Goal: Task Accomplishment & Management: Manage account settings

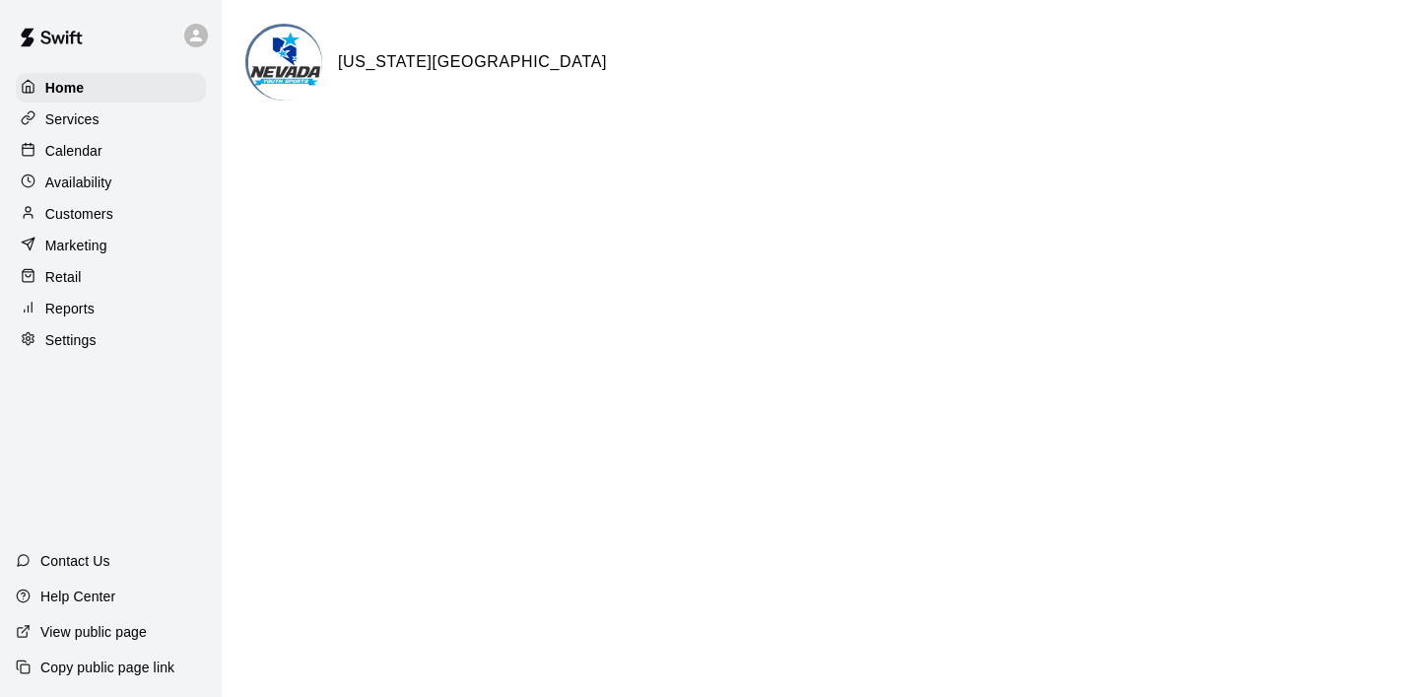
click at [95, 160] on p "Calendar" at bounding box center [73, 151] width 57 height 20
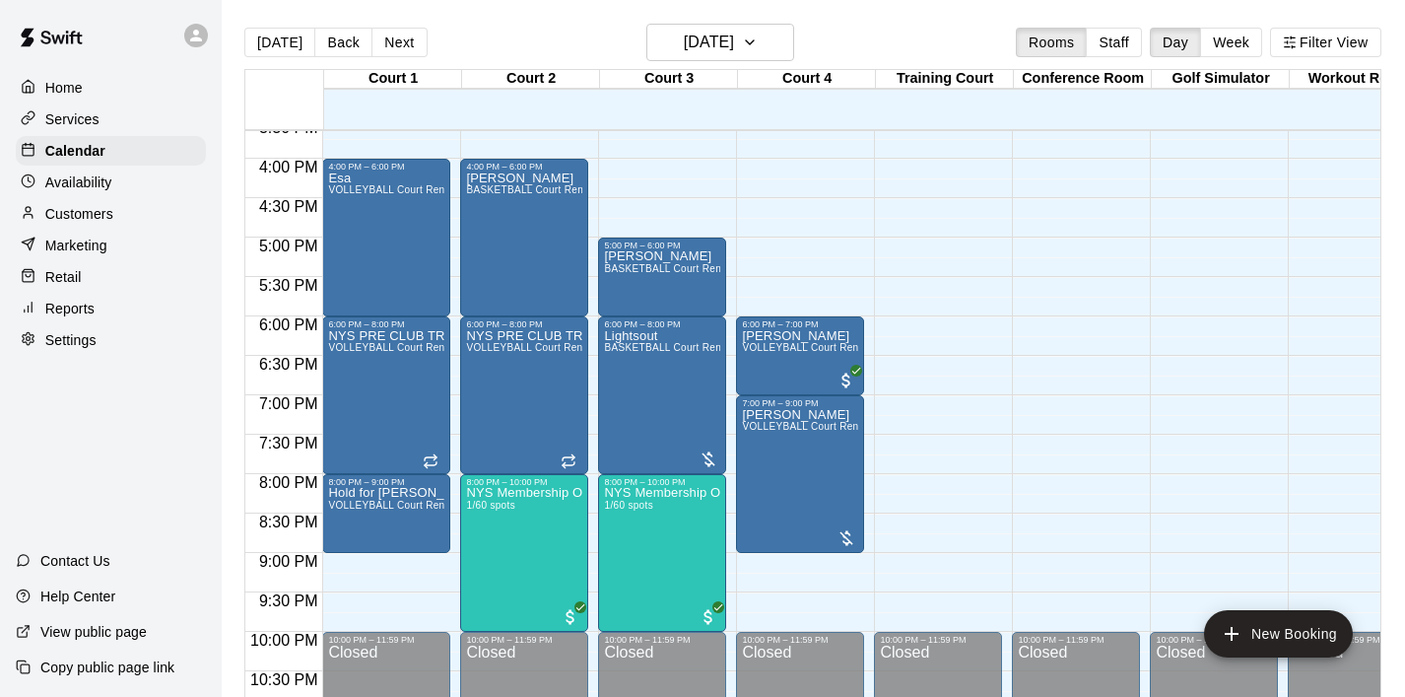
scroll to position [1245, 0]
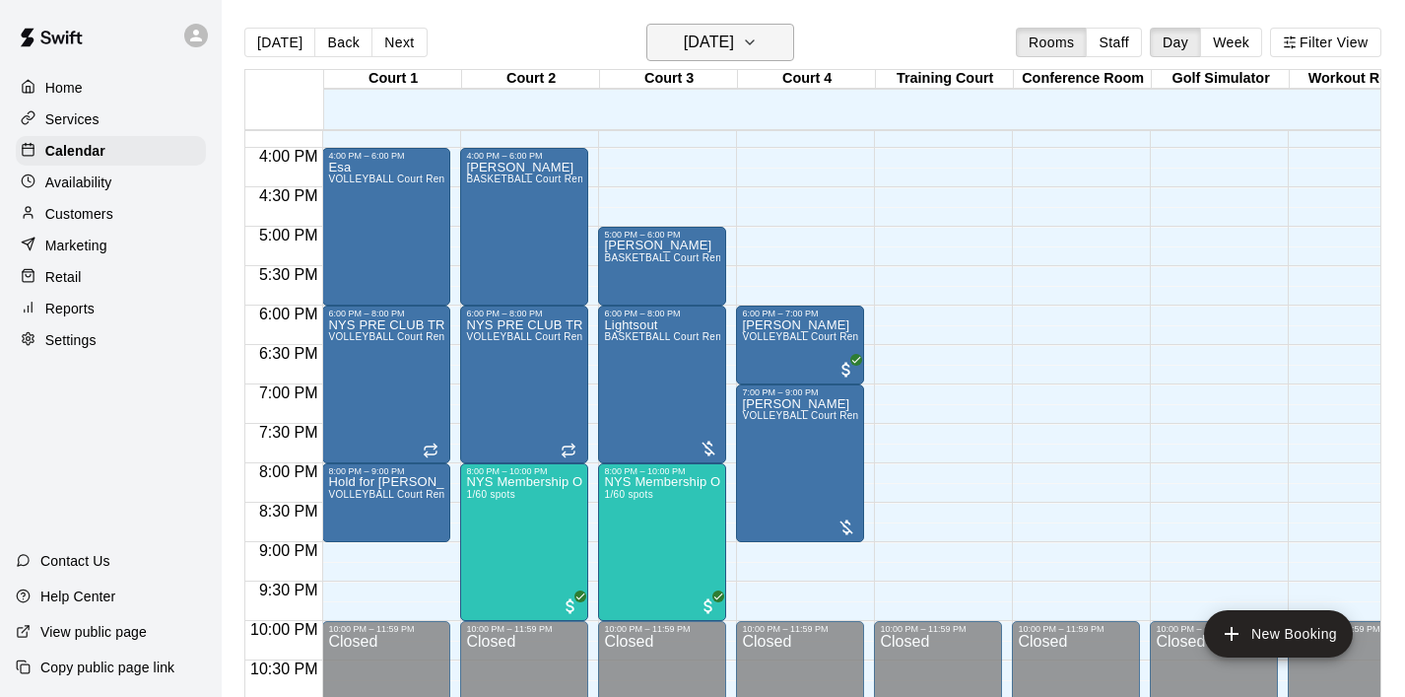
click at [758, 35] on icon "button" at bounding box center [750, 43] width 16 height 24
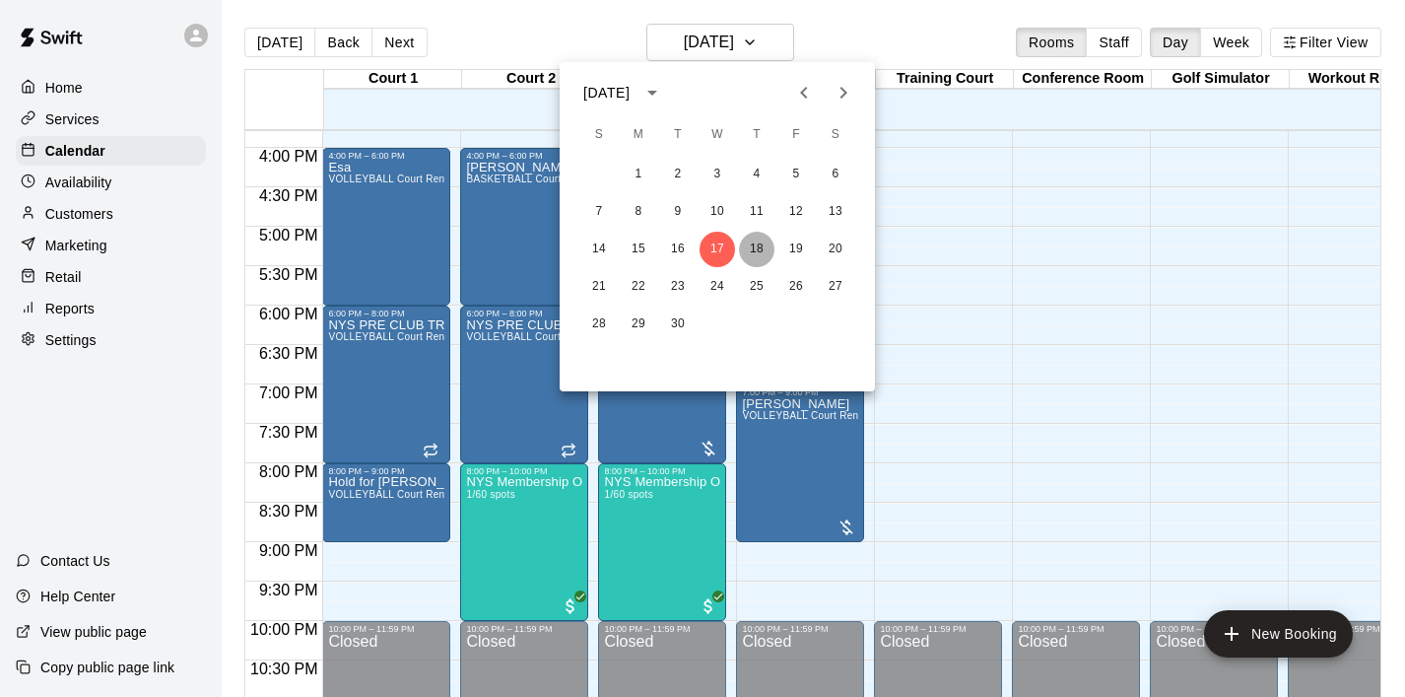
click at [763, 239] on button "18" at bounding box center [756, 249] width 35 height 35
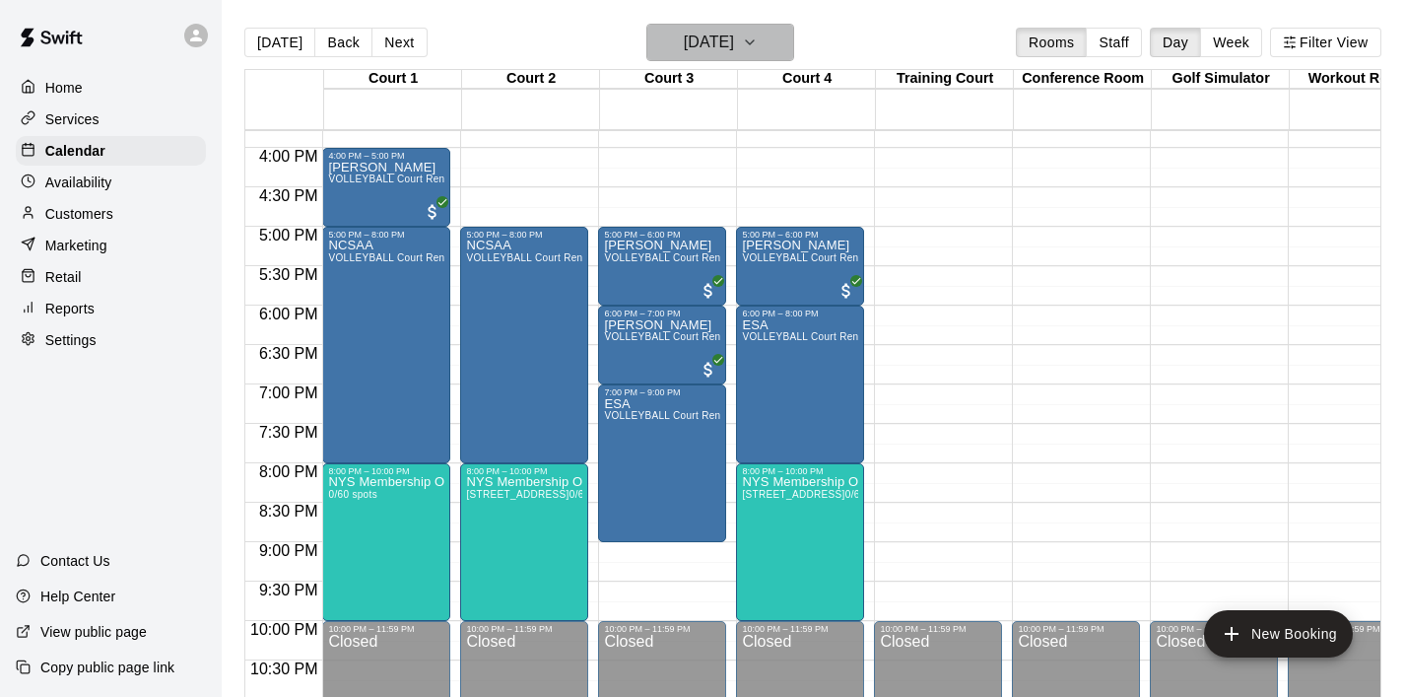
click at [758, 50] on icon "button" at bounding box center [750, 43] width 16 height 24
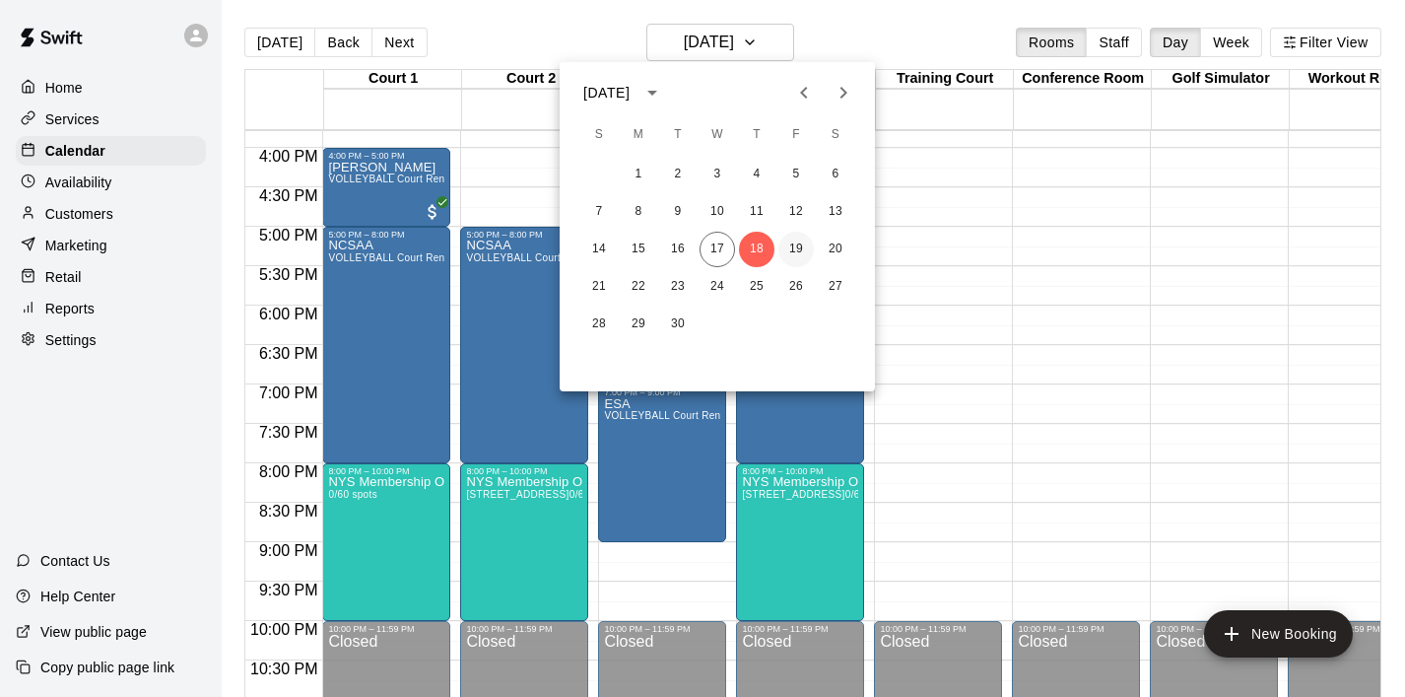
click at [795, 246] on button "19" at bounding box center [796, 249] width 35 height 35
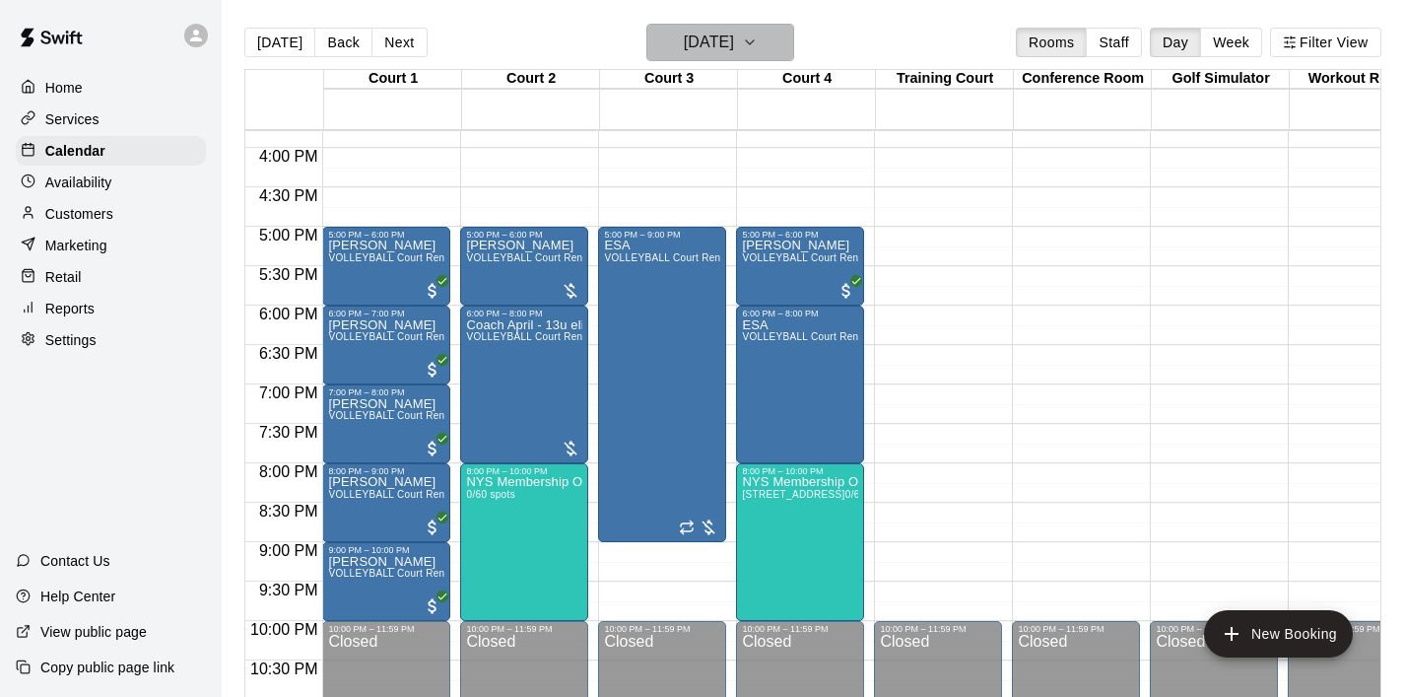
click at [758, 43] on icon "button" at bounding box center [750, 43] width 16 height 24
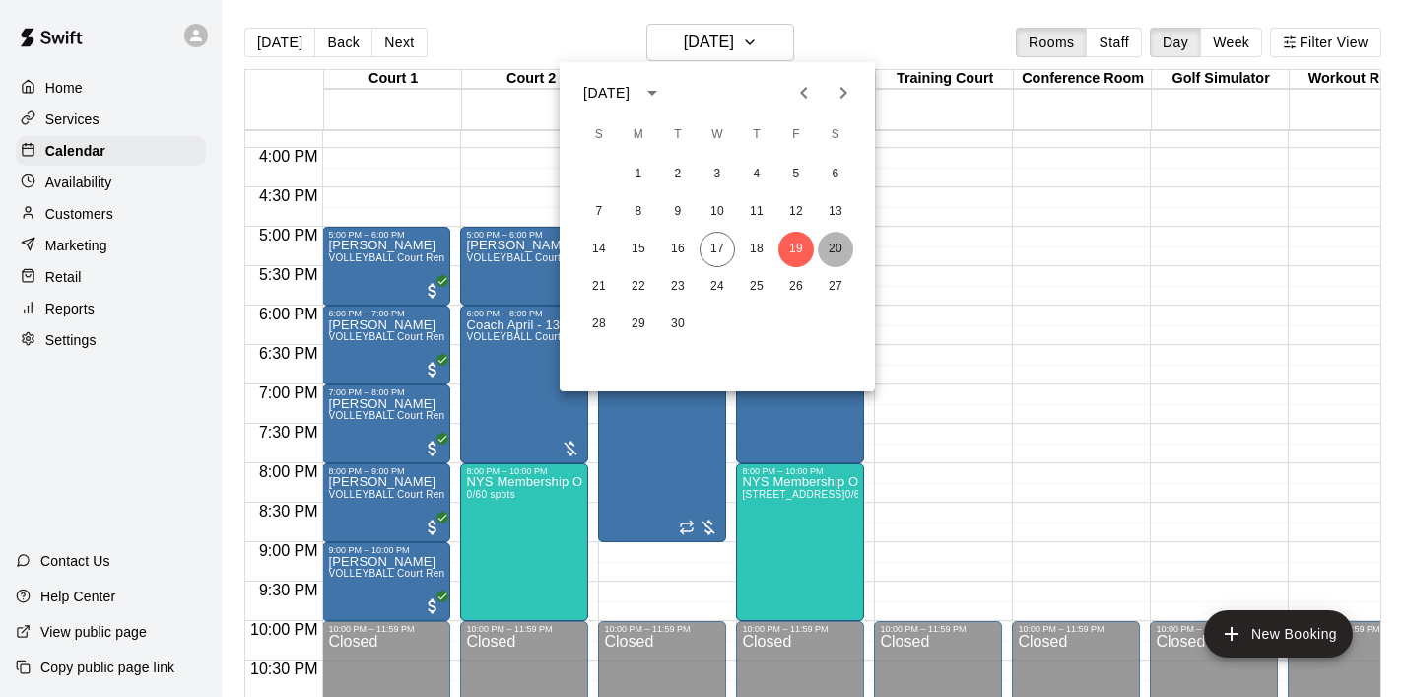
click at [844, 251] on button "20" at bounding box center [835, 249] width 35 height 35
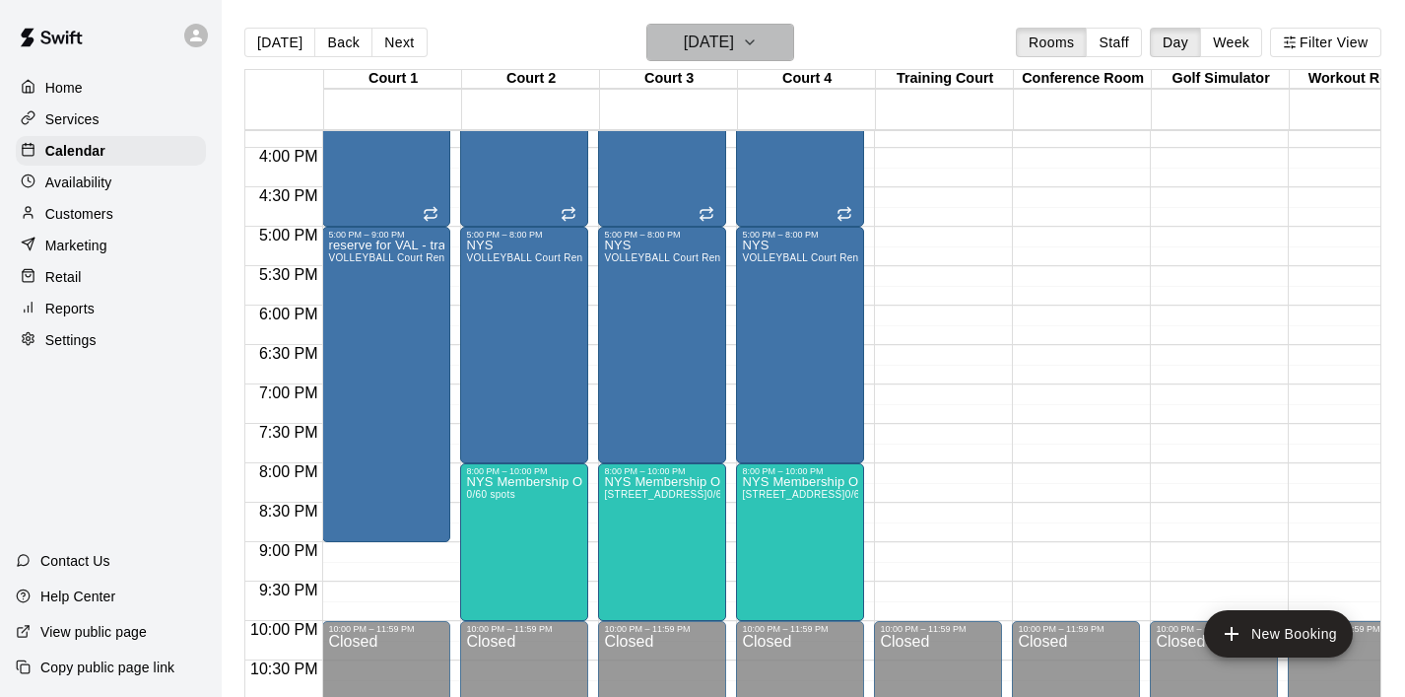
click at [758, 34] on icon "button" at bounding box center [750, 43] width 16 height 24
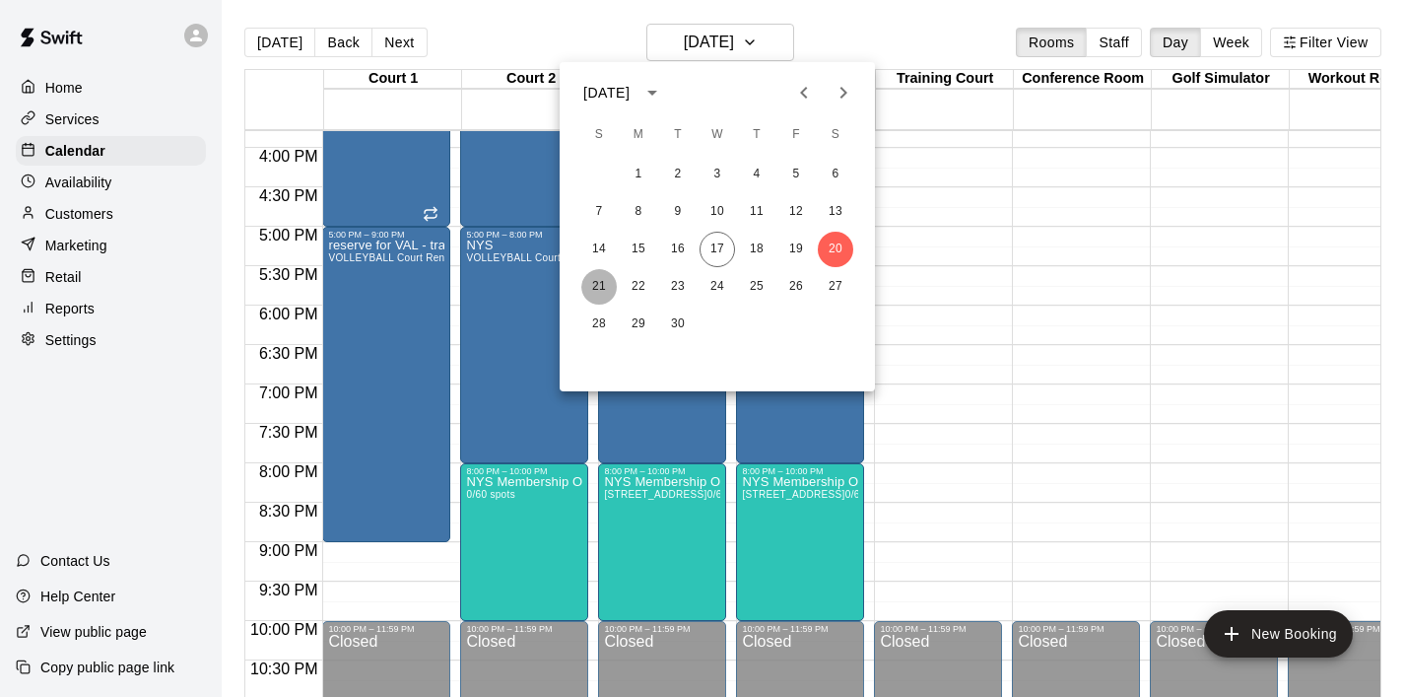
click at [603, 283] on button "21" at bounding box center [598, 286] width 35 height 35
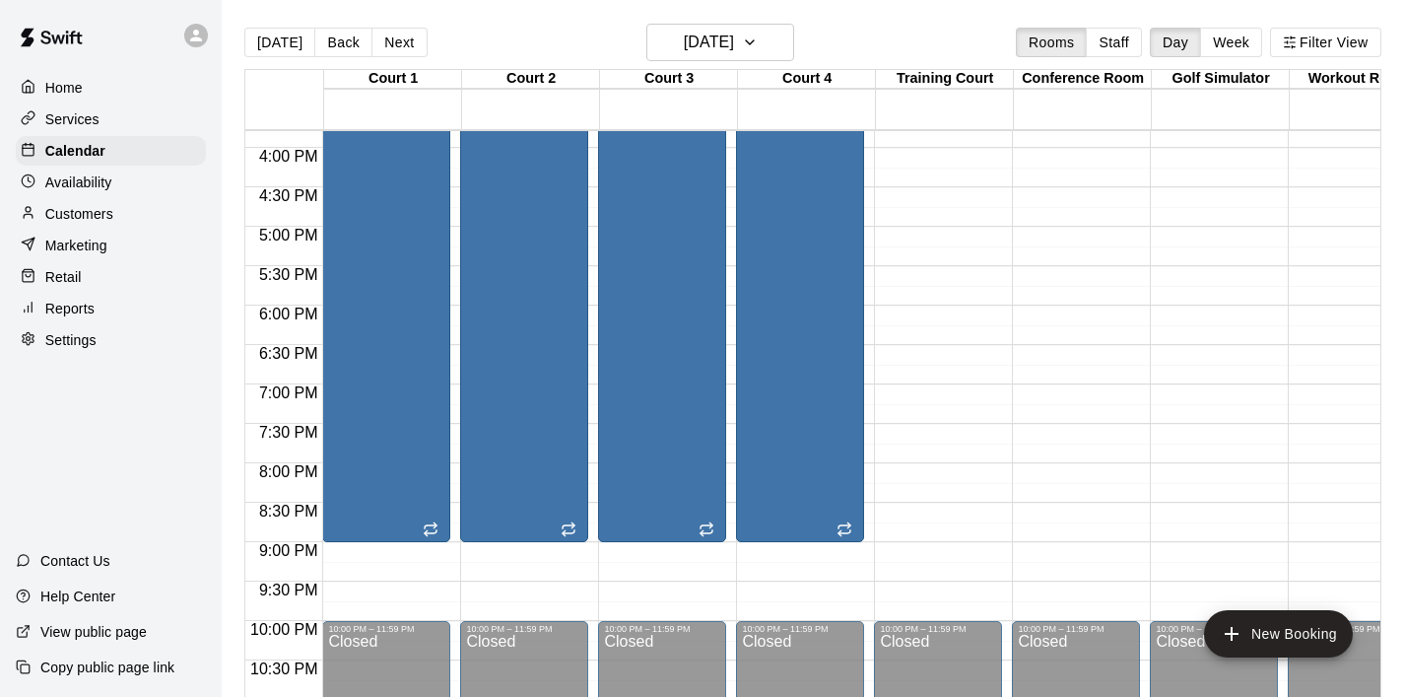
click at [603, 283] on div "12:00 PM – 9:00 PM RISE League - Season 5 Court Rental: NYS Community Club / Le…" at bounding box center [662, 187] width 128 height 710
click at [918, 308] on div at bounding box center [702, 348] width 1405 height 697
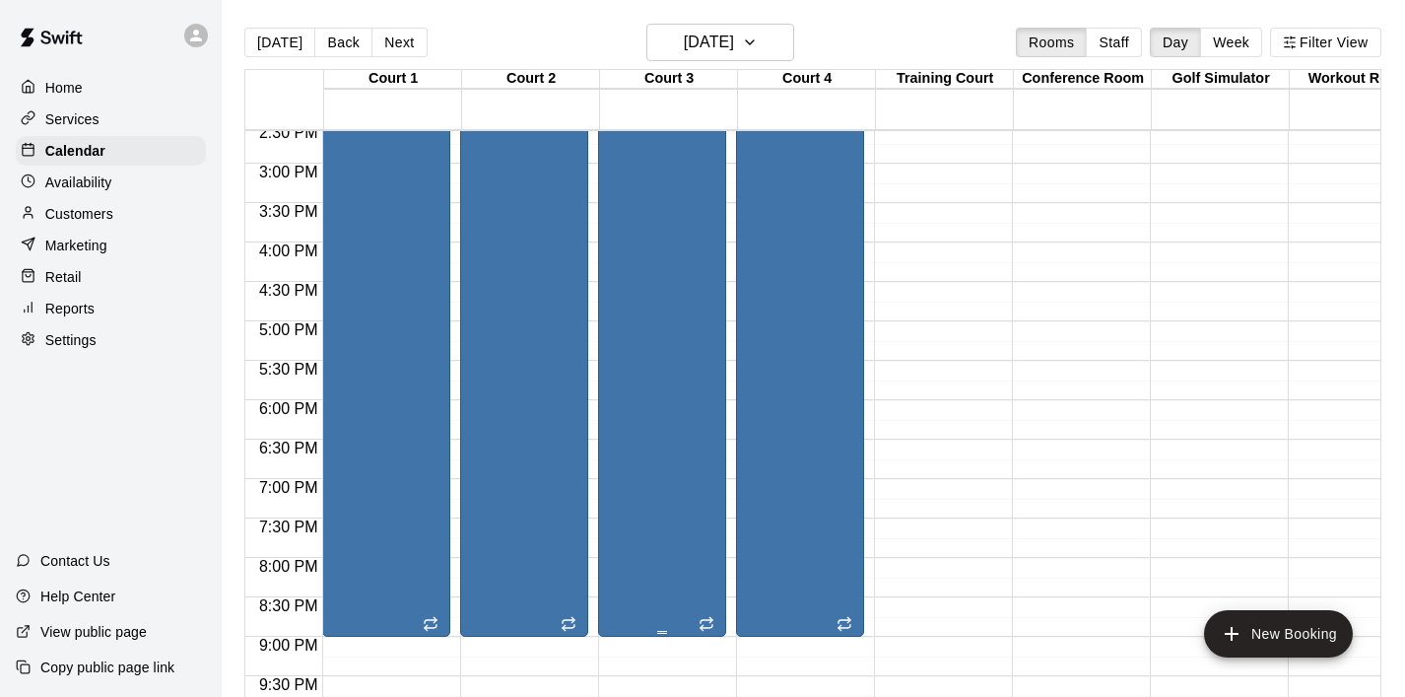
scroll to position [1174, 0]
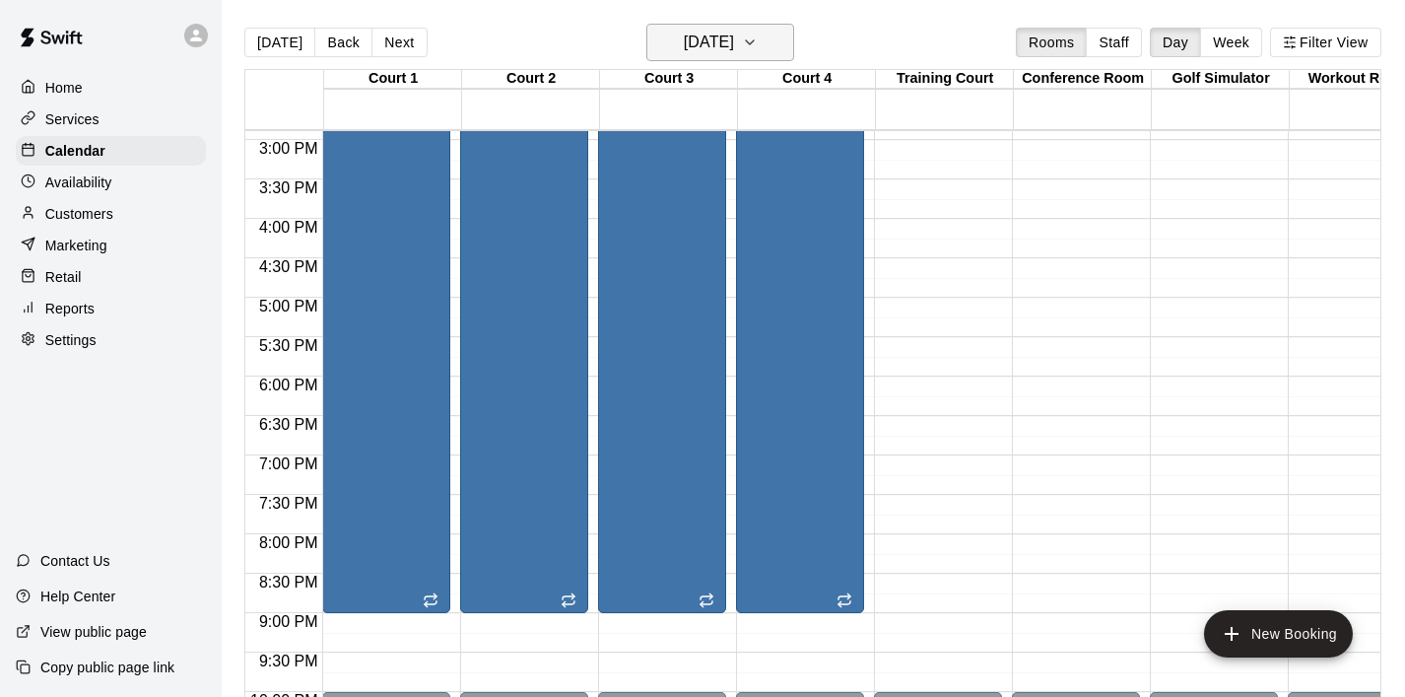
click at [783, 37] on button "[DATE]" at bounding box center [721, 42] width 148 height 37
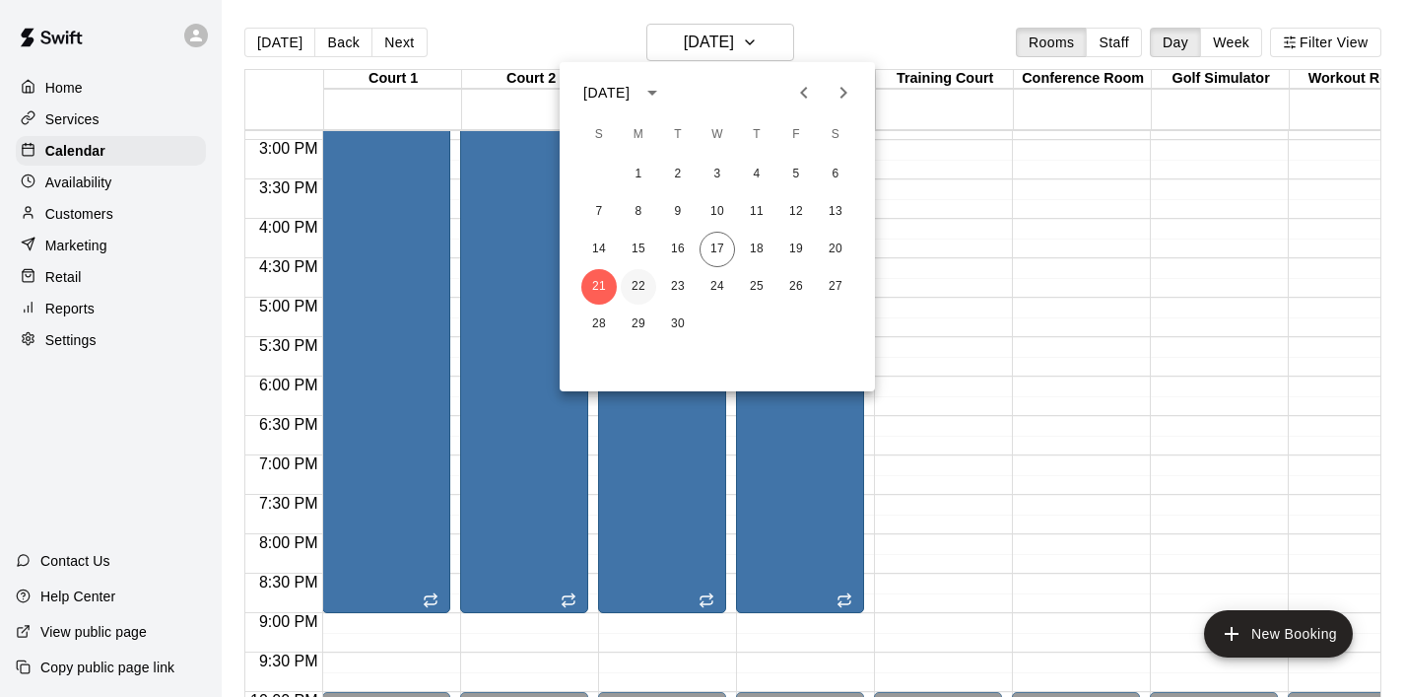
click at [643, 278] on button "22" at bounding box center [638, 286] width 35 height 35
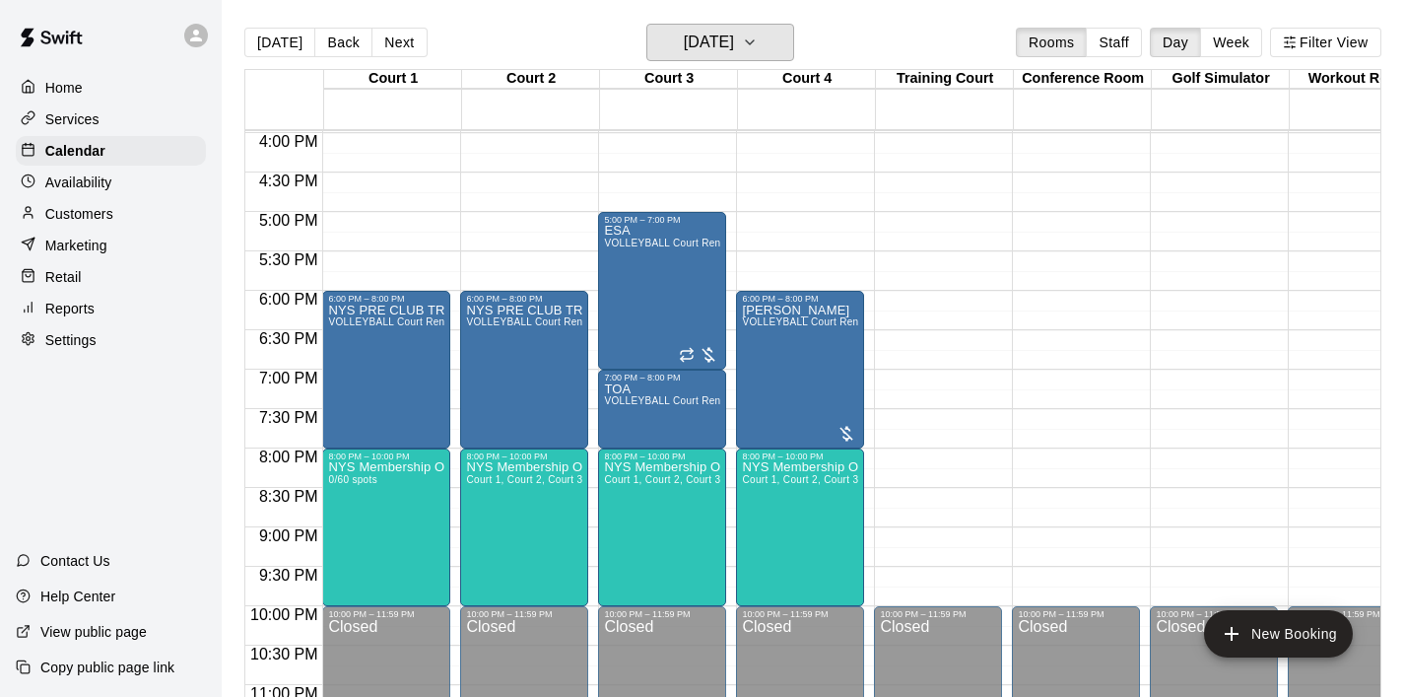
scroll to position [1266, 0]
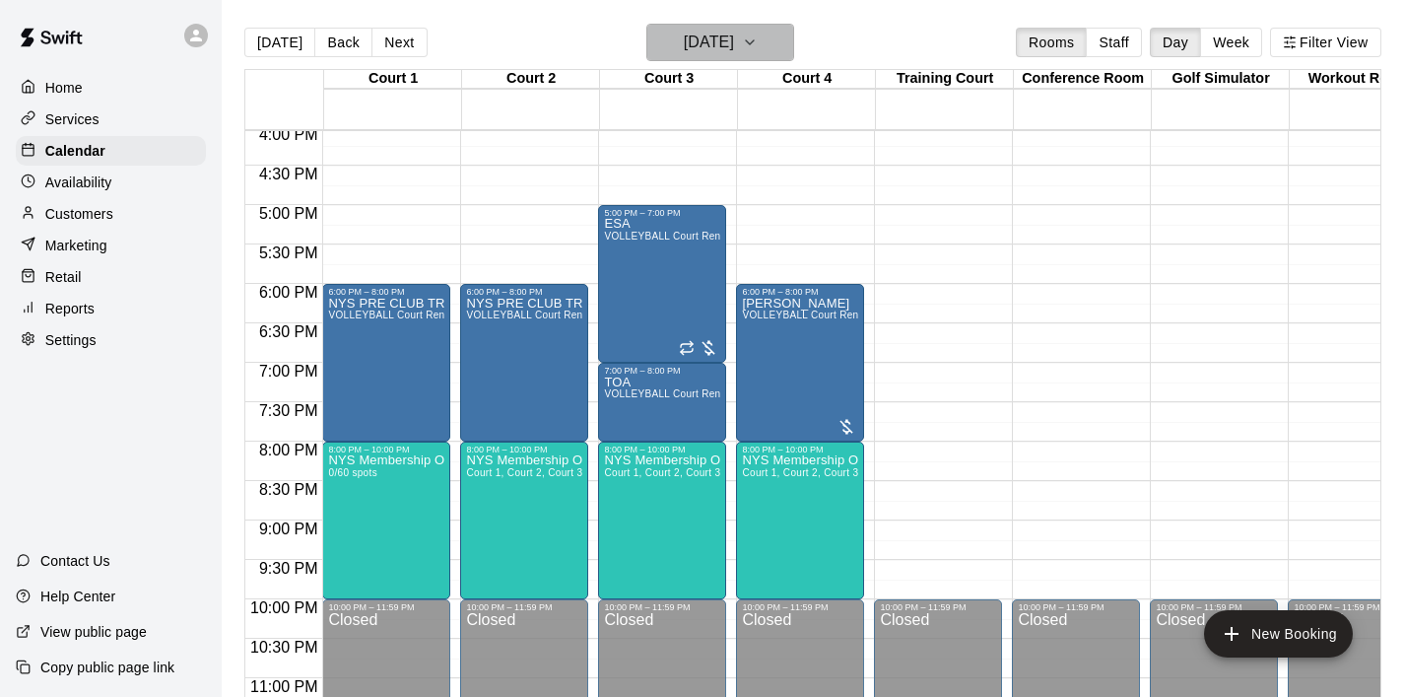
click at [785, 56] on button "[DATE]" at bounding box center [721, 42] width 148 height 37
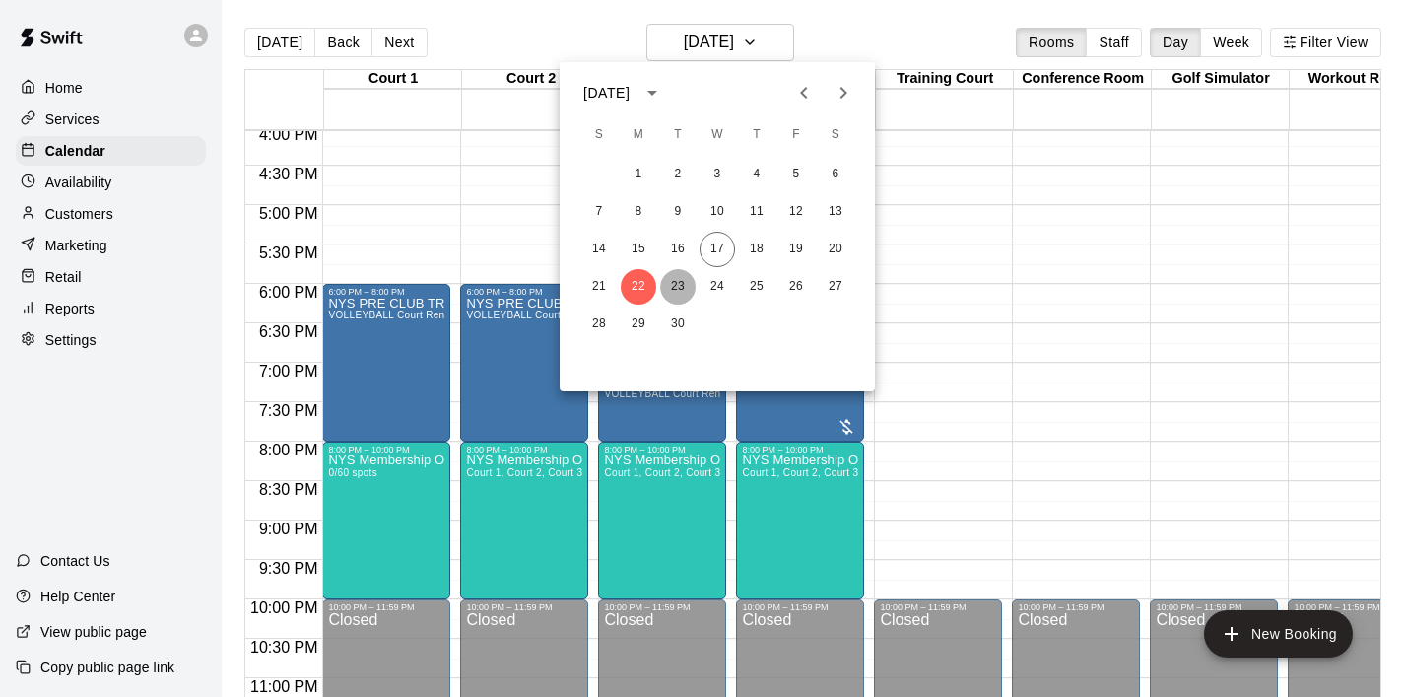
click at [685, 280] on button "23" at bounding box center [677, 286] width 35 height 35
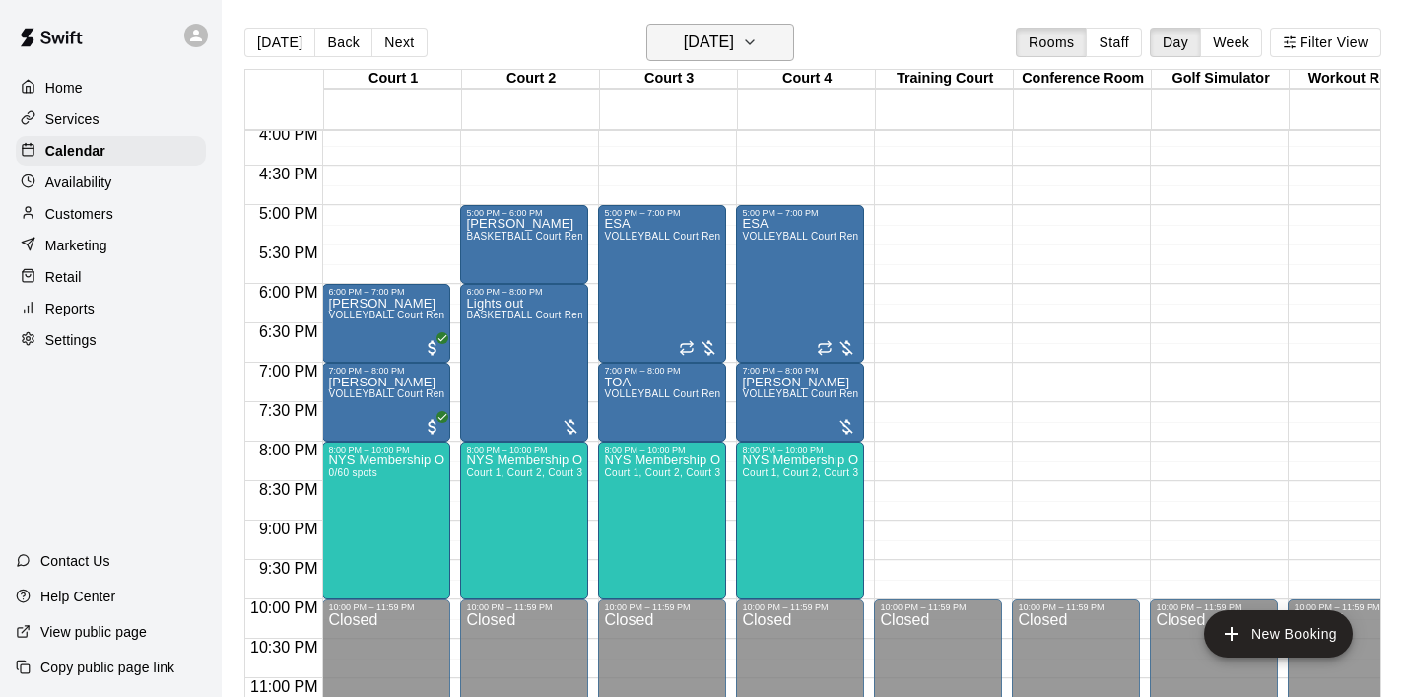
click at [788, 52] on button "[DATE]" at bounding box center [721, 42] width 148 height 37
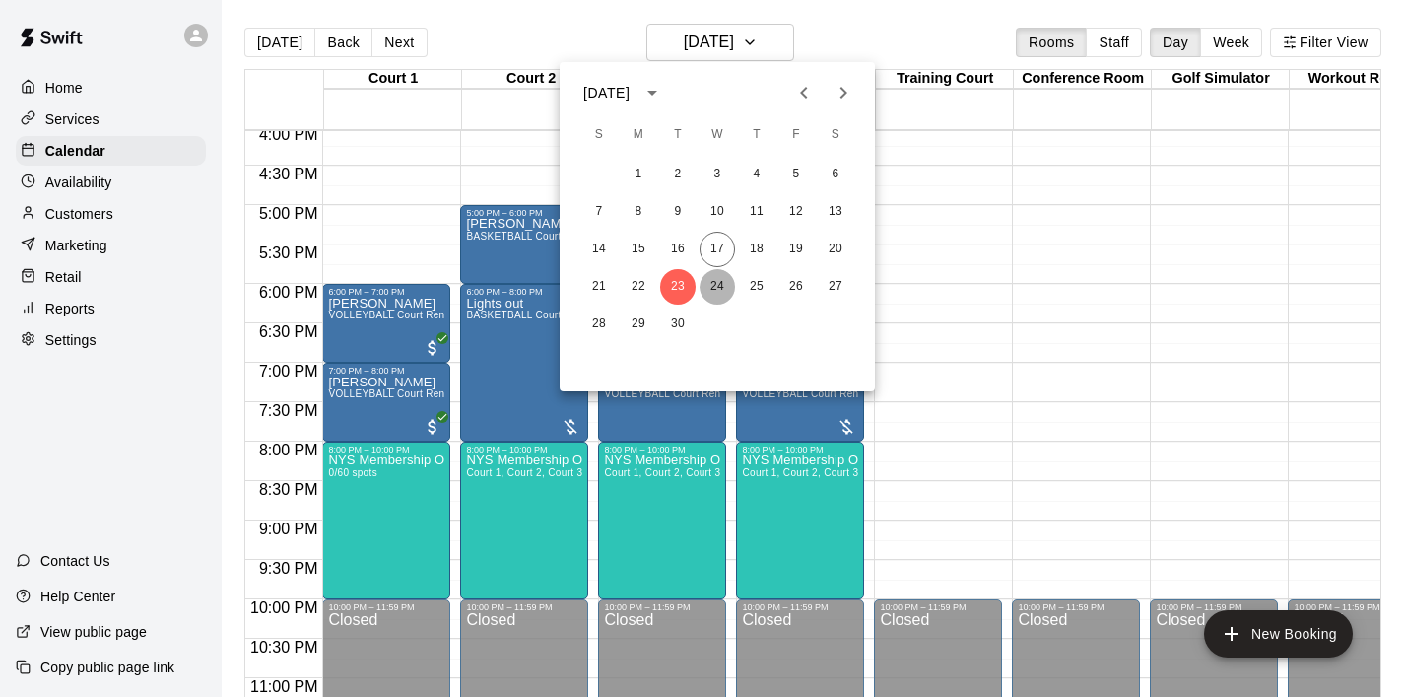
click at [712, 293] on button "24" at bounding box center [717, 286] width 35 height 35
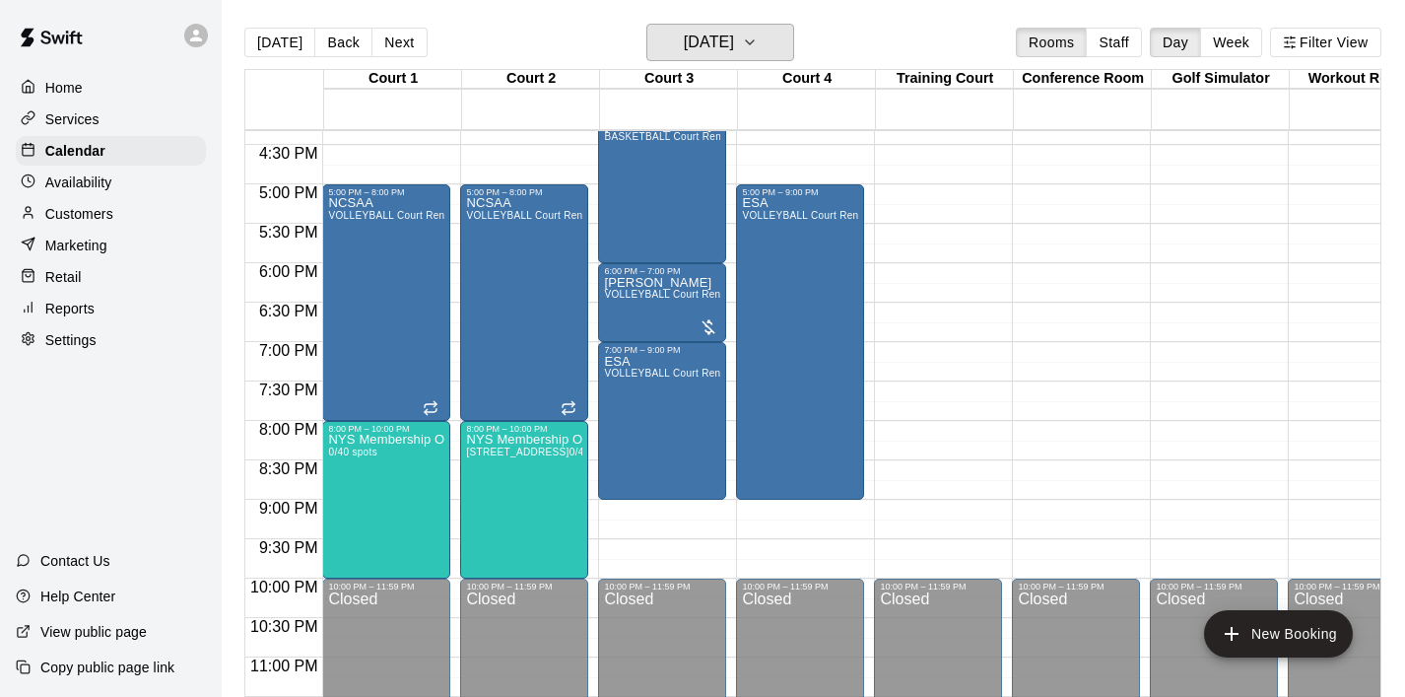
scroll to position [1295, 0]
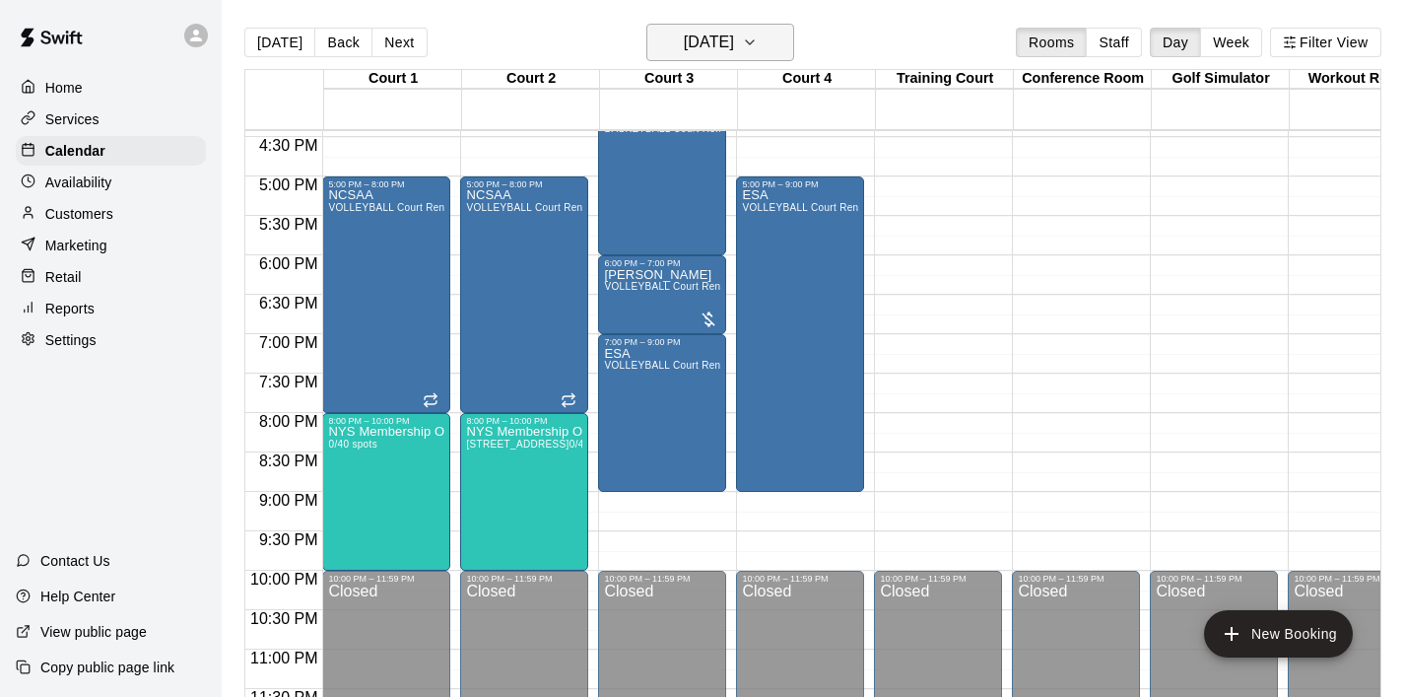
click at [758, 35] on icon "button" at bounding box center [750, 43] width 16 height 24
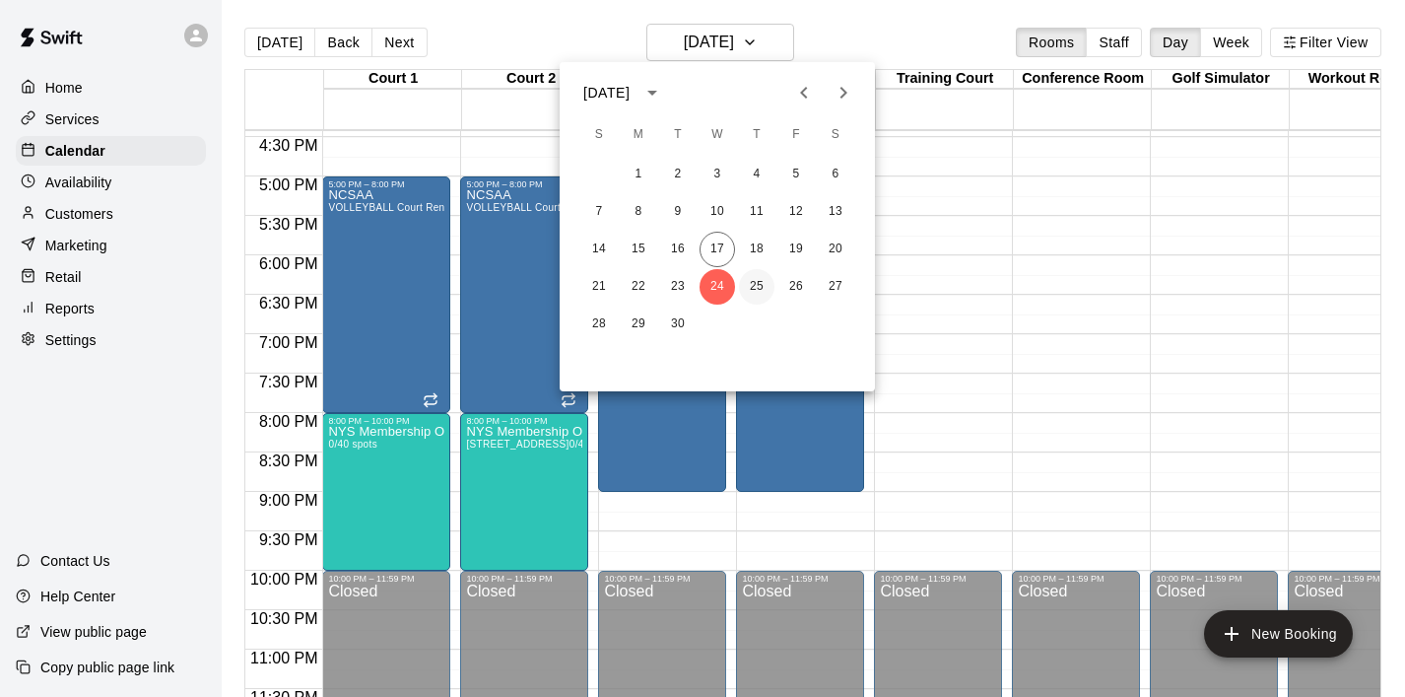
click at [761, 286] on button "25" at bounding box center [756, 286] width 35 height 35
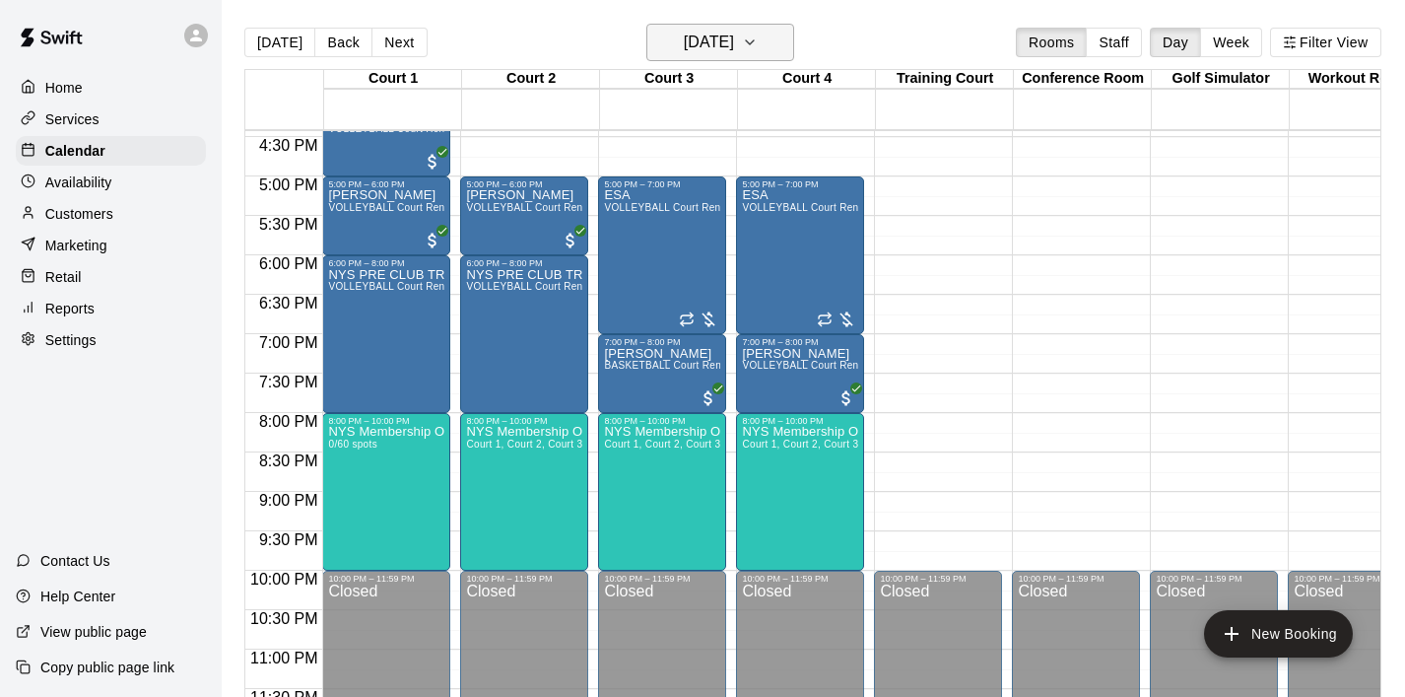
click at [758, 35] on icon "button" at bounding box center [750, 43] width 16 height 24
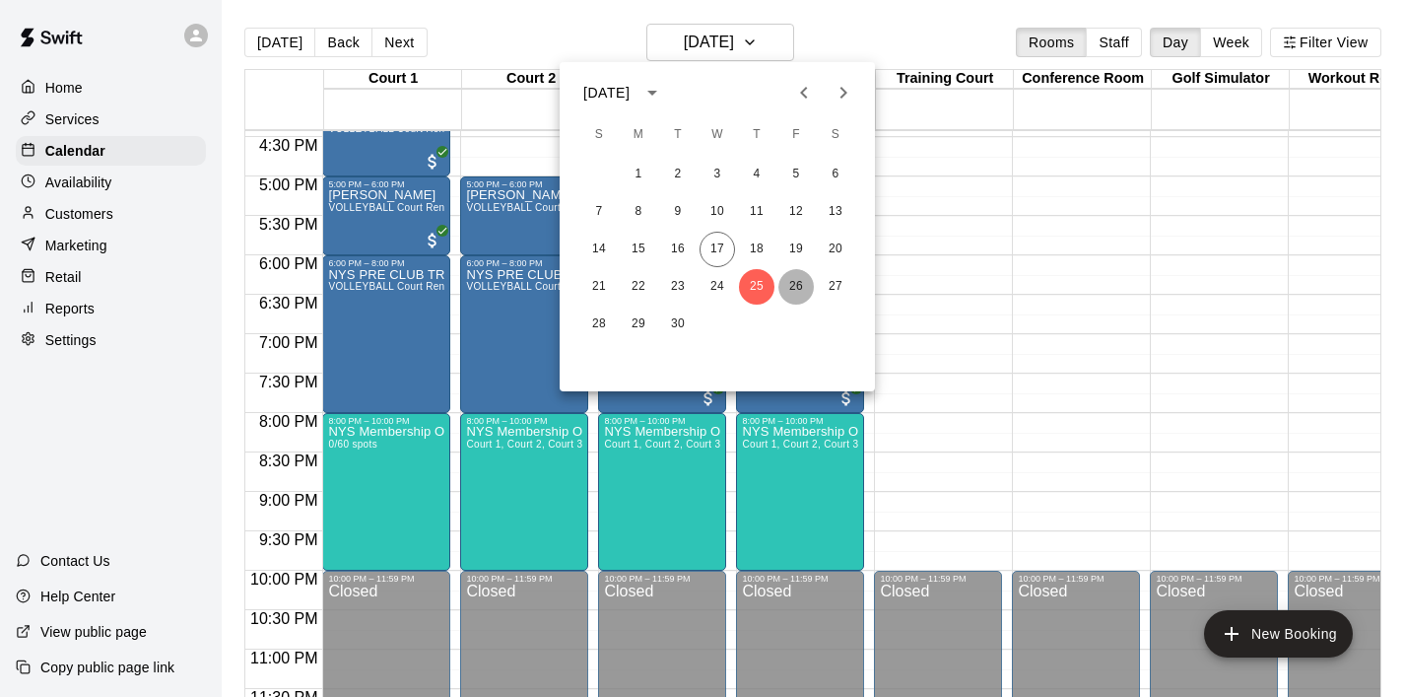
click at [795, 282] on button "26" at bounding box center [796, 286] width 35 height 35
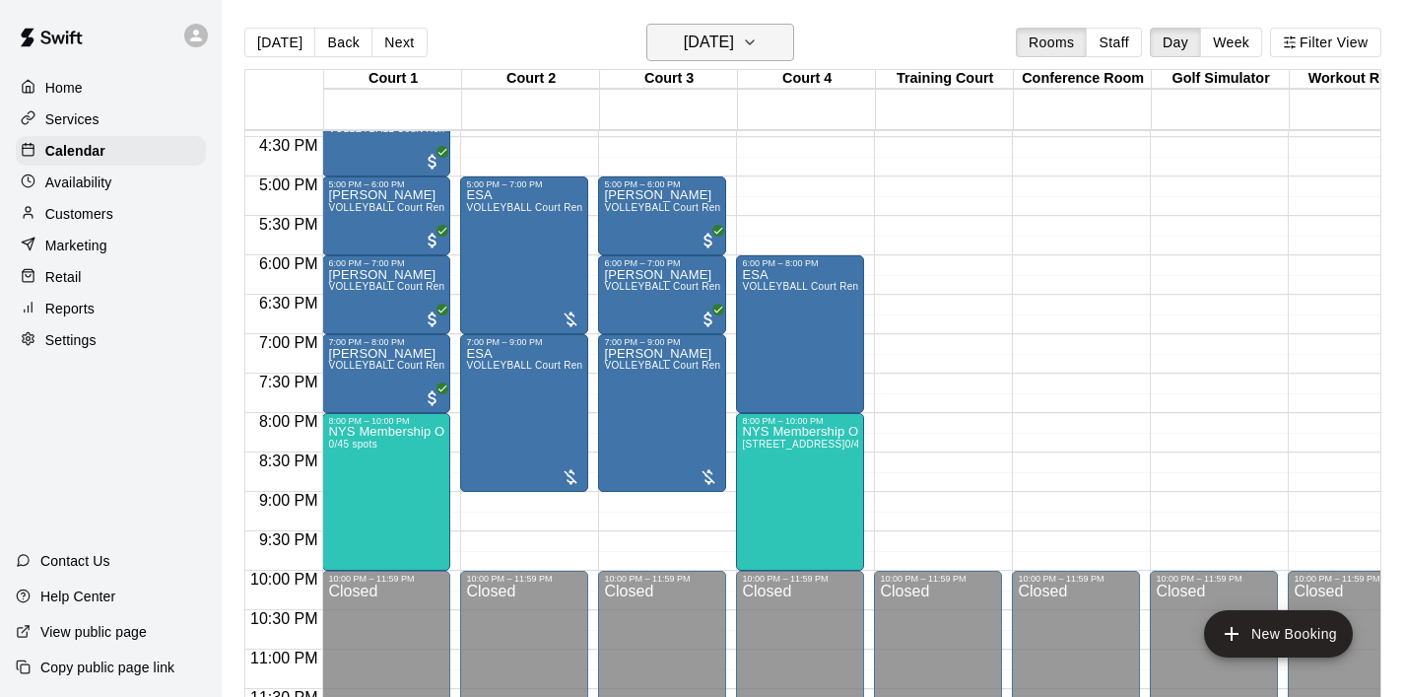
click at [758, 39] on icon "button" at bounding box center [750, 43] width 16 height 24
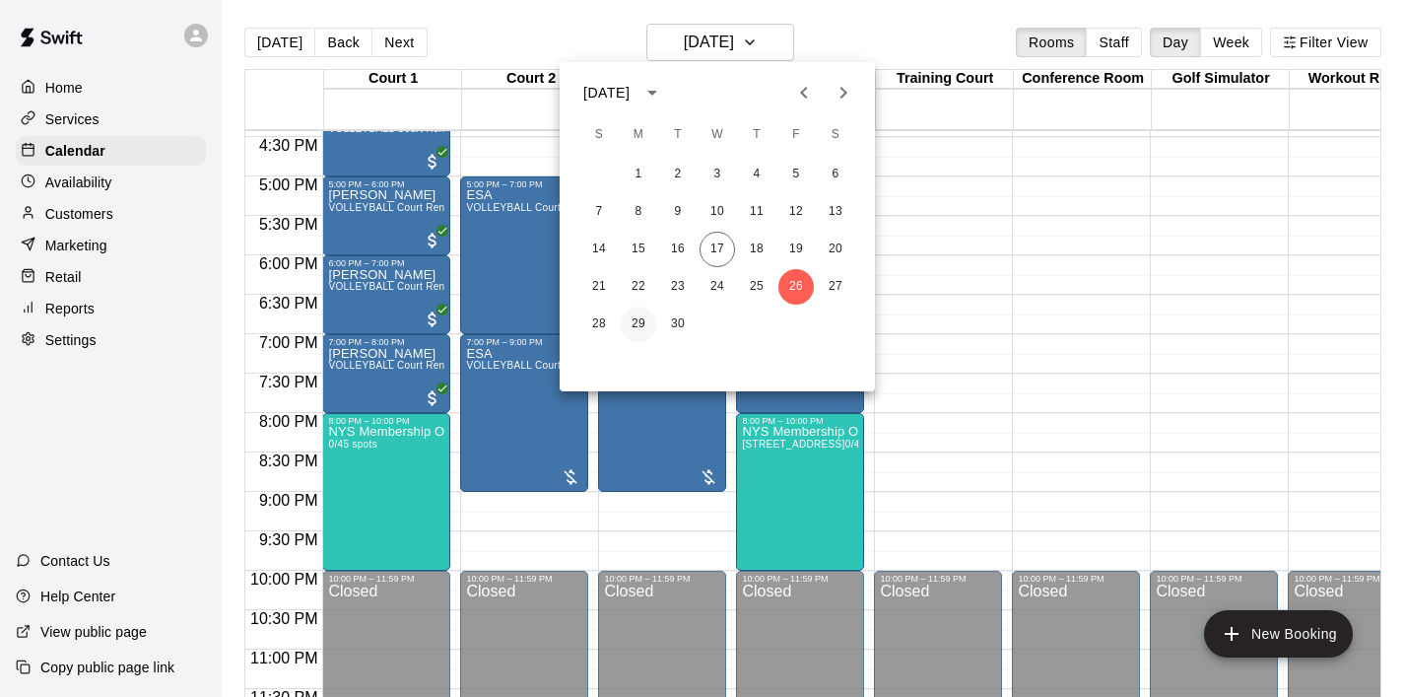
click at [640, 324] on button "29" at bounding box center [638, 323] width 35 height 35
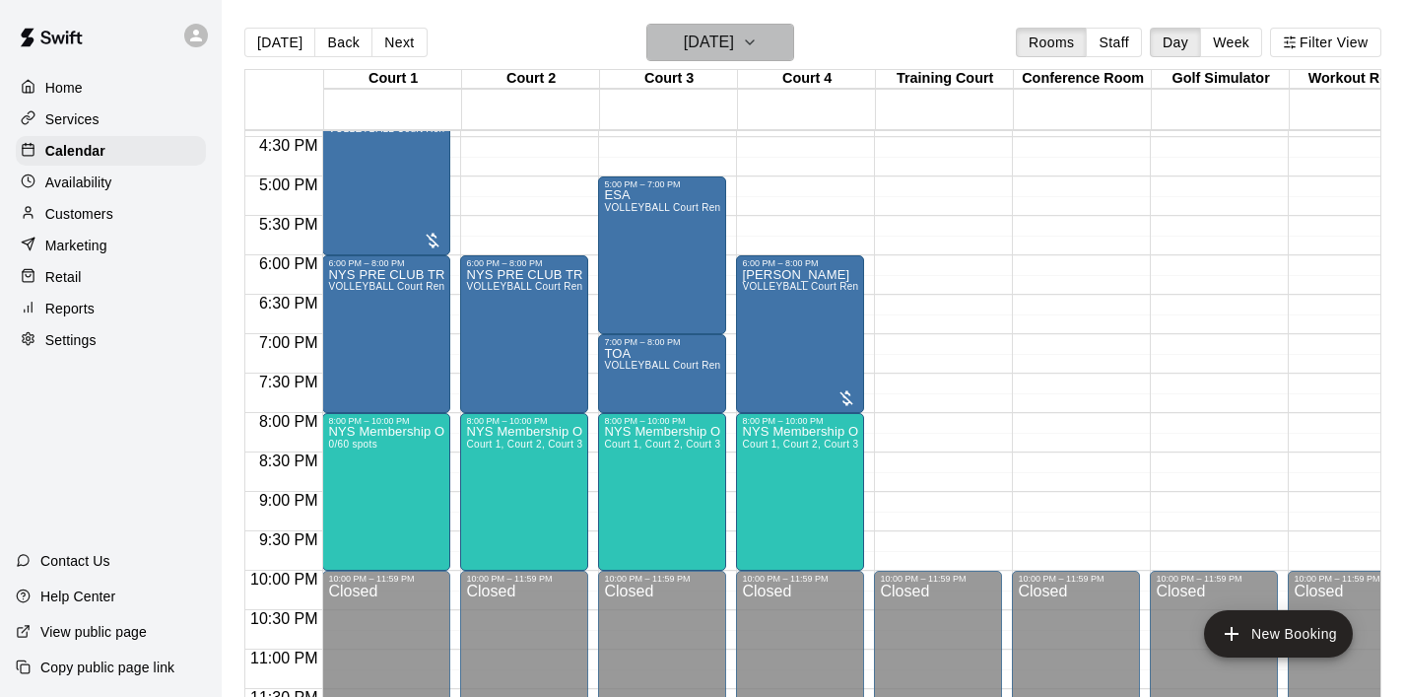
click at [787, 44] on button "[DATE]" at bounding box center [721, 42] width 148 height 37
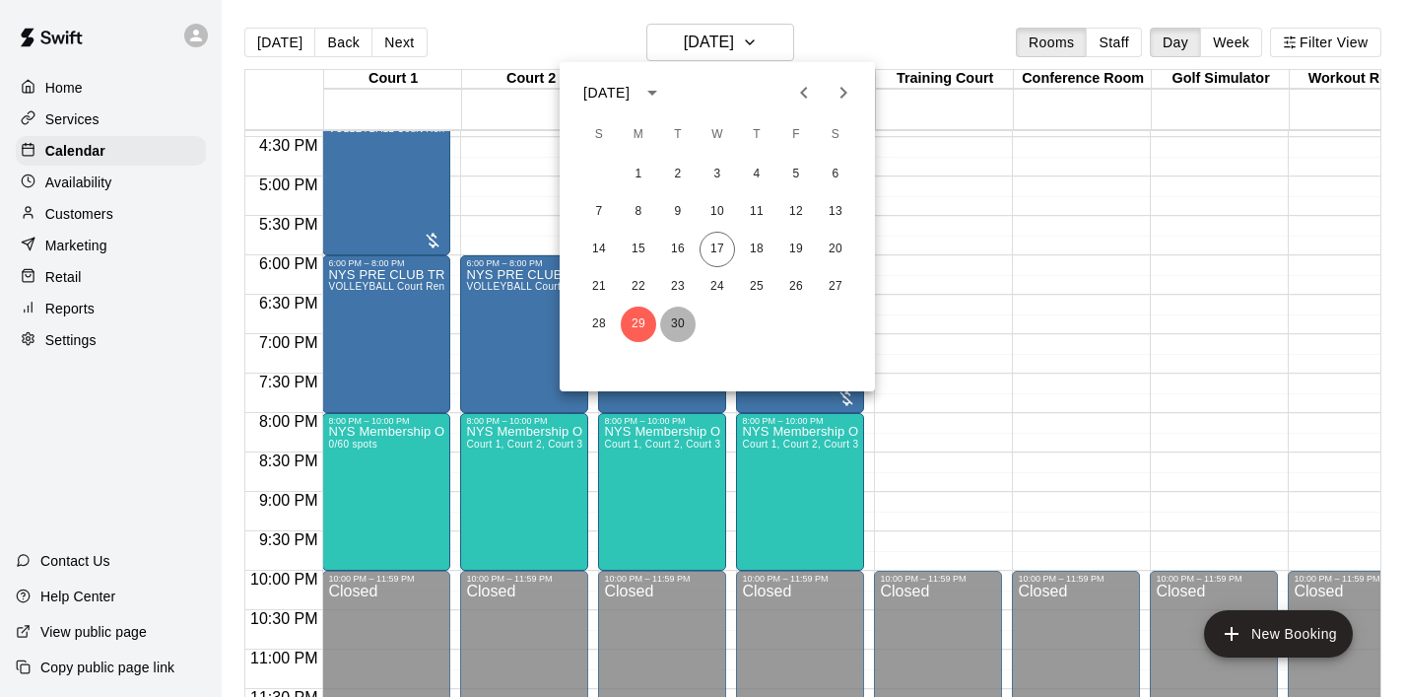
click at [678, 324] on button "30" at bounding box center [677, 323] width 35 height 35
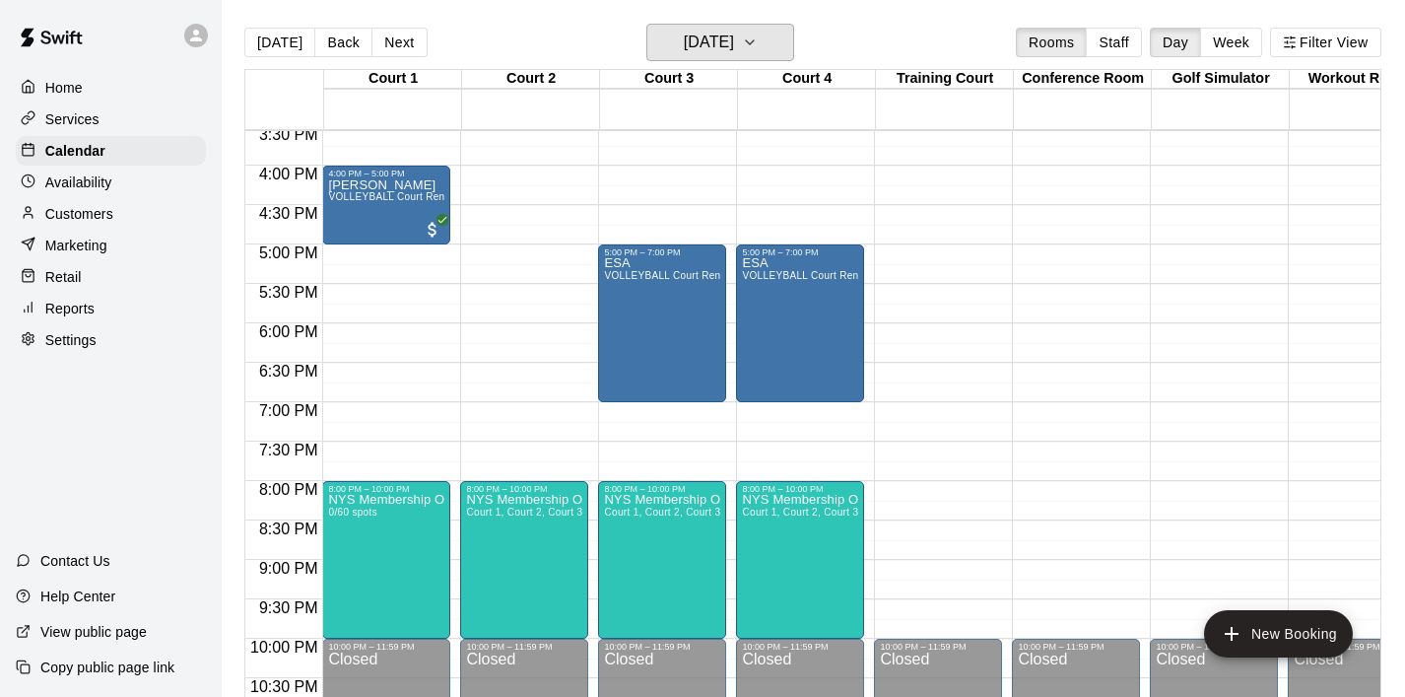
scroll to position [1225, 0]
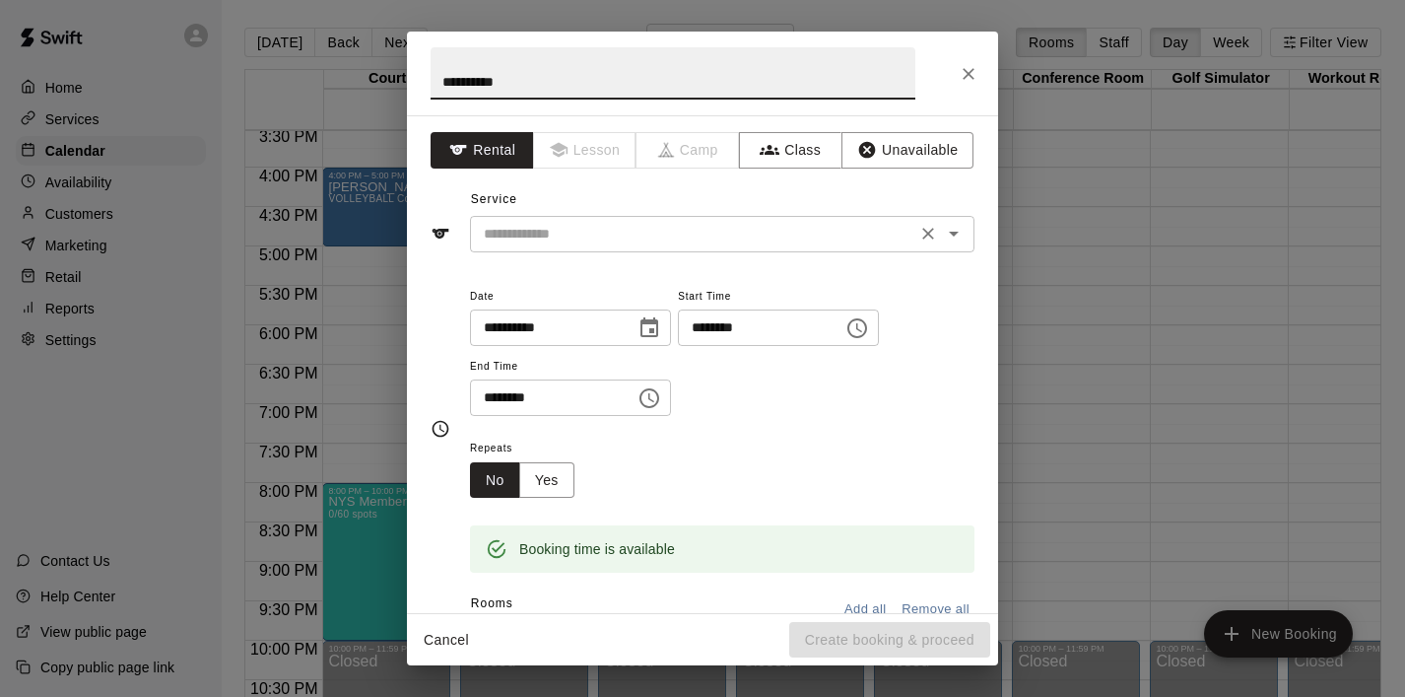
type input "**********"
click at [620, 243] on input "text" at bounding box center [693, 234] width 435 height 25
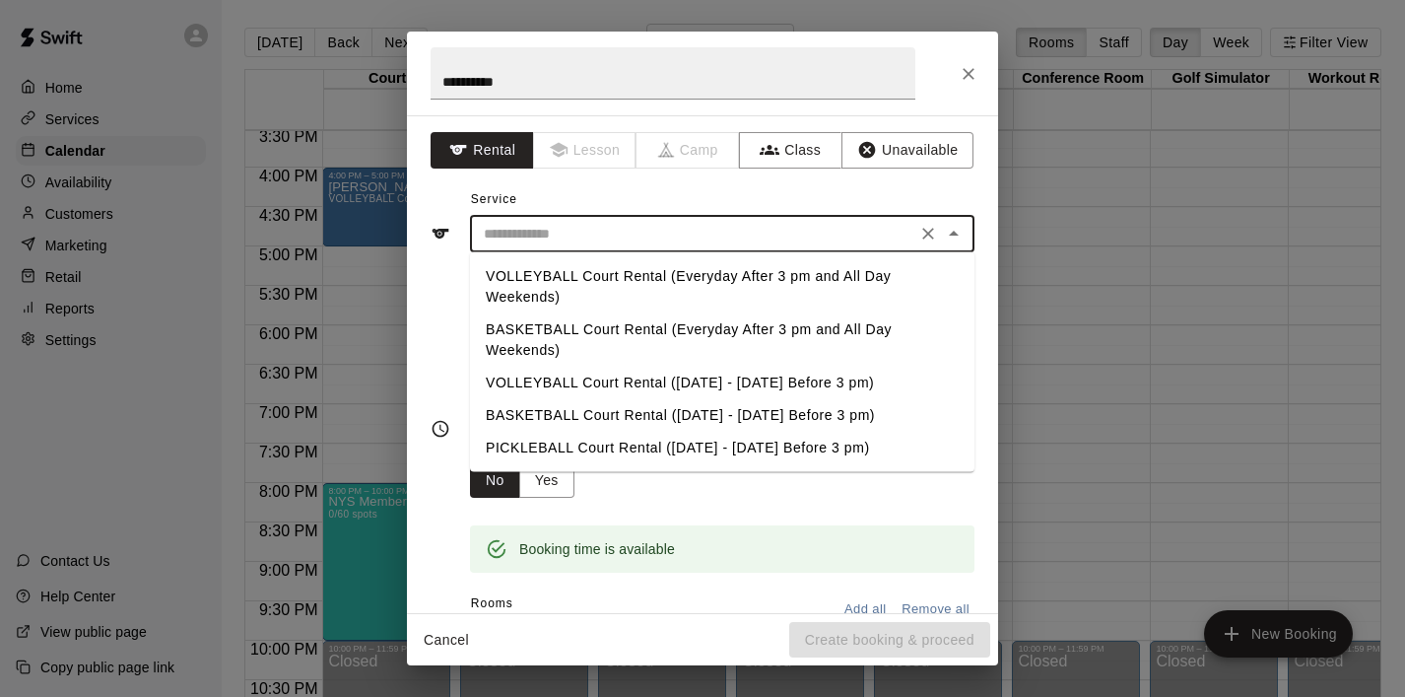
click at [617, 268] on li "VOLLEYBALL Court Rental (Everyday After 3 pm and All Day Weekends)" at bounding box center [722, 286] width 505 height 53
type input "**********"
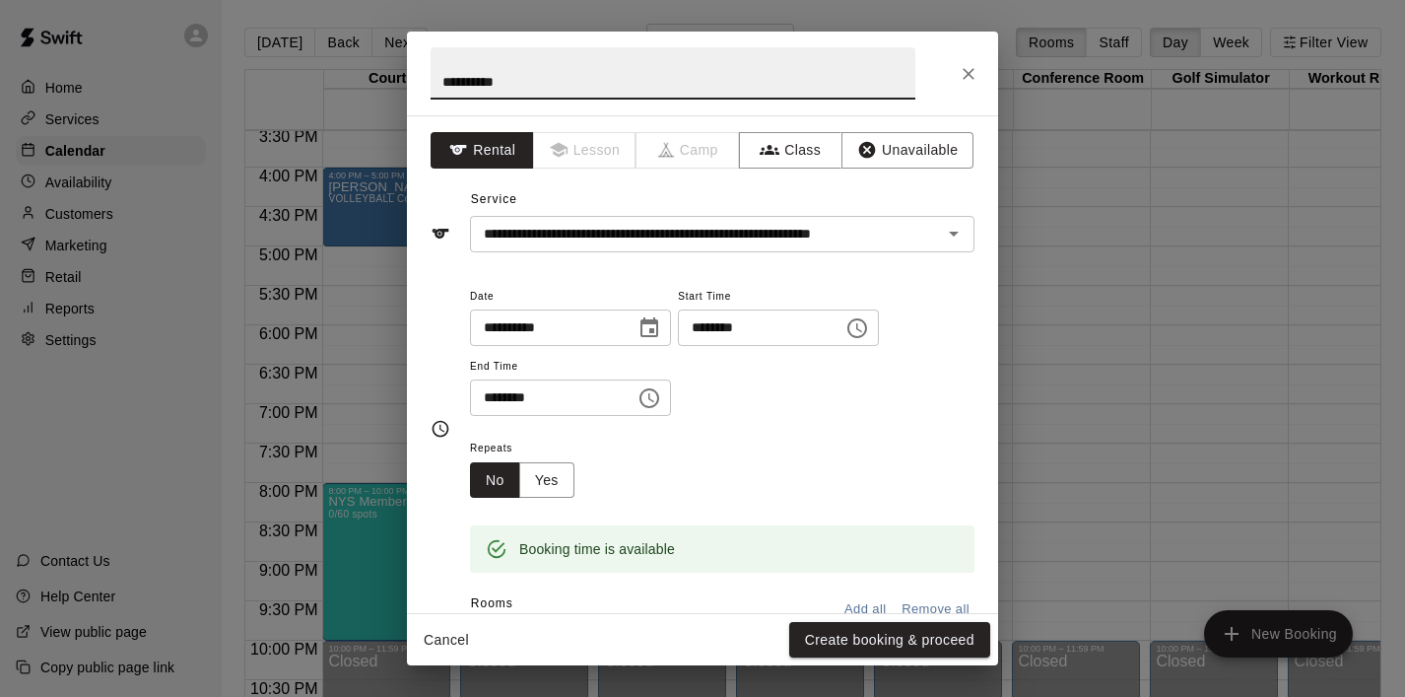
click at [538, 79] on input "**********" at bounding box center [673, 73] width 485 height 52
type input "**********"
click at [656, 386] on icon "Choose time, selected time is 6:30 PM" at bounding box center [650, 398] width 24 height 24
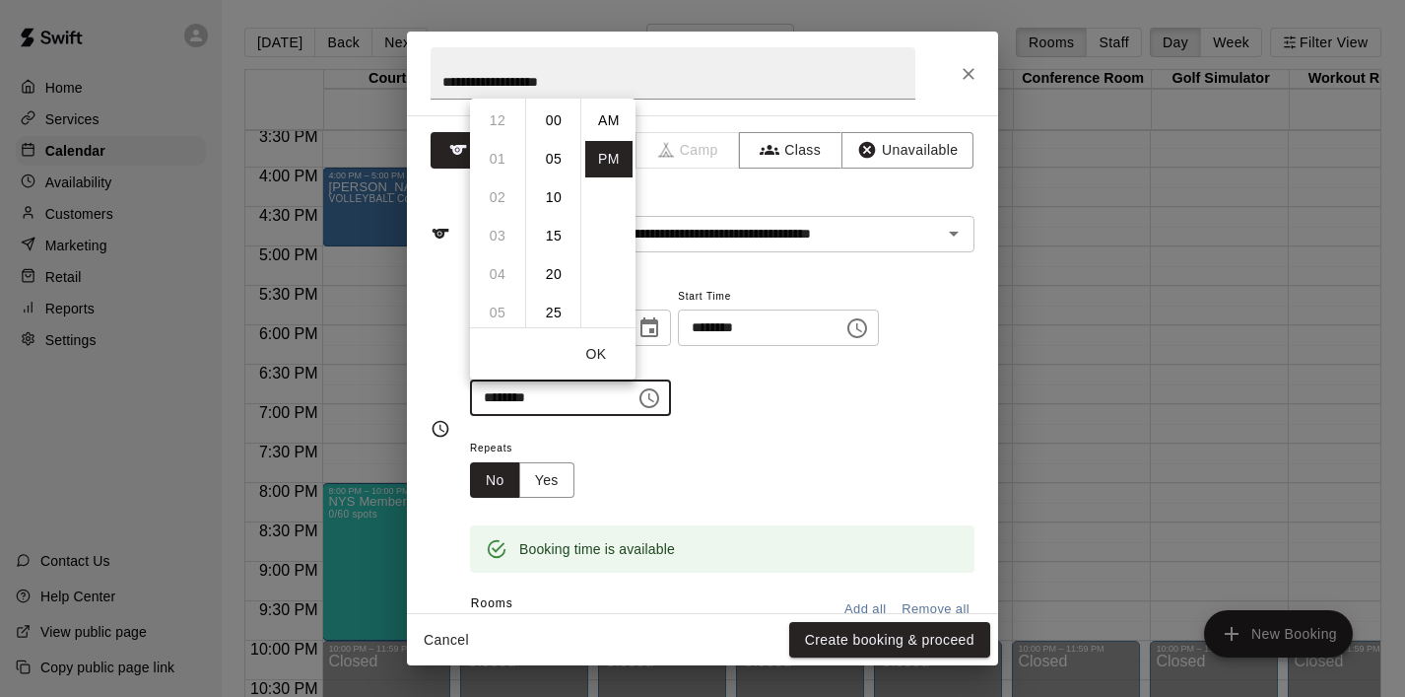
scroll to position [35, 0]
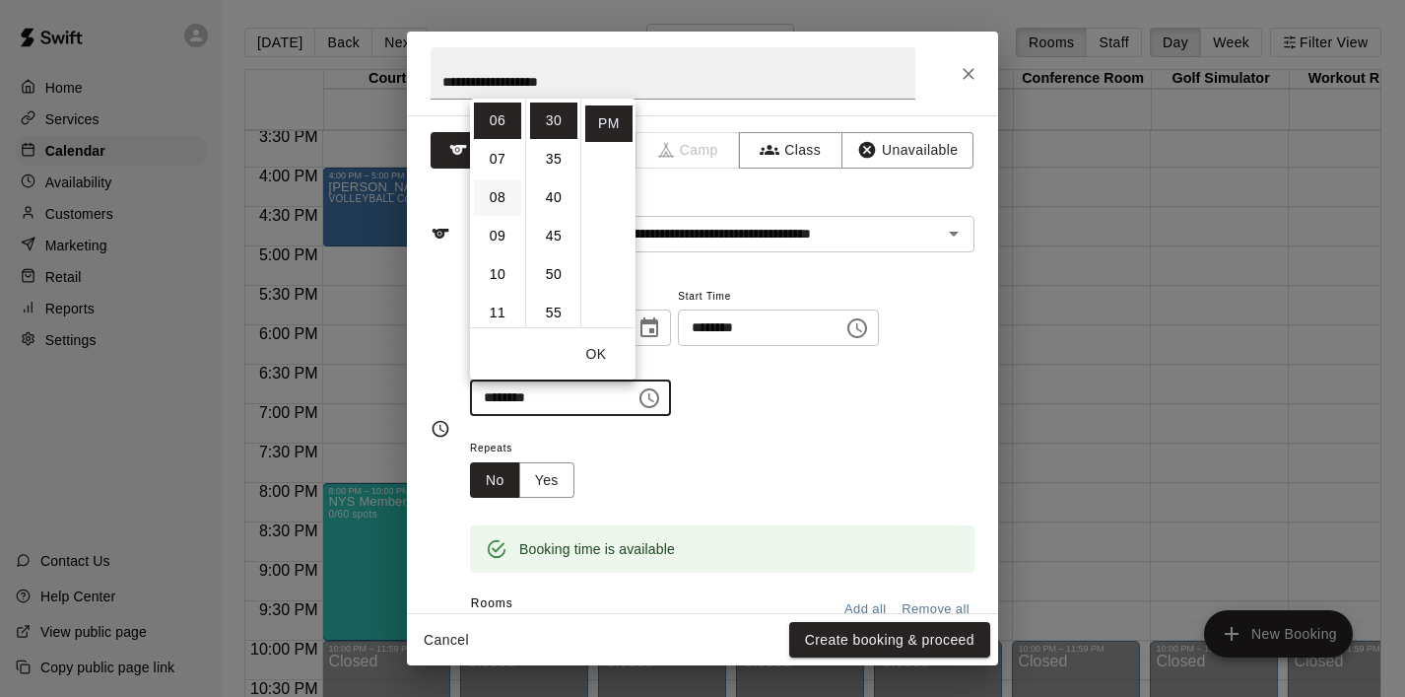
click at [487, 193] on li "08" at bounding box center [497, 197] width 47 height 36
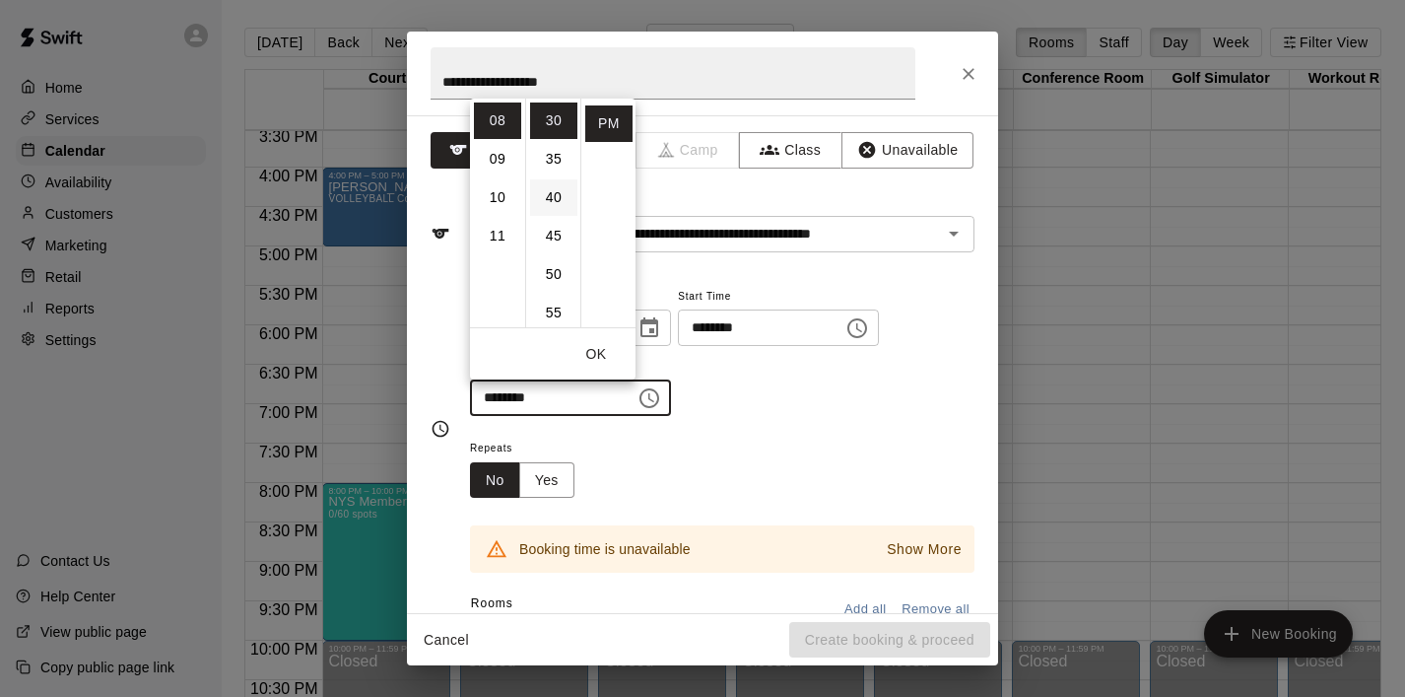
scroll to position [0, 0]
click at [554, 117] on li "00" at bounding box center [553, 120] width 47 height 36
type input "********"
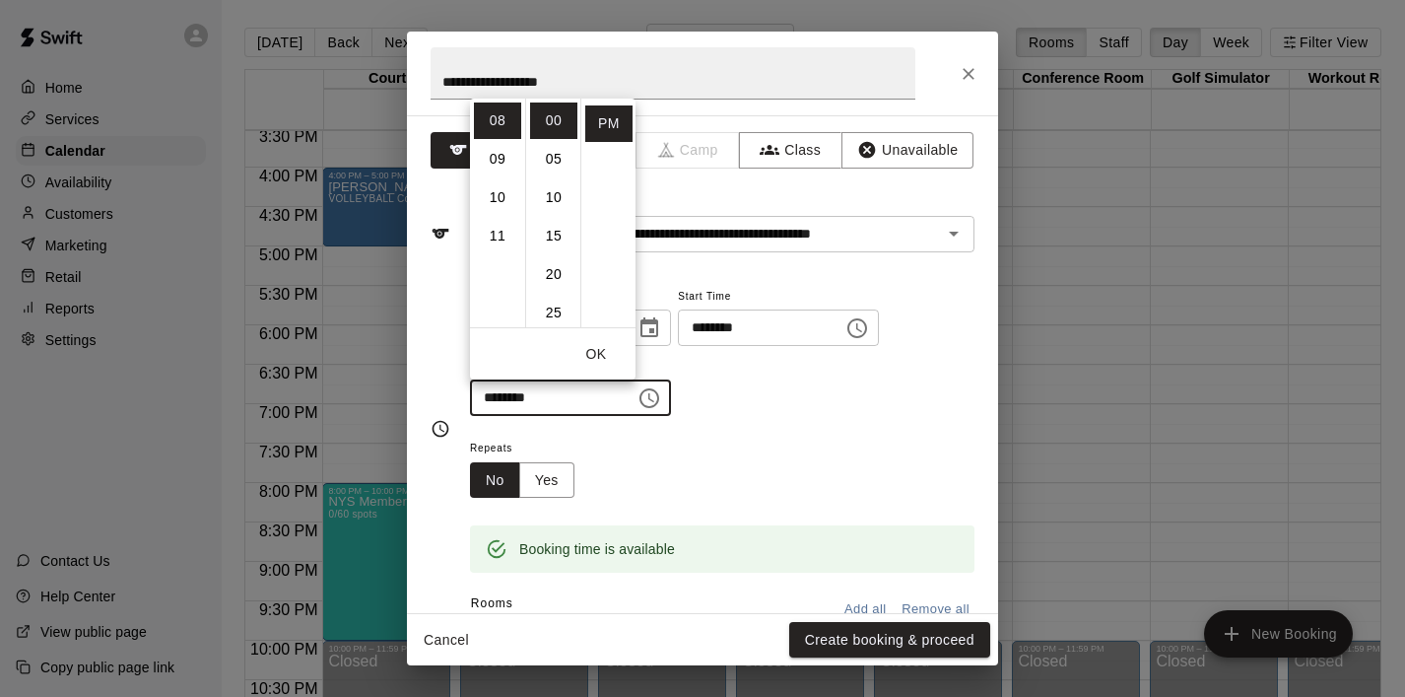
click at [594, 357] on button "OK" at bounding box center [596, 354] width 63 height 36
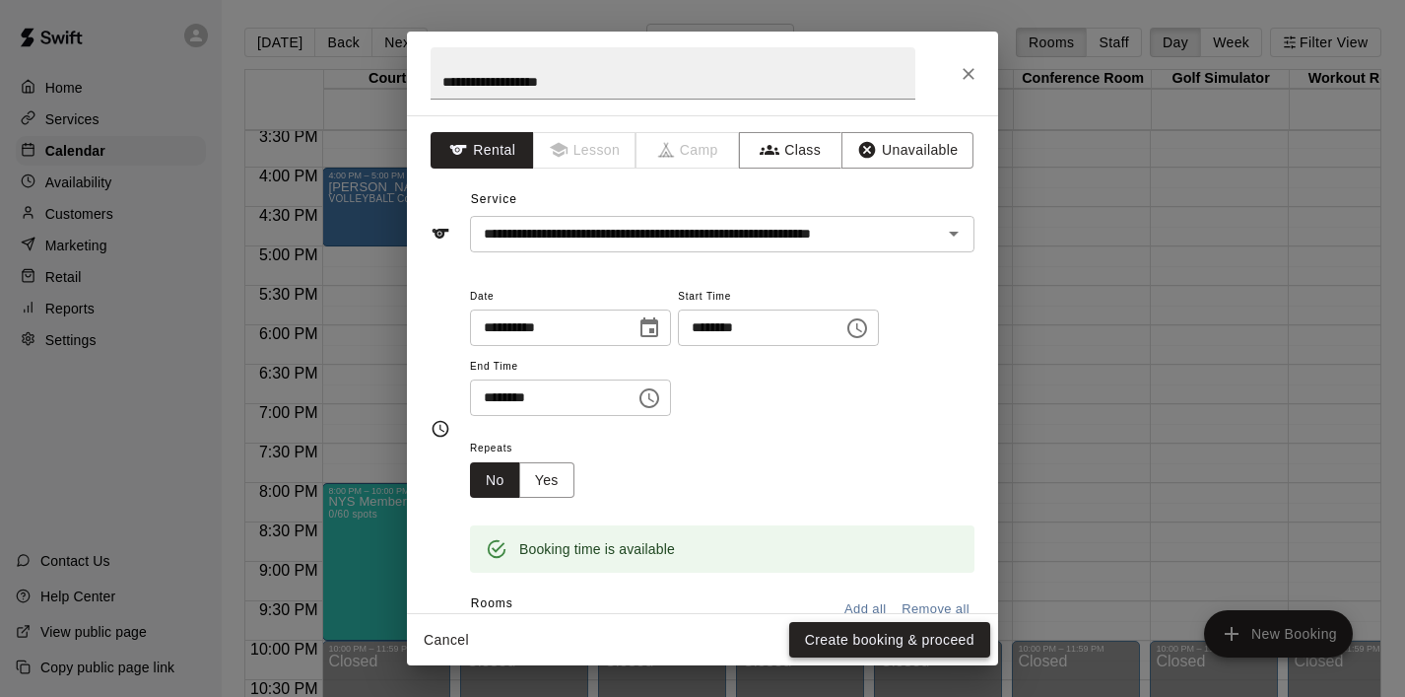
click at [869, 641] on button "Create booking & proceed" at bounding box center [889, 640] width 201 height 36
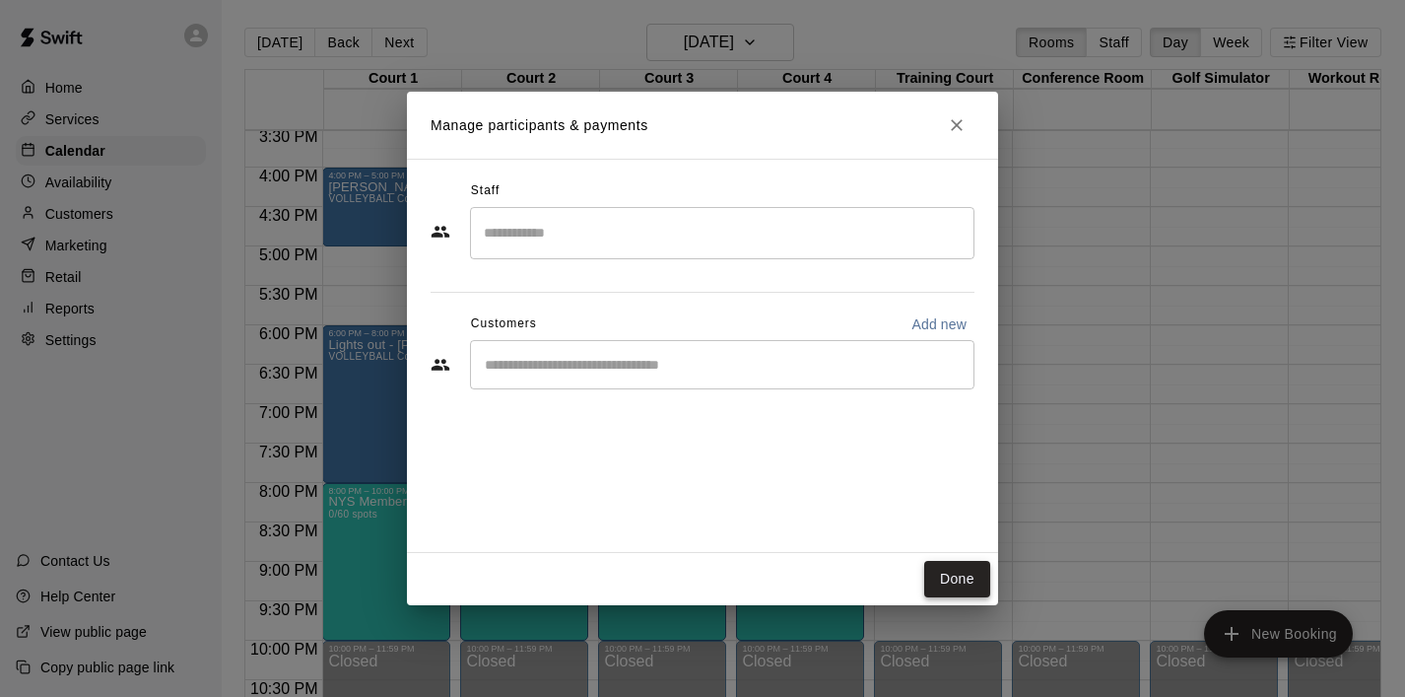
click at [946, 590] on button "Done" at bounding box center [957, 579] width 66 height 36
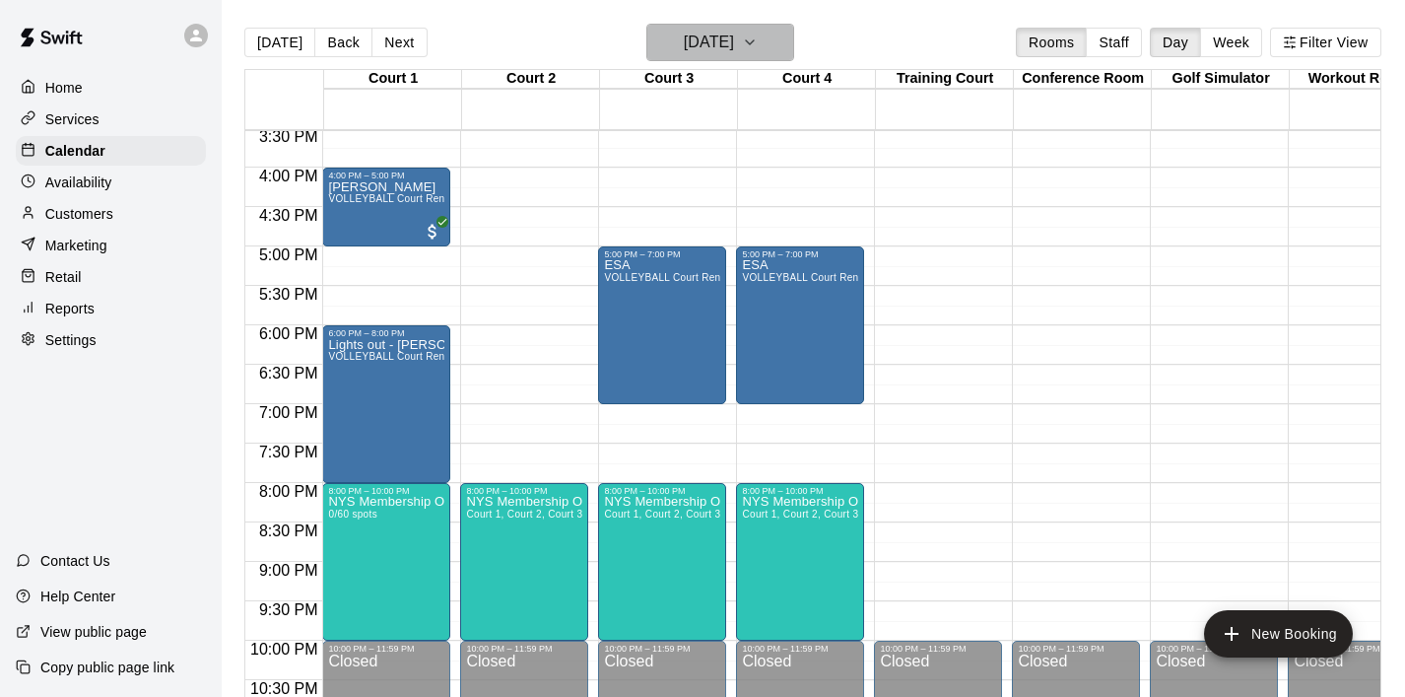
click at [758, 38] on icon "button" at bounding box center [750, 43] width 16 height 24
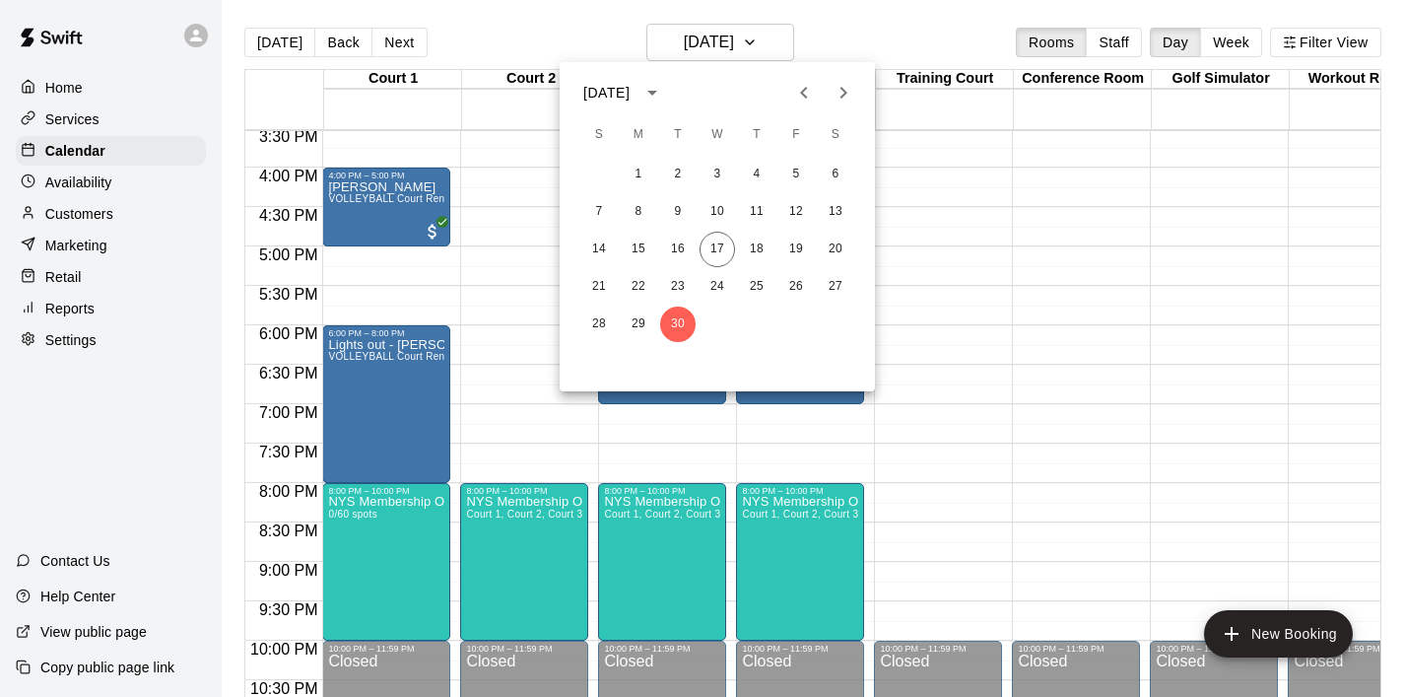
click at [851, 89] on icon "Next month" at bounding box center [844, 93] width 24 height 24
click at [726, 167] on button "1" at bounding box center [717, 174] width 35 height 35
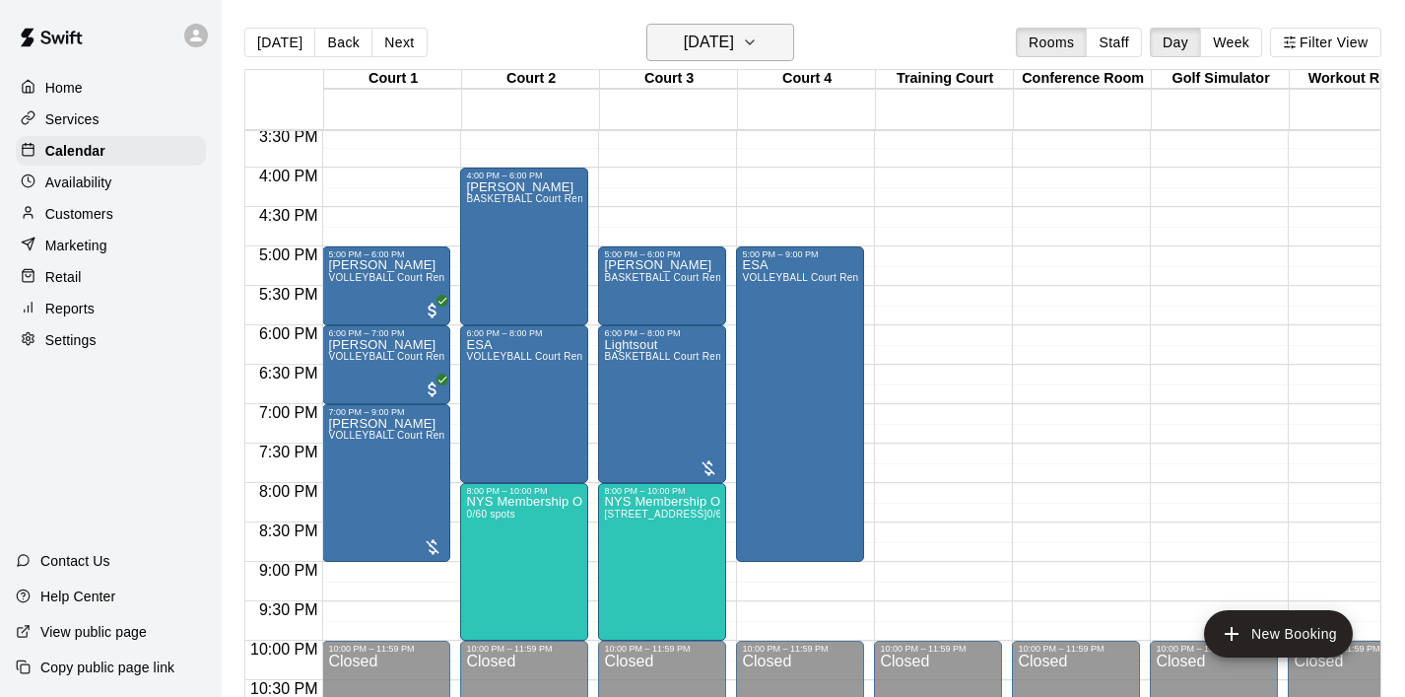
click at [758, 41] on icon "button" at bounding box center [750, 43] width 16 height 24
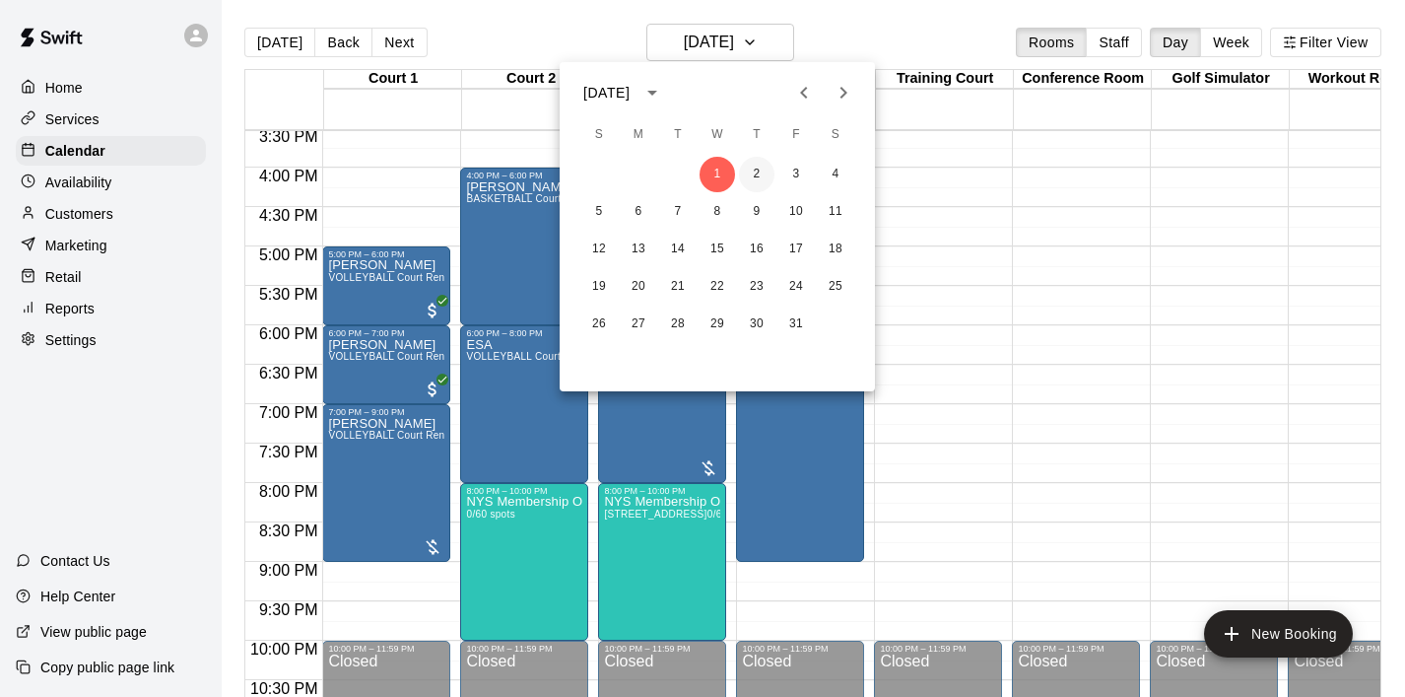
click at [753, 172] on button "2" at bounding box center [756, 174] width 35 height 35
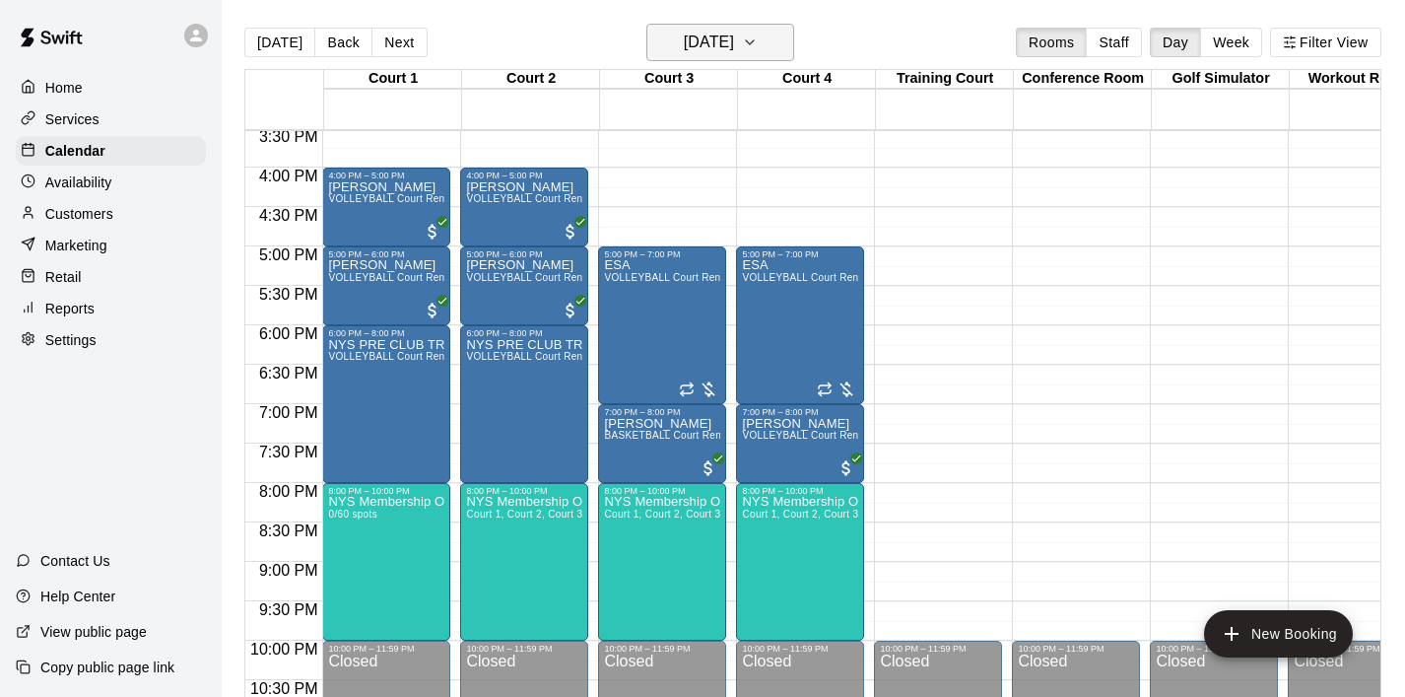
click at [758, 46] on icon "button" at bounding box center [750, 43] width 16 height 24
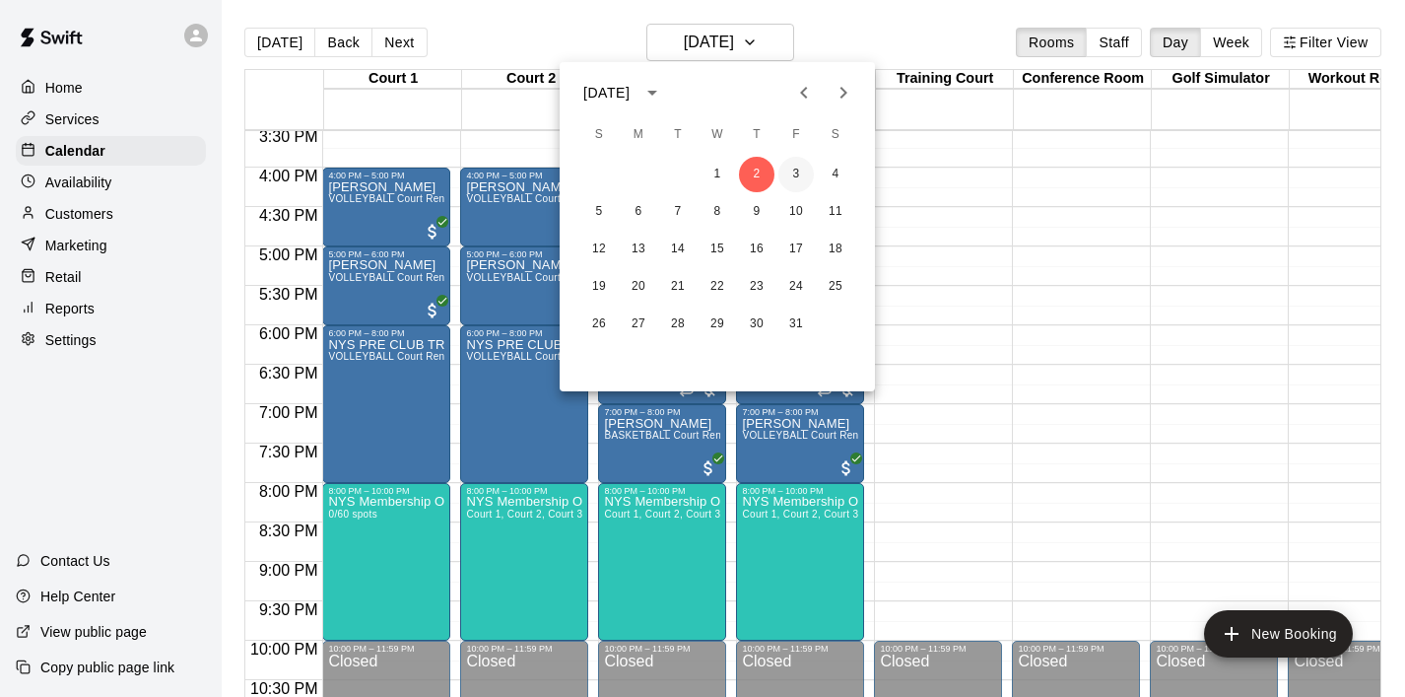
click at [796, 163] on button "3" at bounding box center [796, 174] width 35 height 35
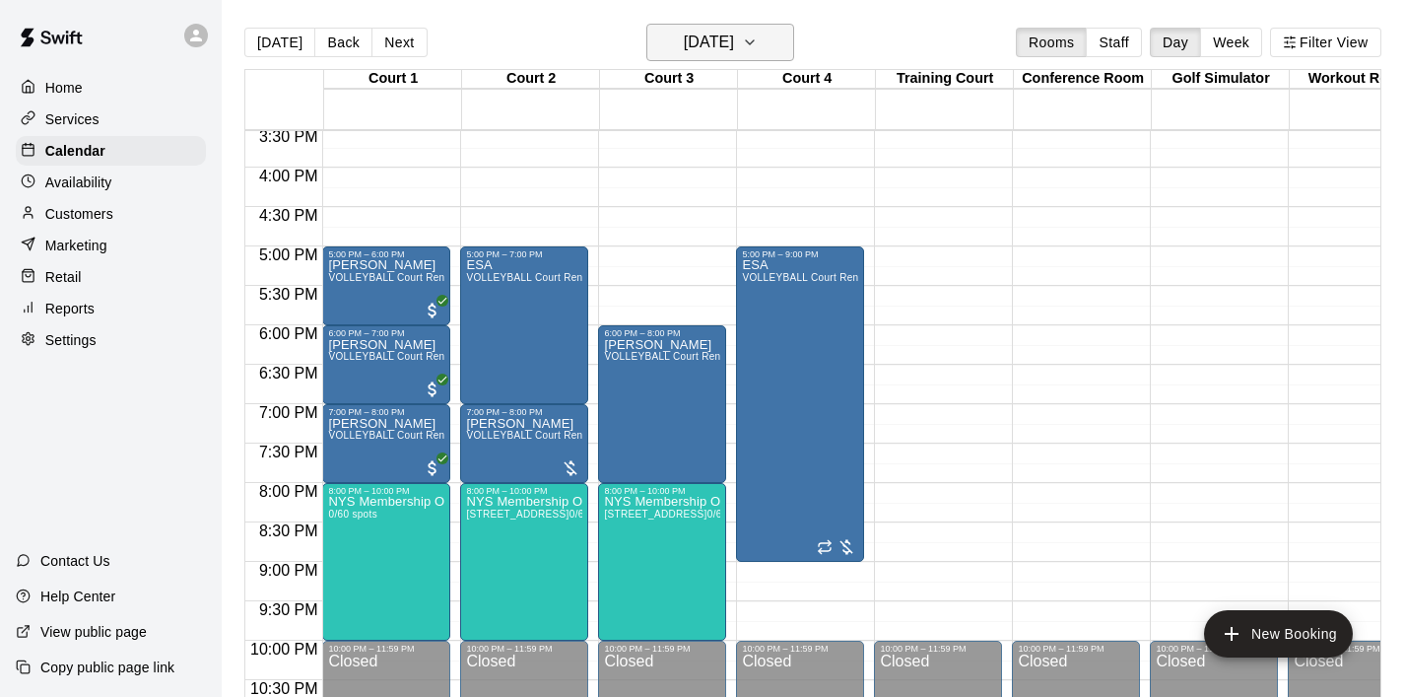
click at [779, 37] on button "[DATE]" at bounding box center [721, 42] width 148 height 37
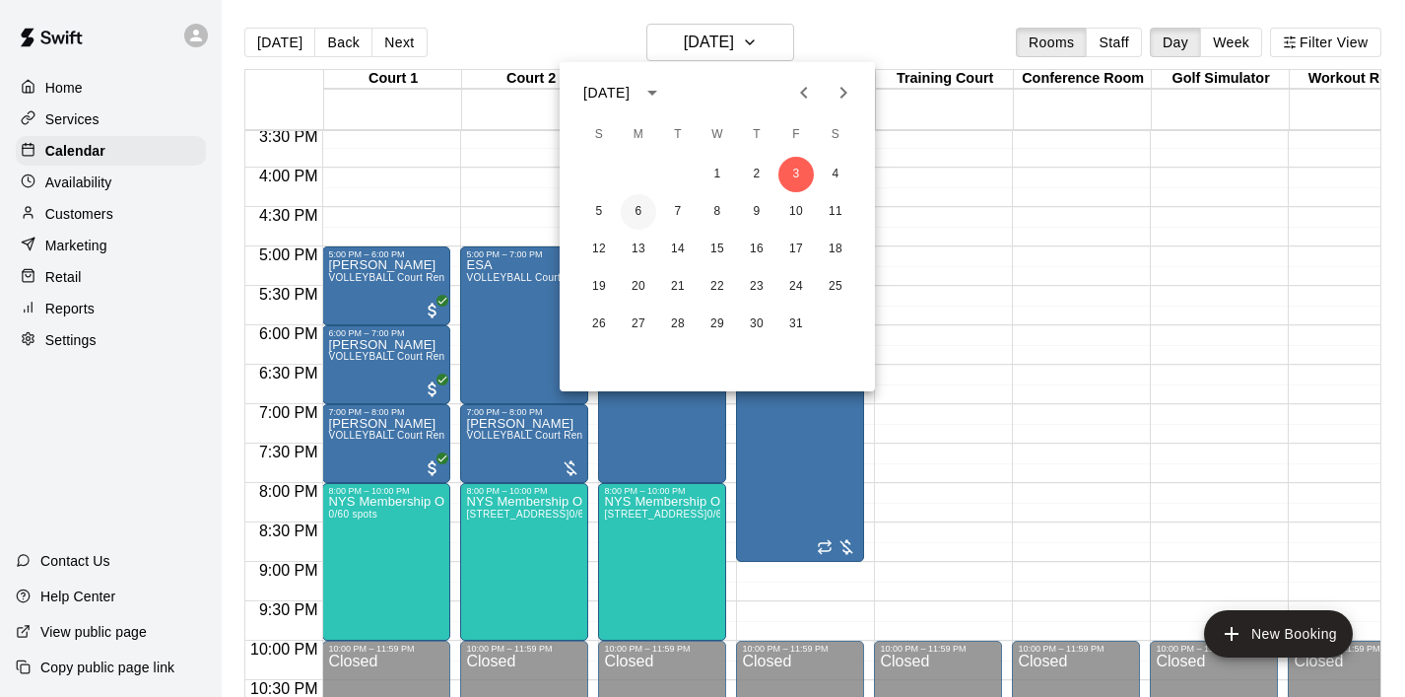
click at [638, 204] on button "6" at bounding box center [638, 211] width 35 height 35
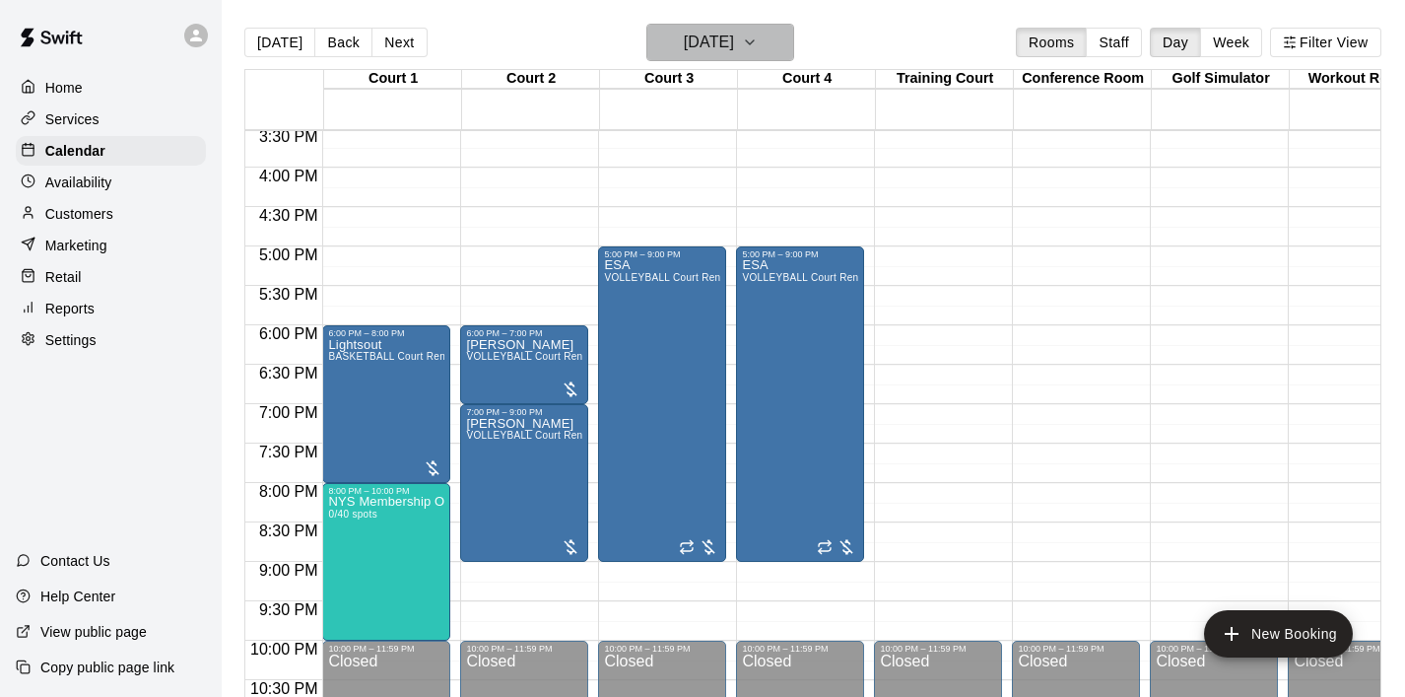
click at [784, 46] on button "[DATE]" at bounding box center [721, 42] width 148 height 37
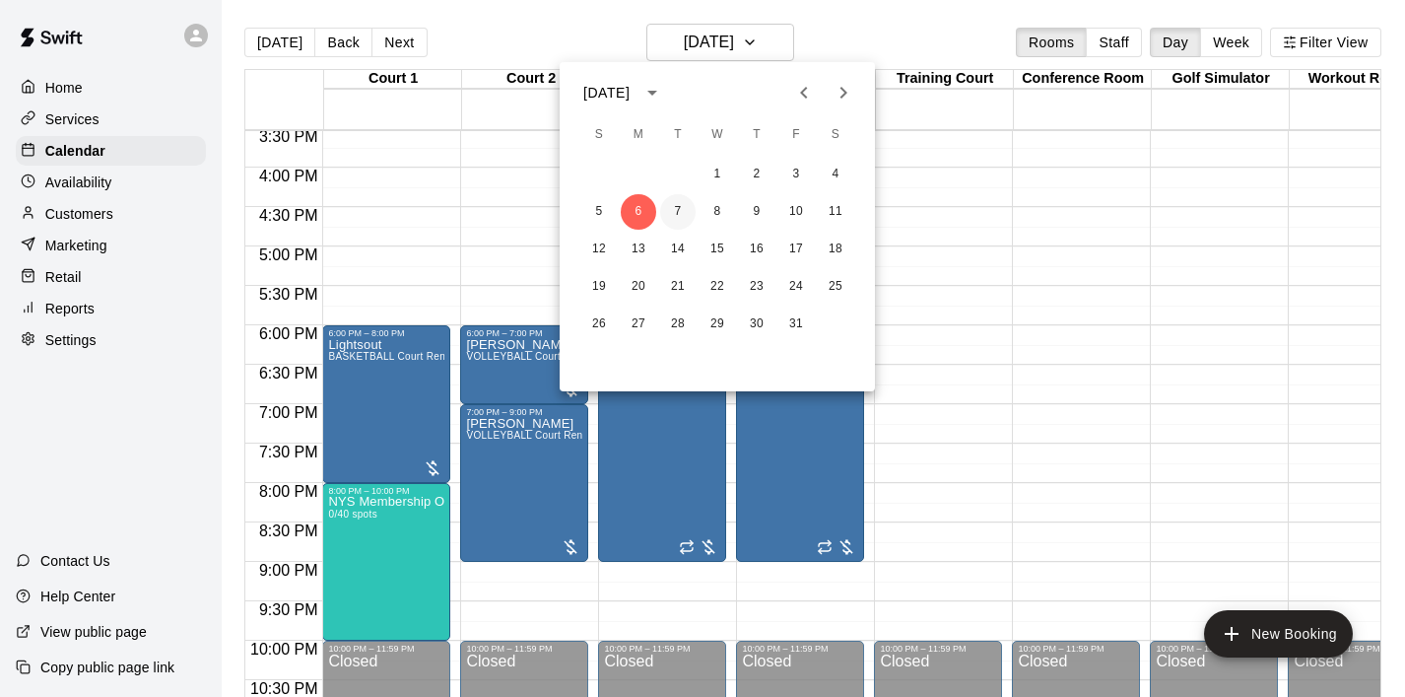
click at [671, 215] on button "7" at bounding box center [677, 211] width 35 height 35
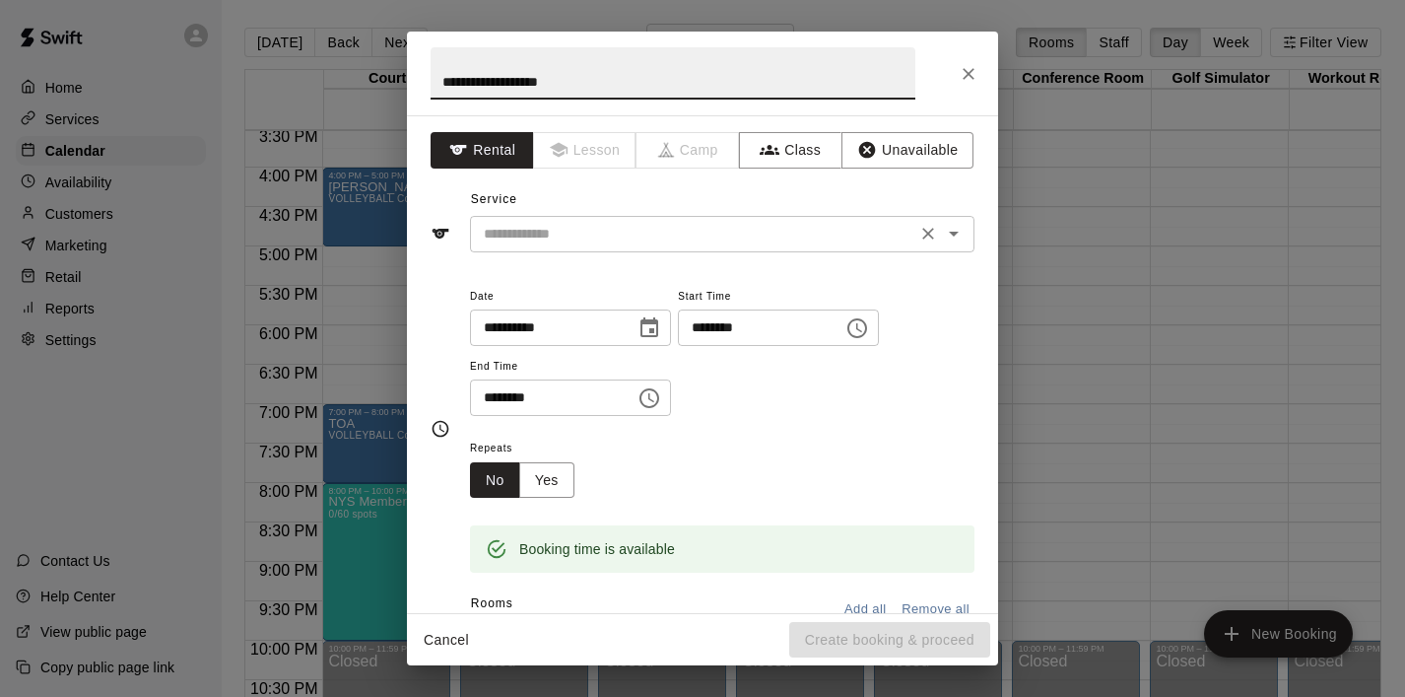
type input "**********"
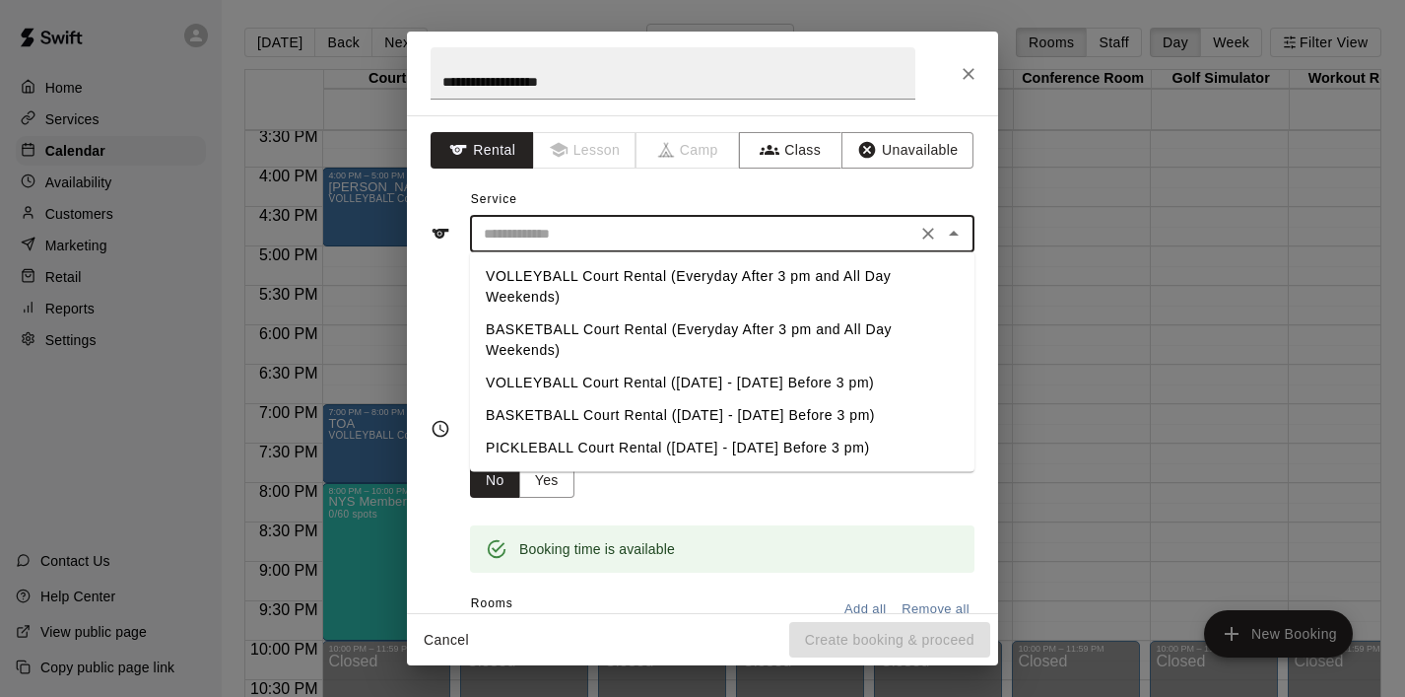
click at [675, 237] on input "text" at bounding box center [693, 234] width 435 height 25
click at [674, 270] on li "VOLLEYBALL Court Rental (Everyday After 3 pm and All Day Weekends)" at bounding box center [722, 286] width 505 height 53
type input "**********"
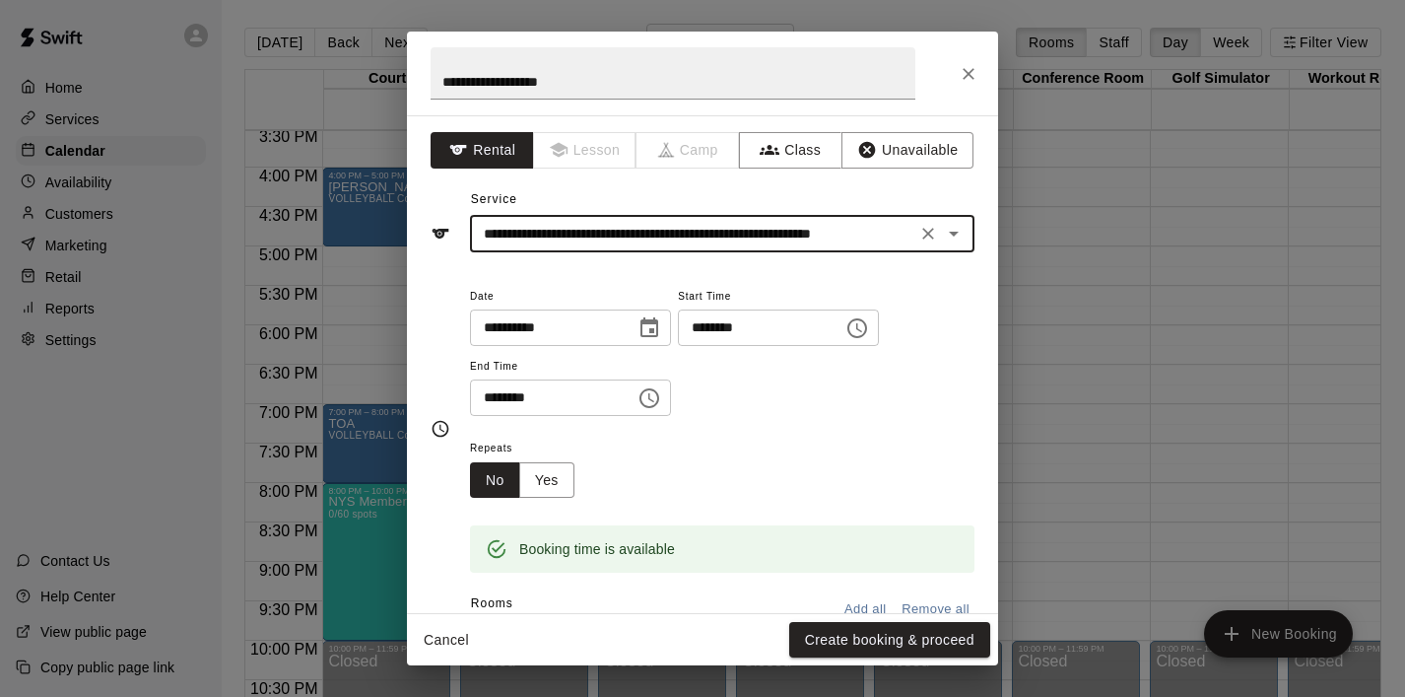
click at [656, 401] on icon "Choose time, selected time is 6:30 PM" at bounding box center [650, 398] width 24 height 24
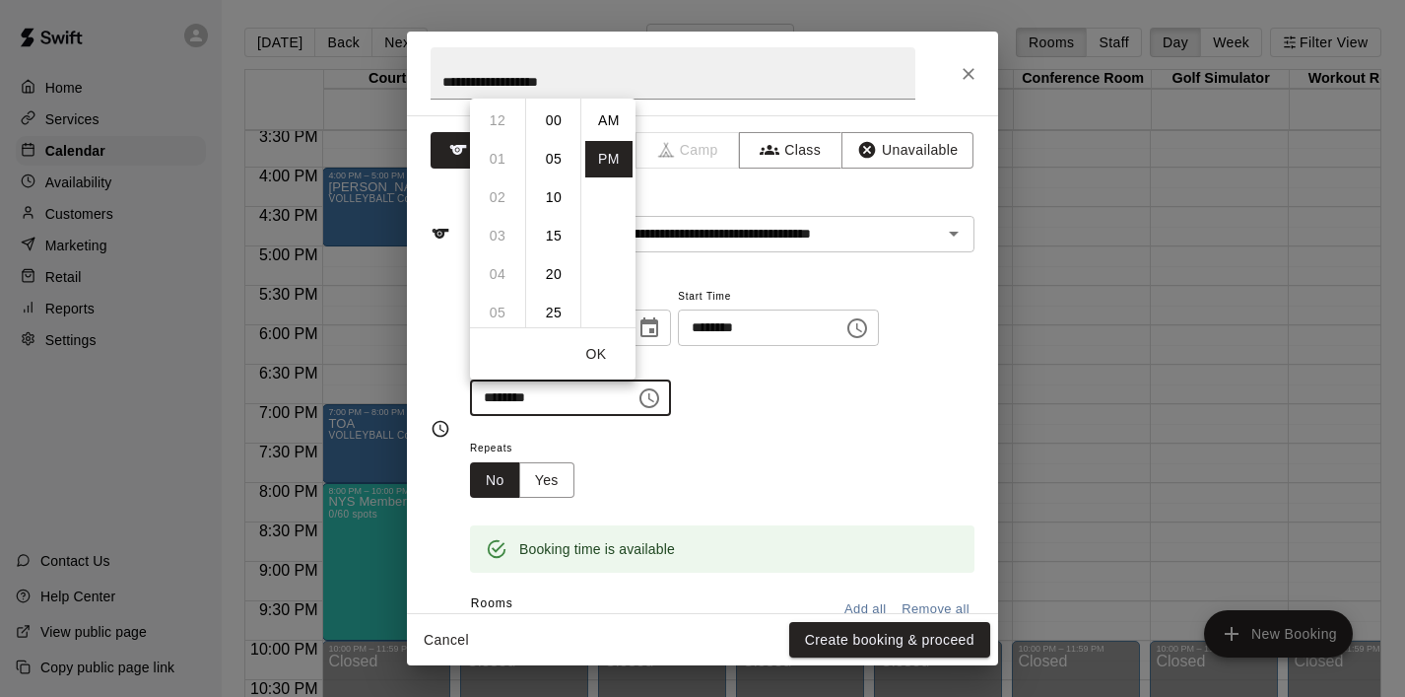
scroll to position [35, 0]
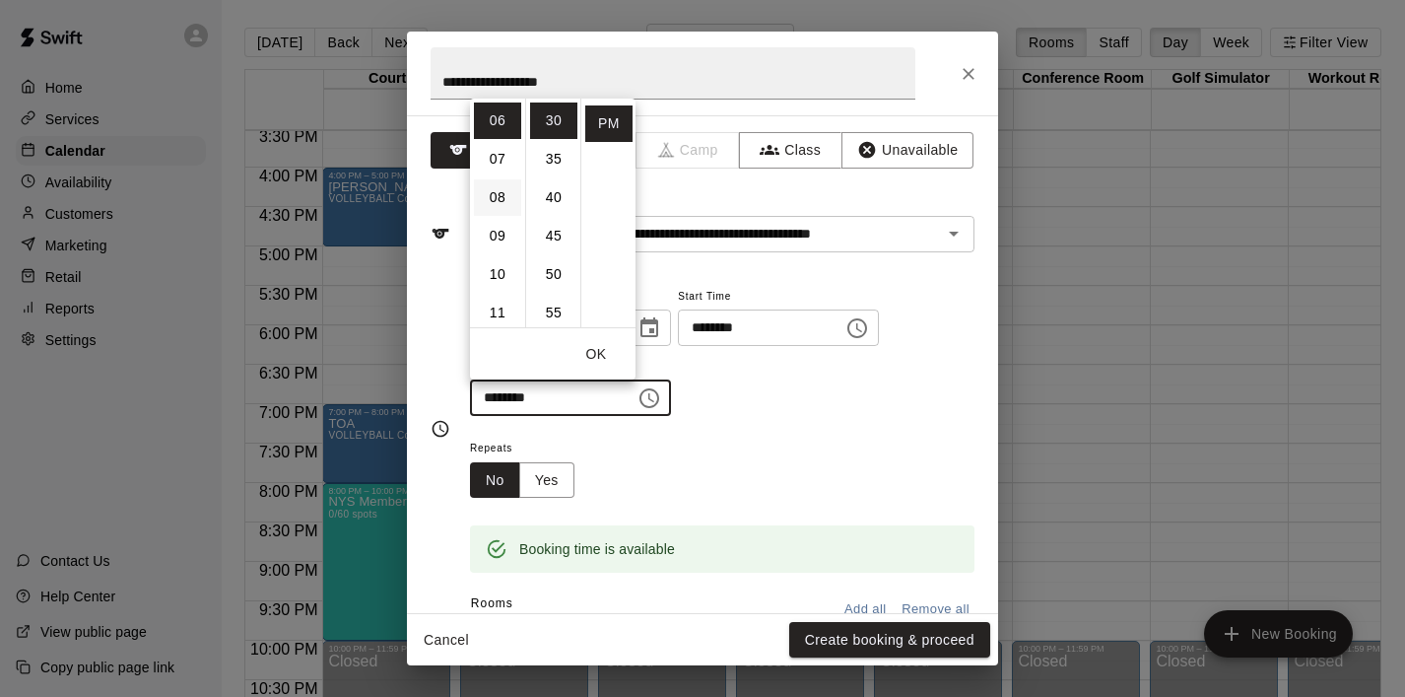
click at [496, 196] on li "08" at bounding box center [497, 197] width 47 height 36
click at [557, 124] on li "00" at bounding box center [553, 120] width 47 height 36
type input "********"
click at [599, 349] on button "OK" at bounding box center [596, 354] width 63 height 36
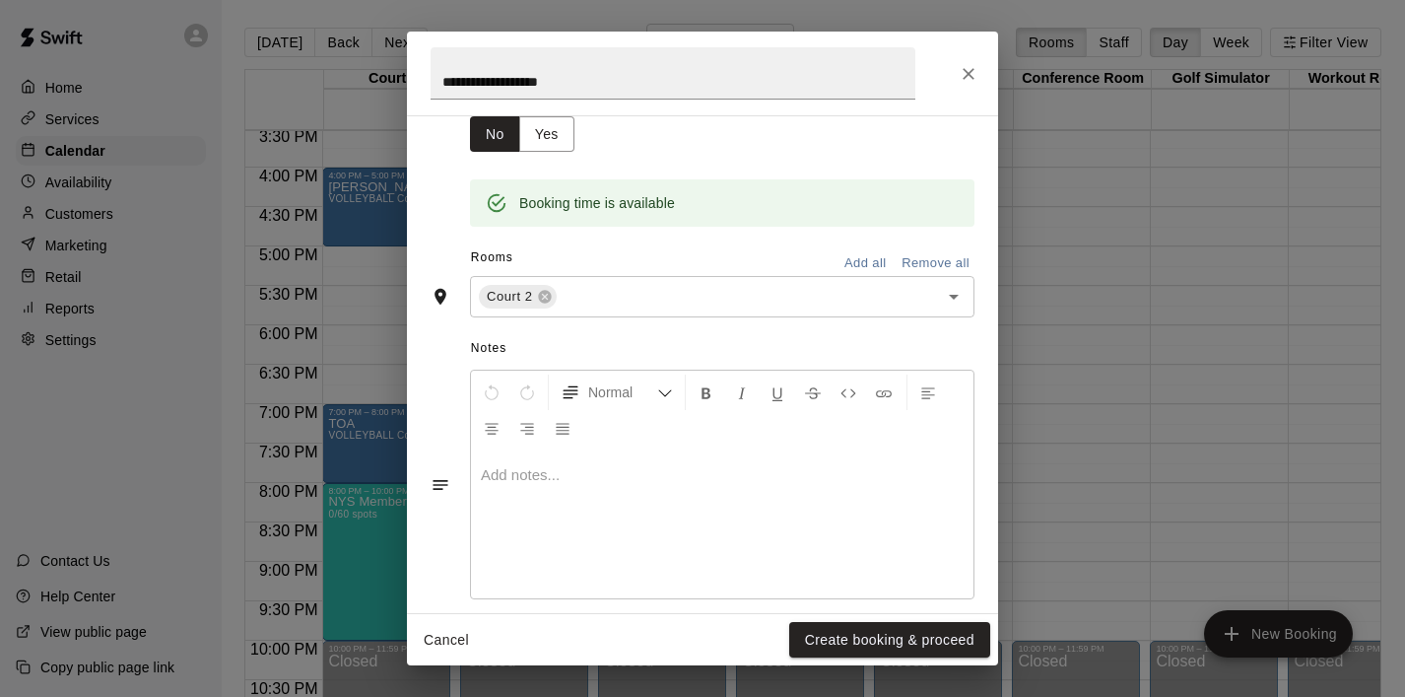
scroll to position [354, 0]
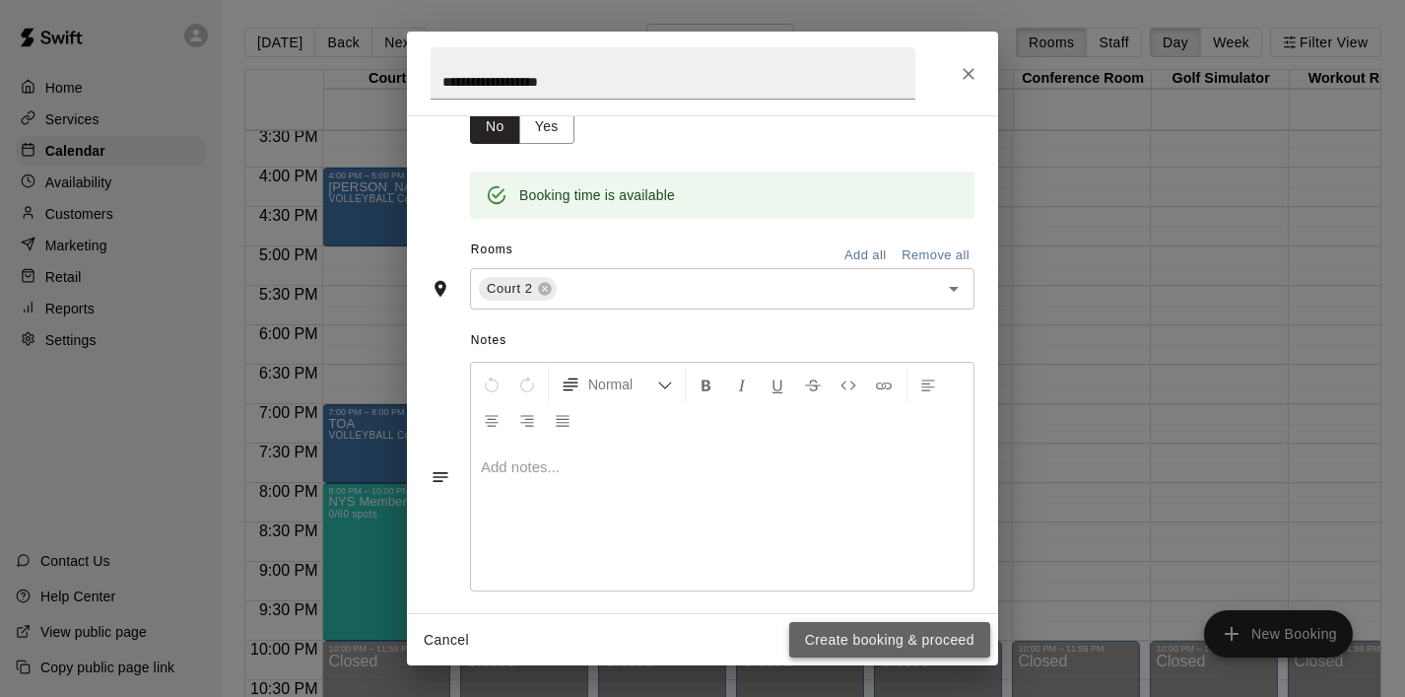
click at [863, 633] on button "Create booking & proceed" at bounding box center [889, 640] width 201 height 36
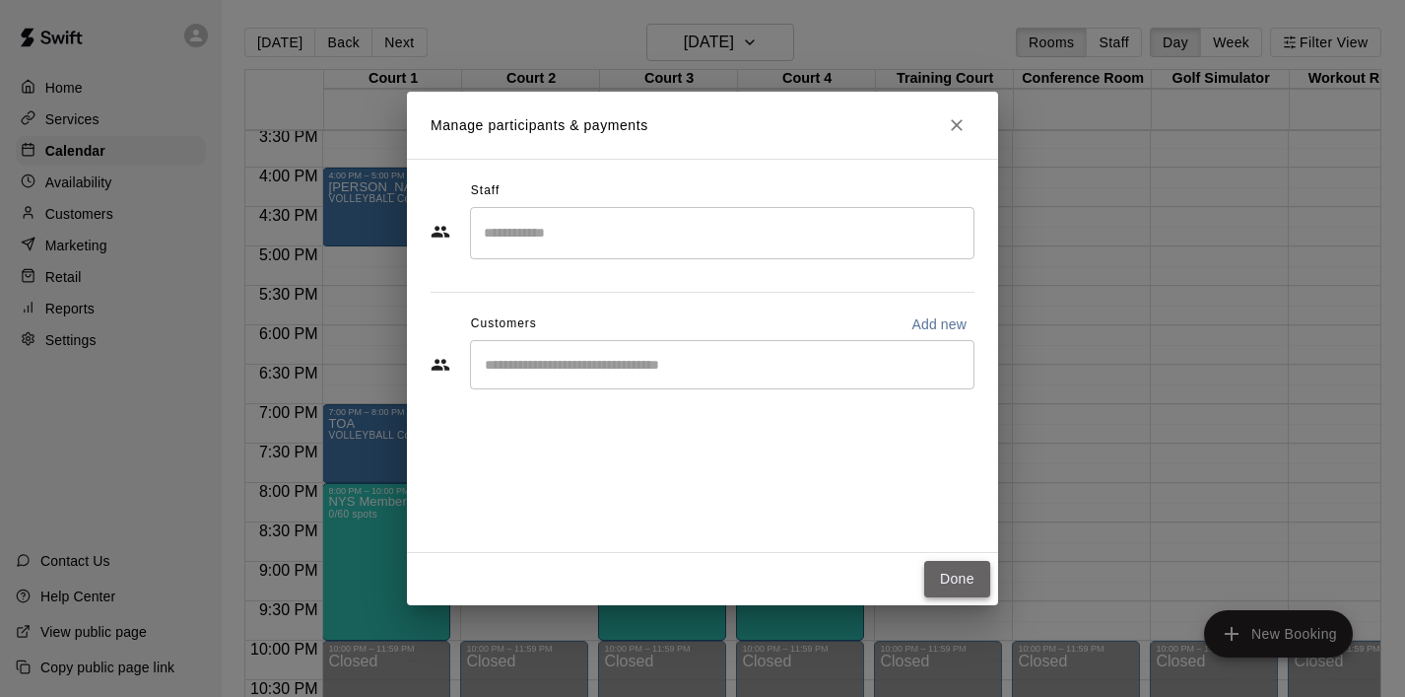
click at [944, 589] on button "Done" at bounding box center [957, 579] width 66 height 36
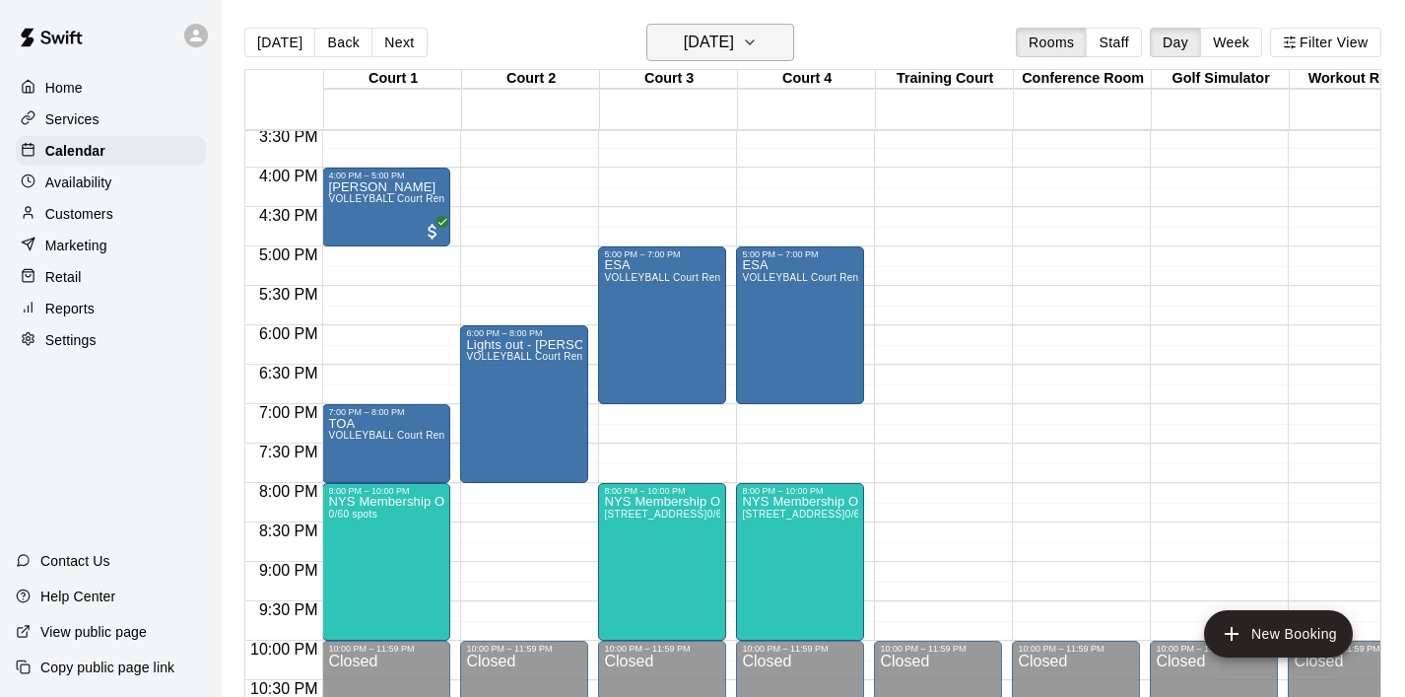
click at [758, 31] on icon "button" at bounding box center [750, 43] width 16 height 24
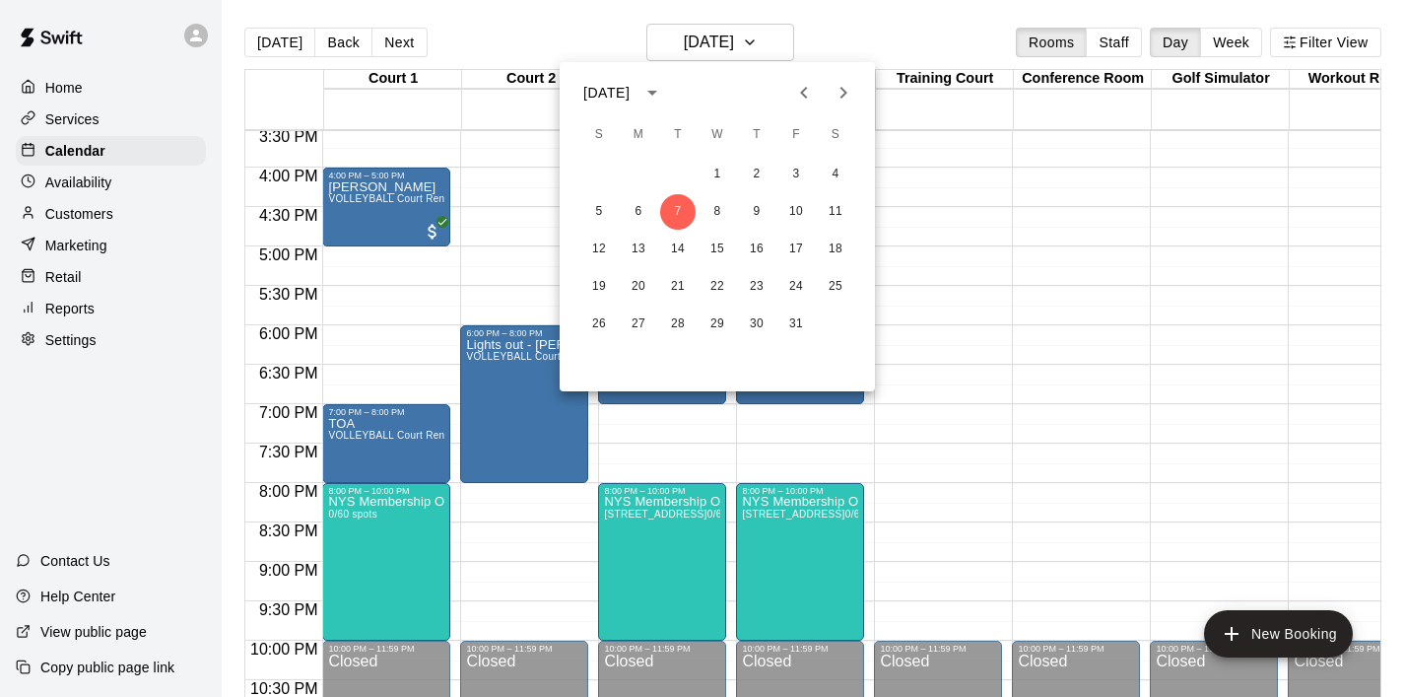
click at [793, 90] on icon "Previous month" at bounding box center [804, 93] width 24 height 24
click at [633, 291] on button "22" at bounding box center [638, 286] width 35 height 35
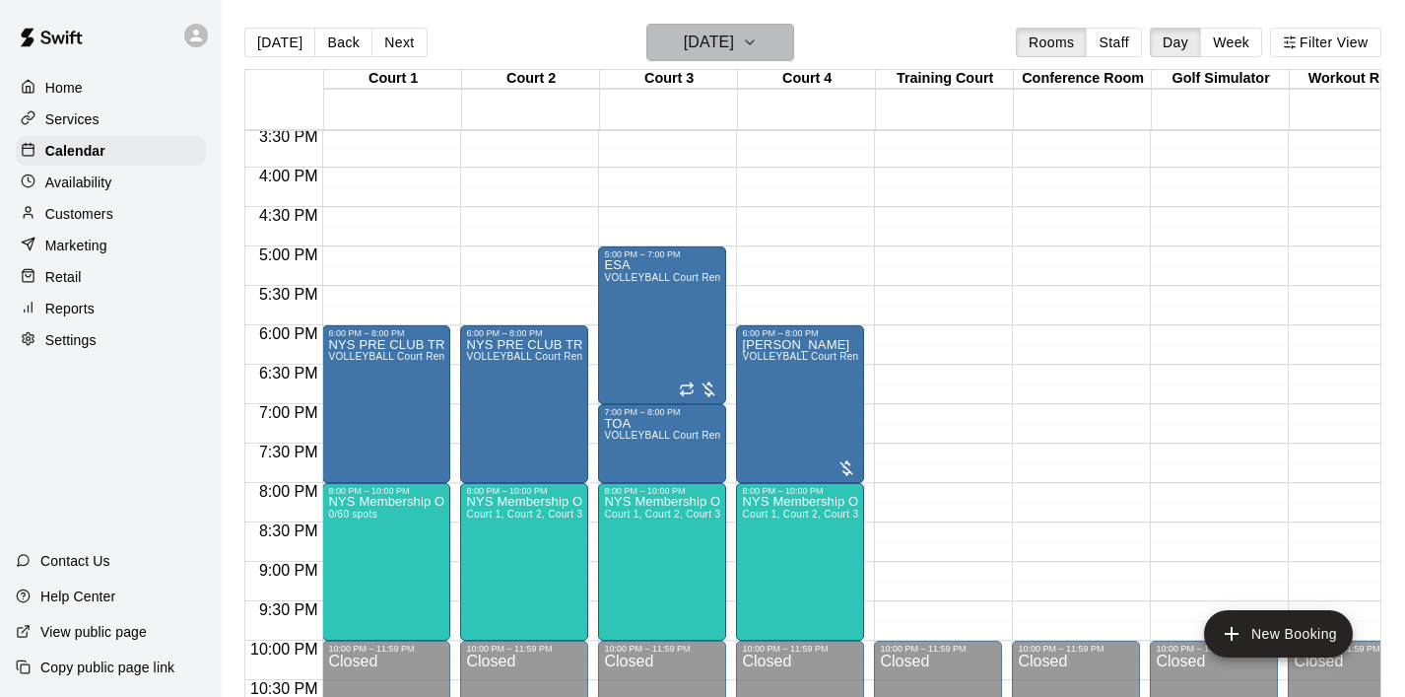
click at [754, 41] on icon "button" at bounding box center [750, 42] width 8 height 4
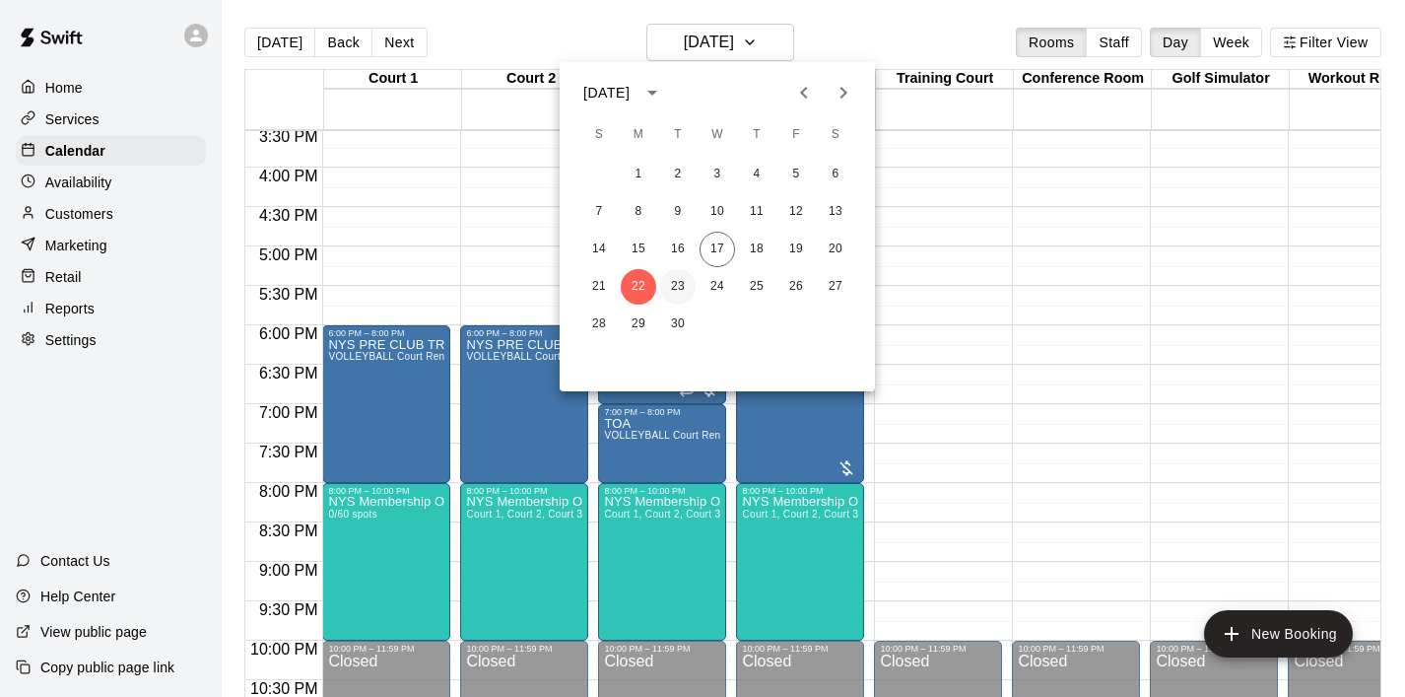
click at [680, 282] on button "23" at bounding box center [677, 286] width 35 height 35
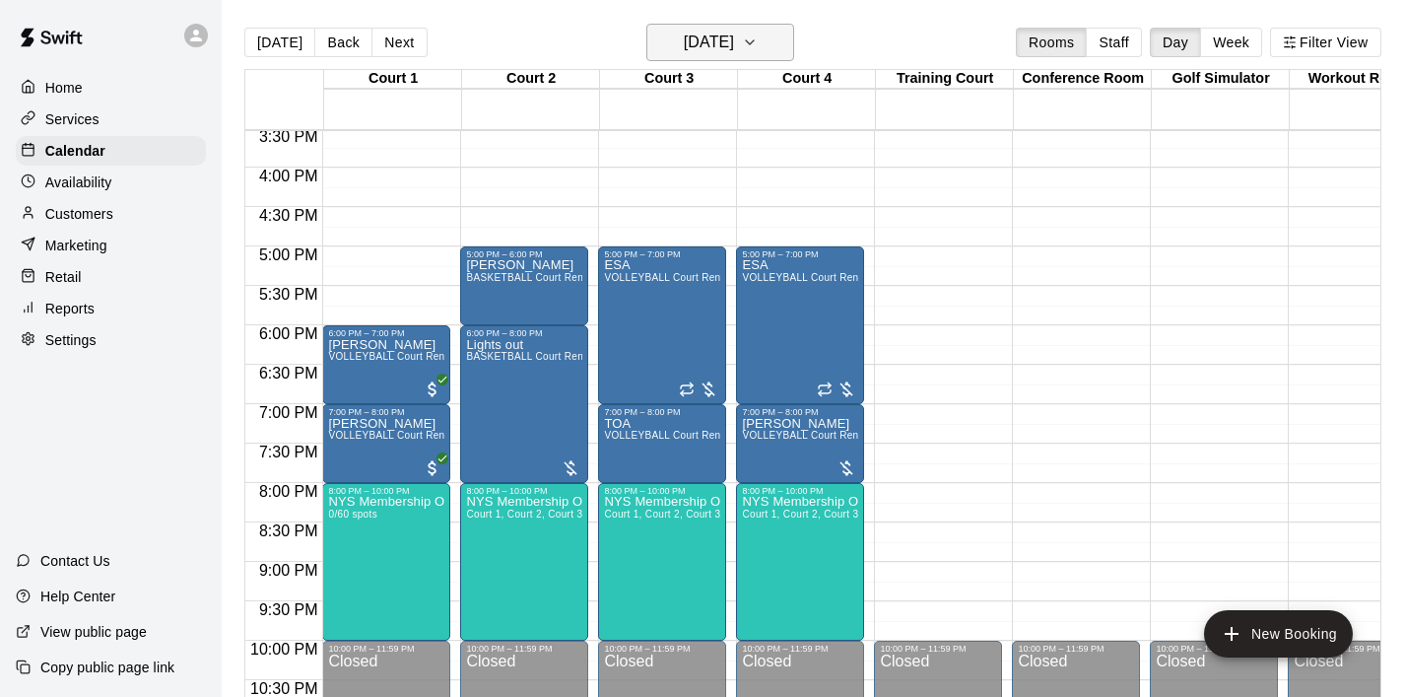
click at [758, 39] on icon "button" at bounding box center [750, 43] width 16 height 24
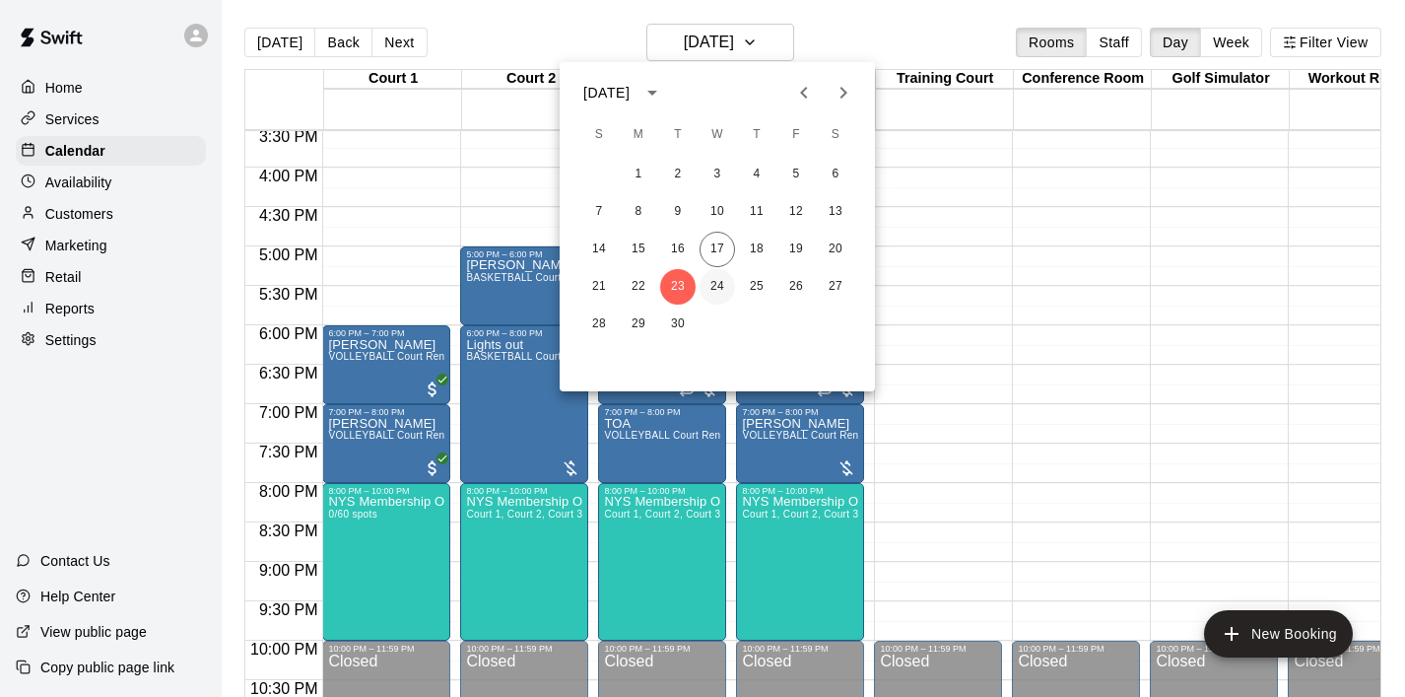
click at [712, 285] on button "24" at bounding box center [717, 286] width 35 height 35
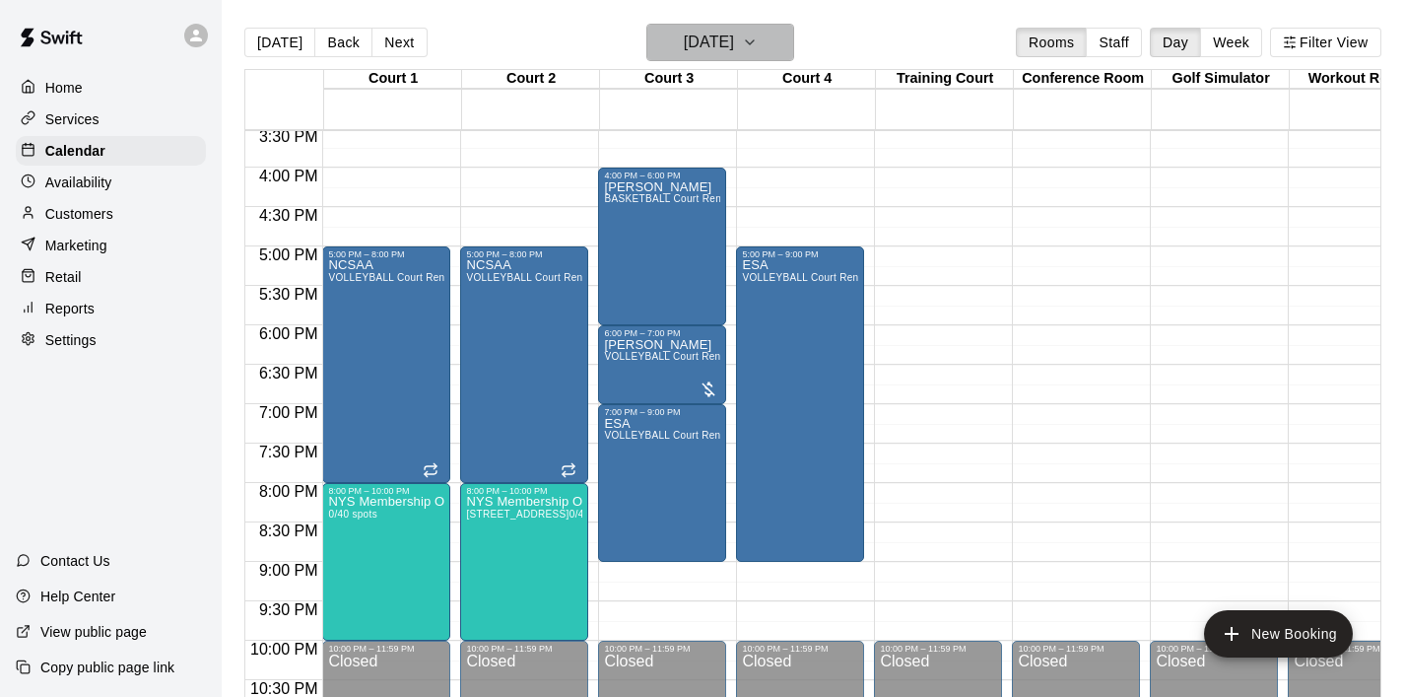
click at [758, 42] on icon "button" at bounding box center [750, 43] width 16 height 24
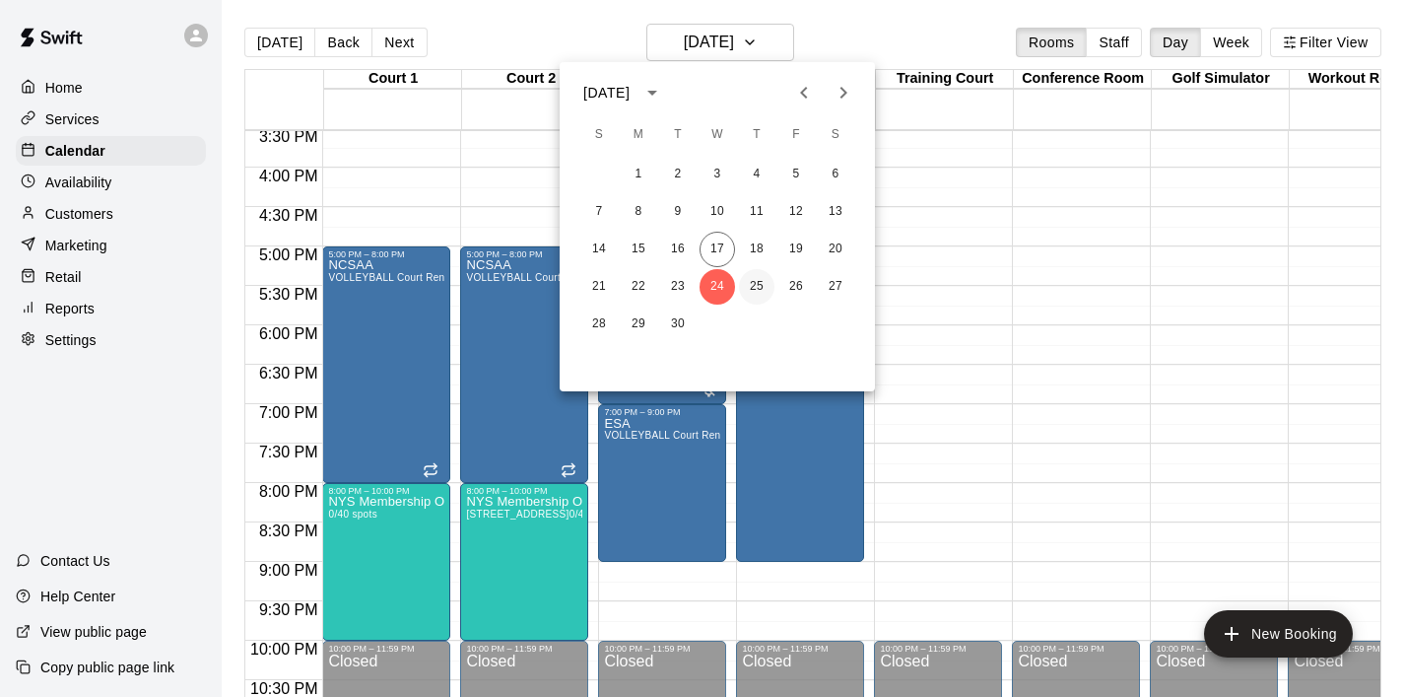
click at [759, 282] on button "25" at bounding box center [756, 286] width 35 height 35
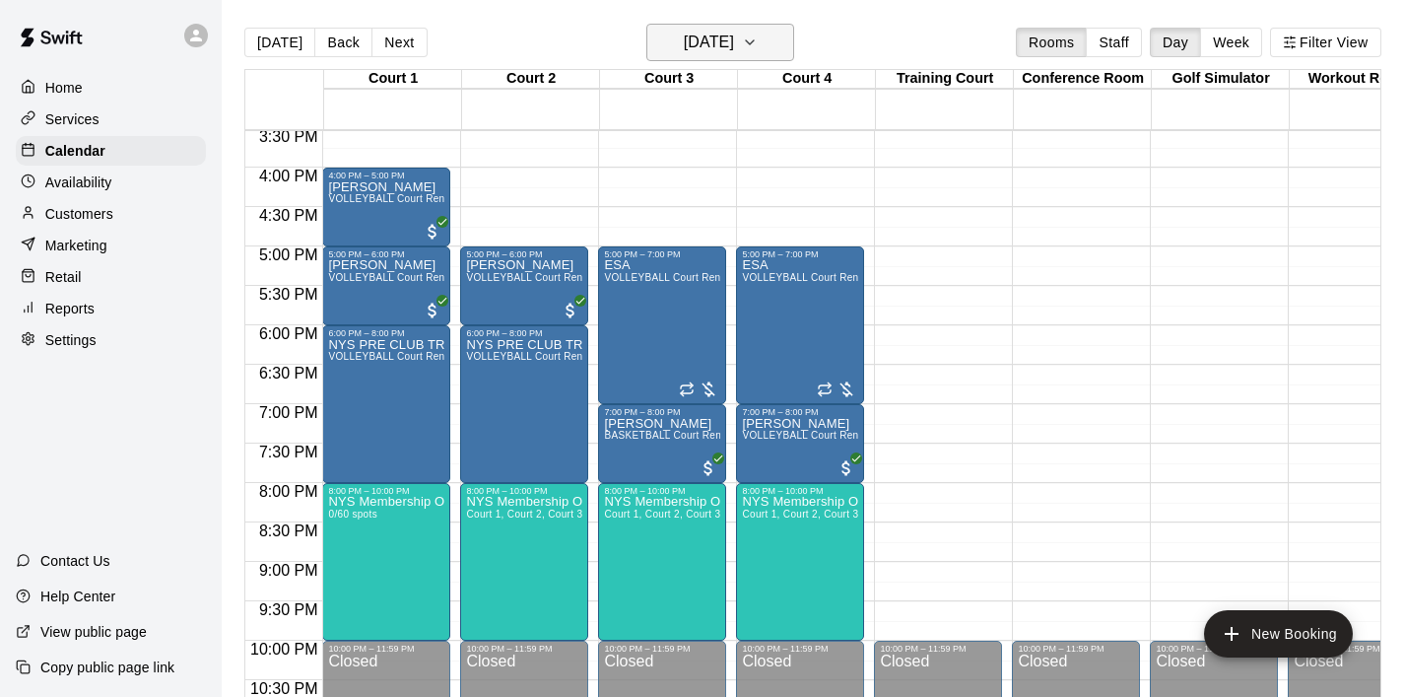
click at [754, 41] on icon "button" at bounding box center [750, 42] width 8 height 4
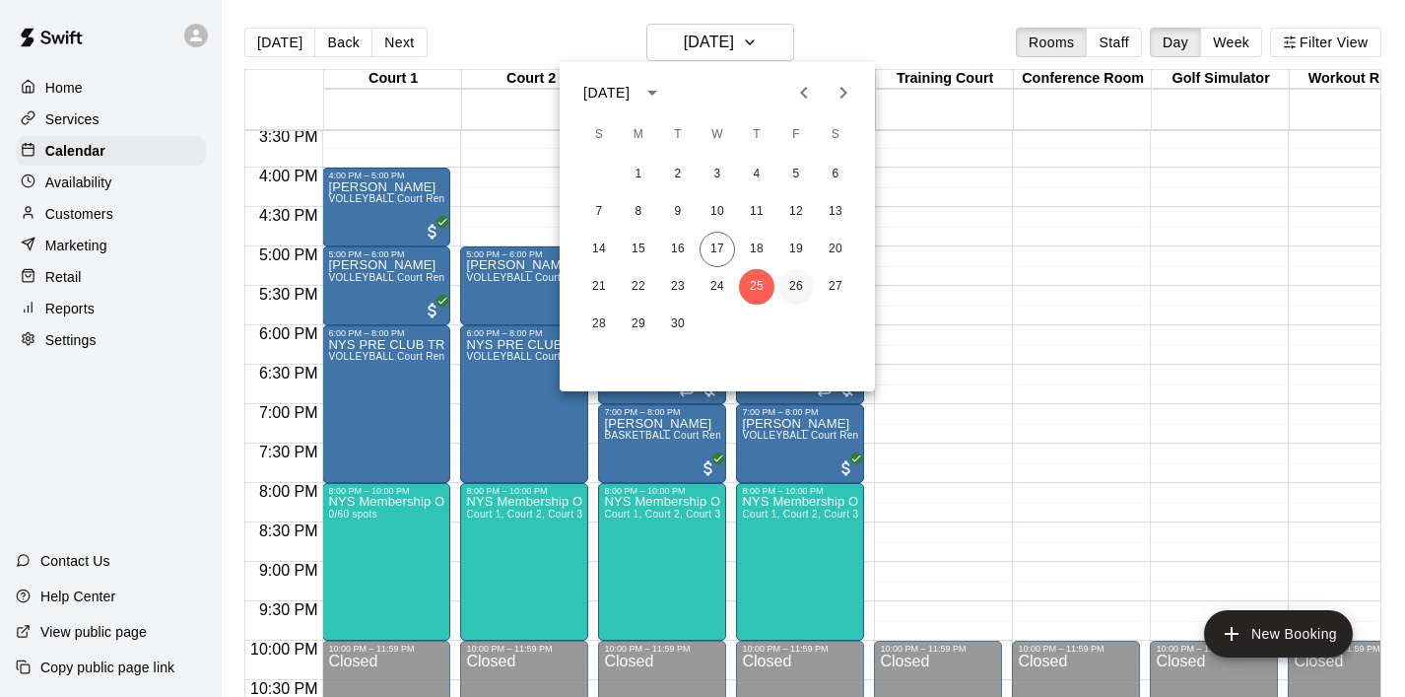
click at [797, 275] on button "26" at bounding box center [796, 286] width 35 height 35
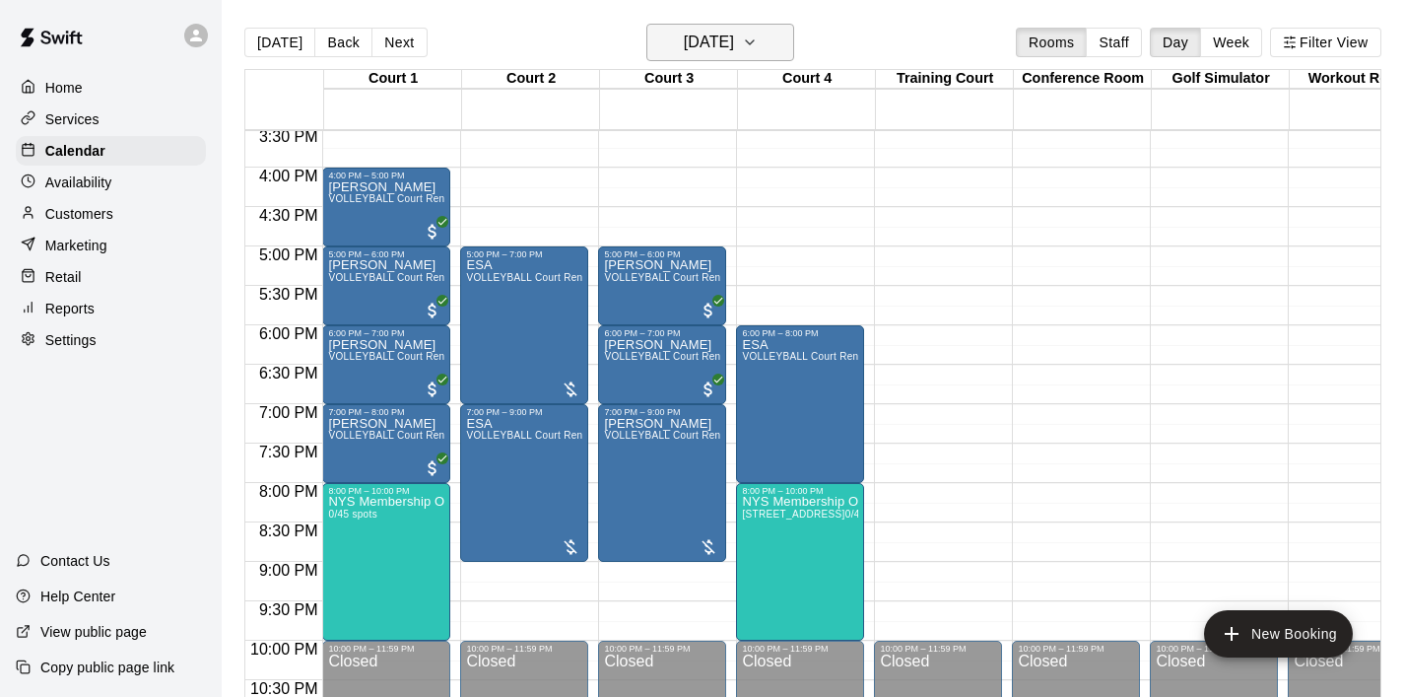
click at [782, 49] on button "[DATE]" at bounding box center [721, 42] width 148 height 37
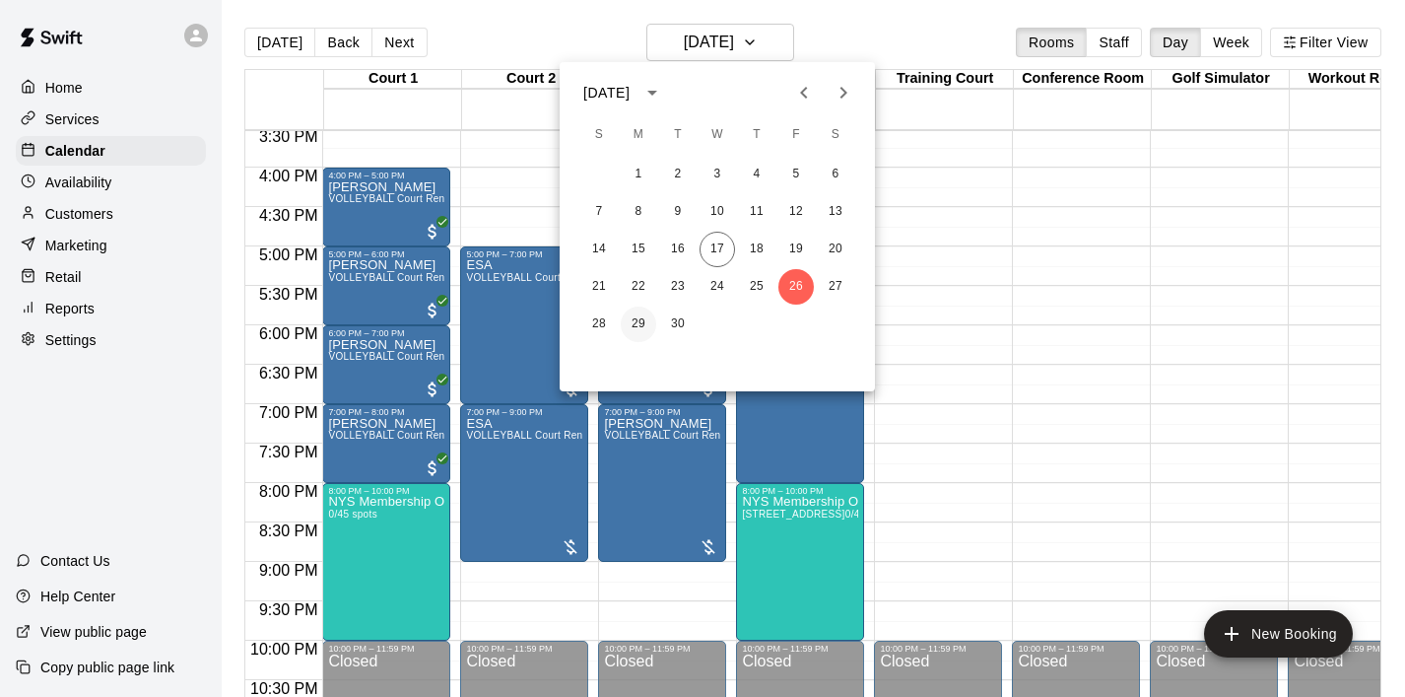
click at [636, 320] on button "29" at bounding box center [638, 323] width 35 height 35
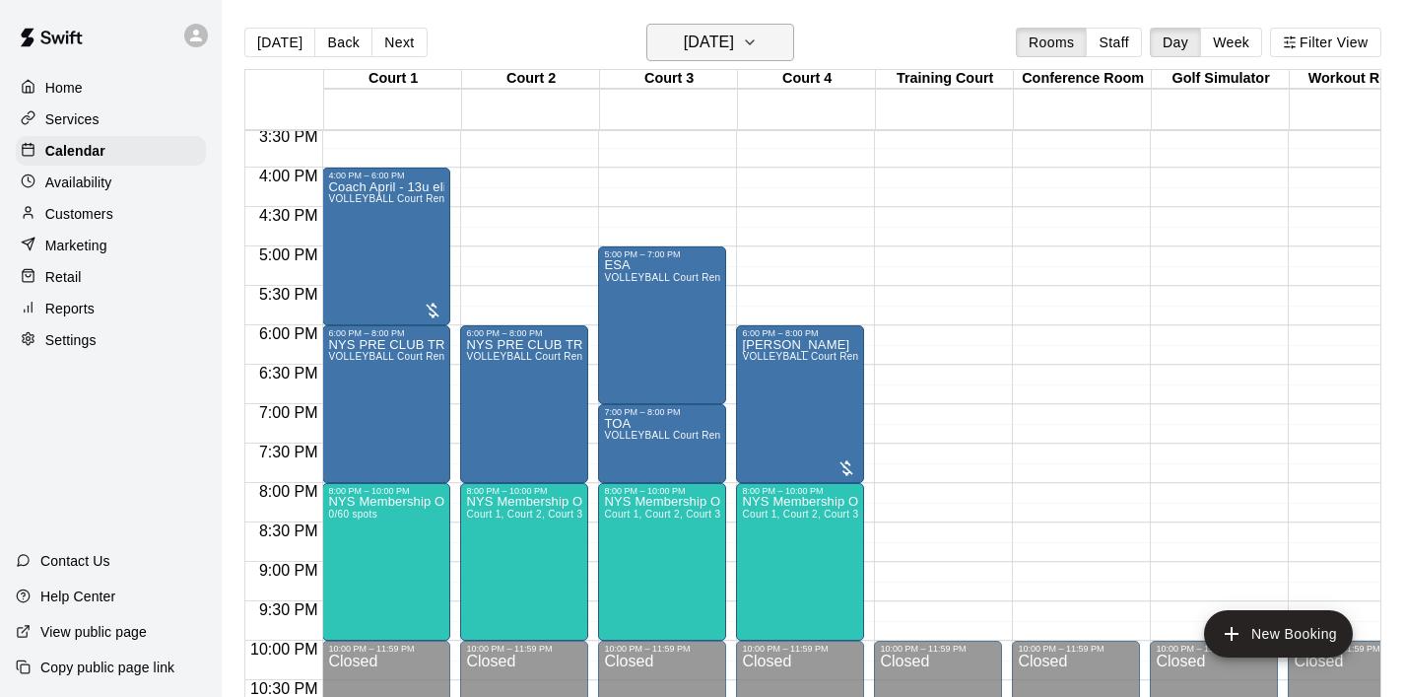
click at [758, 43] on icon "button" at bounding box center [750, 43] width 16 height 24
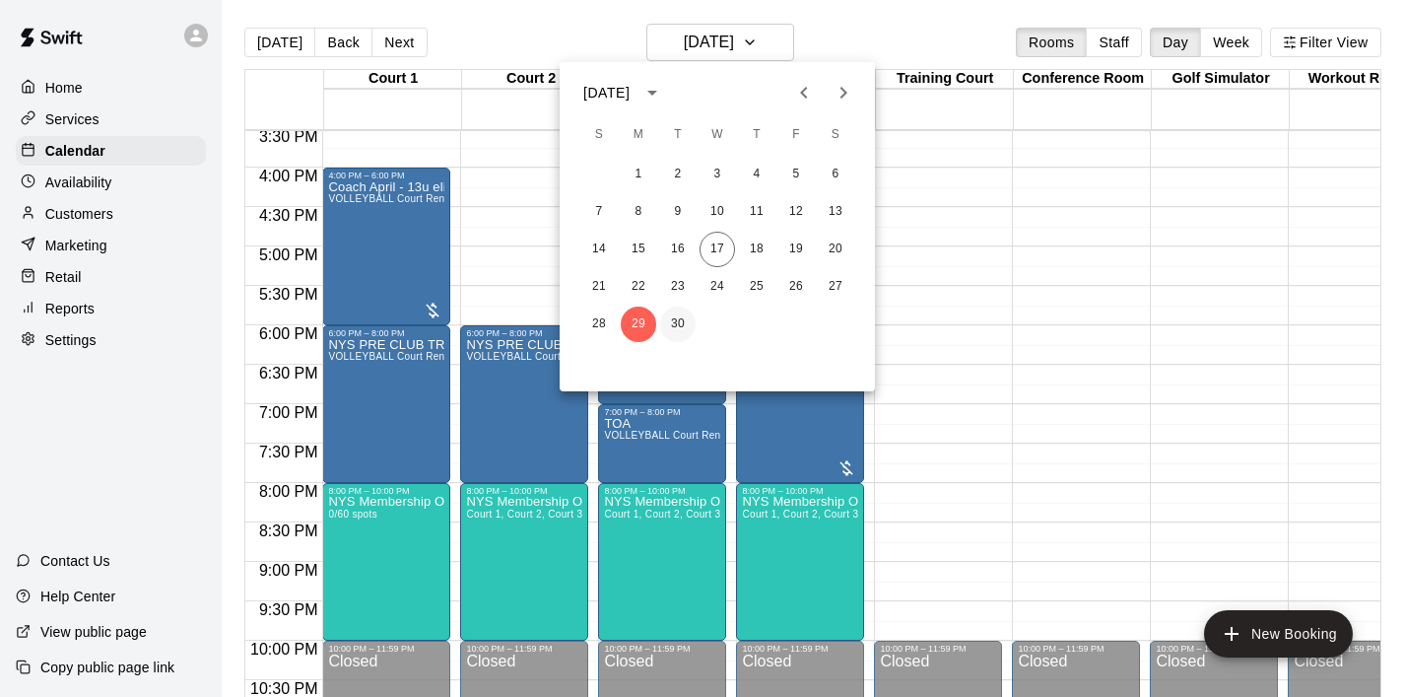
click at [676, 306] on button "30" at bounding box center [677, 323] width 35 height 35
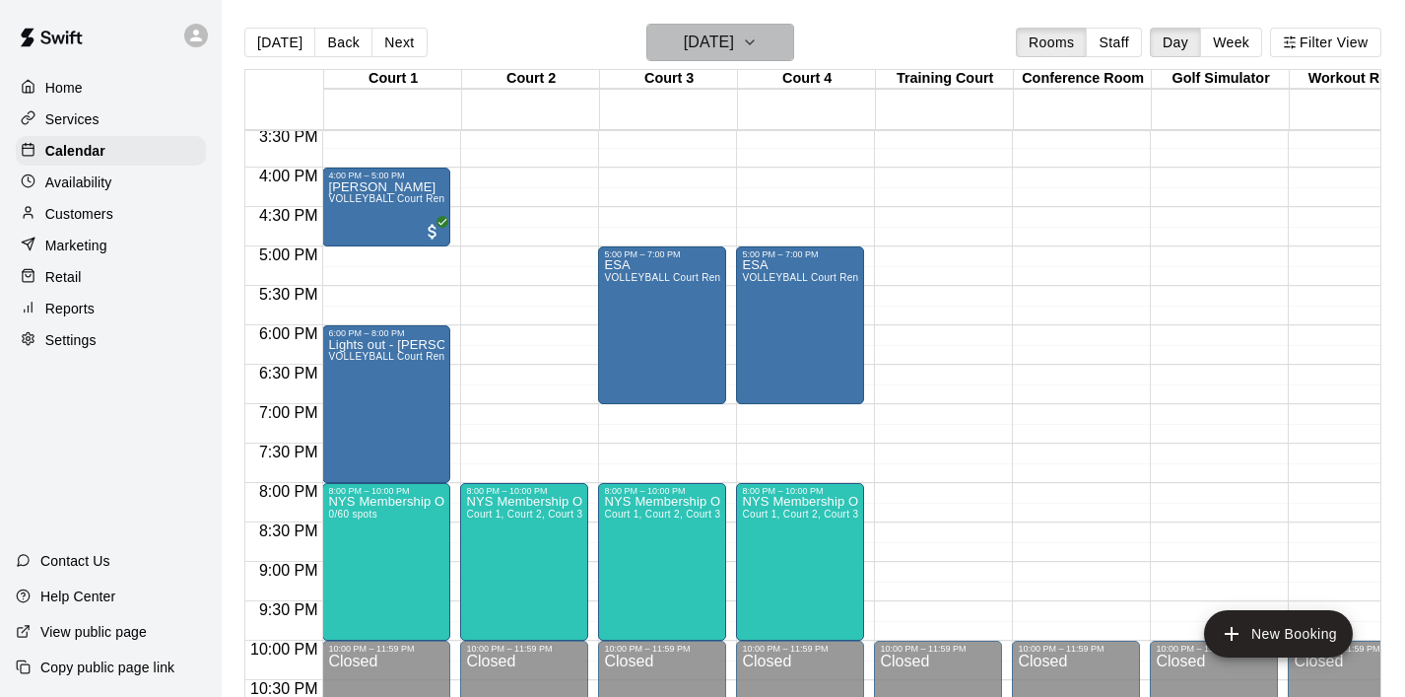
click at [783, 56] on button "[DATE]" at bounding box center [721, 42] width 148 height 37
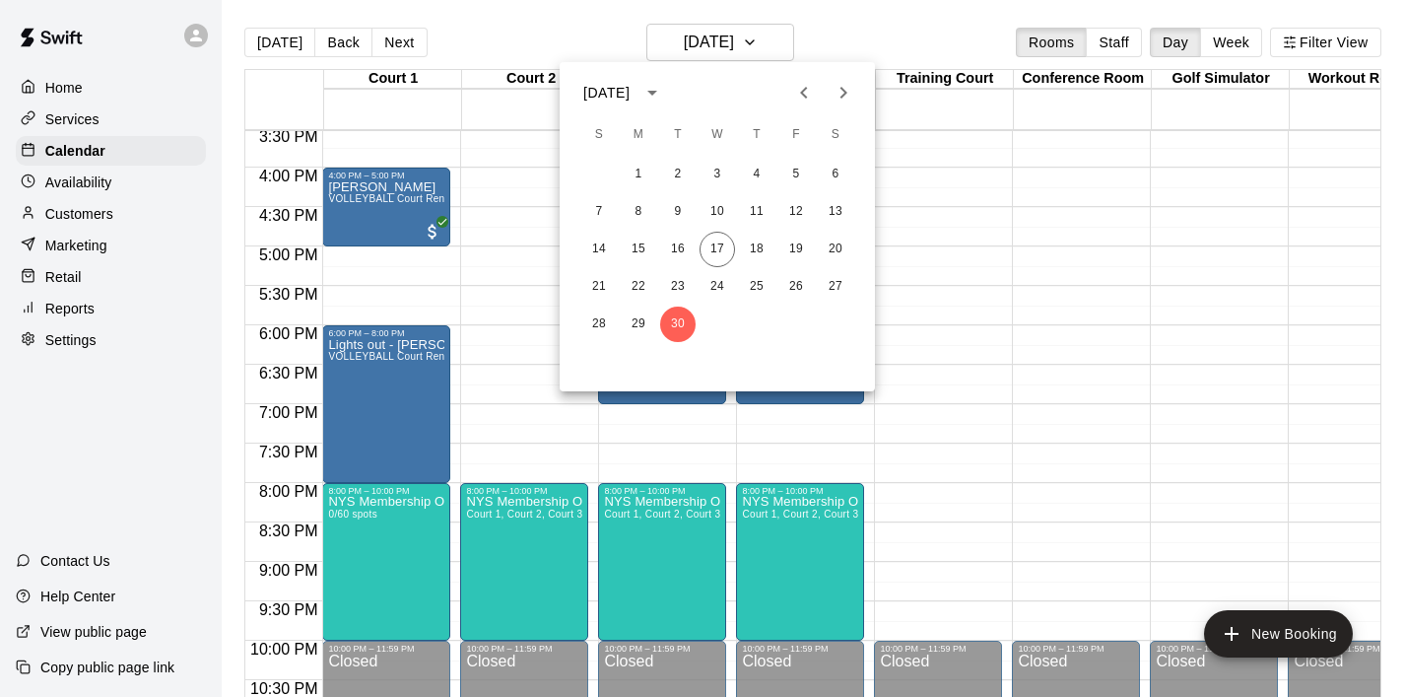
click at [964, 194] on div at bounding box center [702, 348] width 1405 height 697
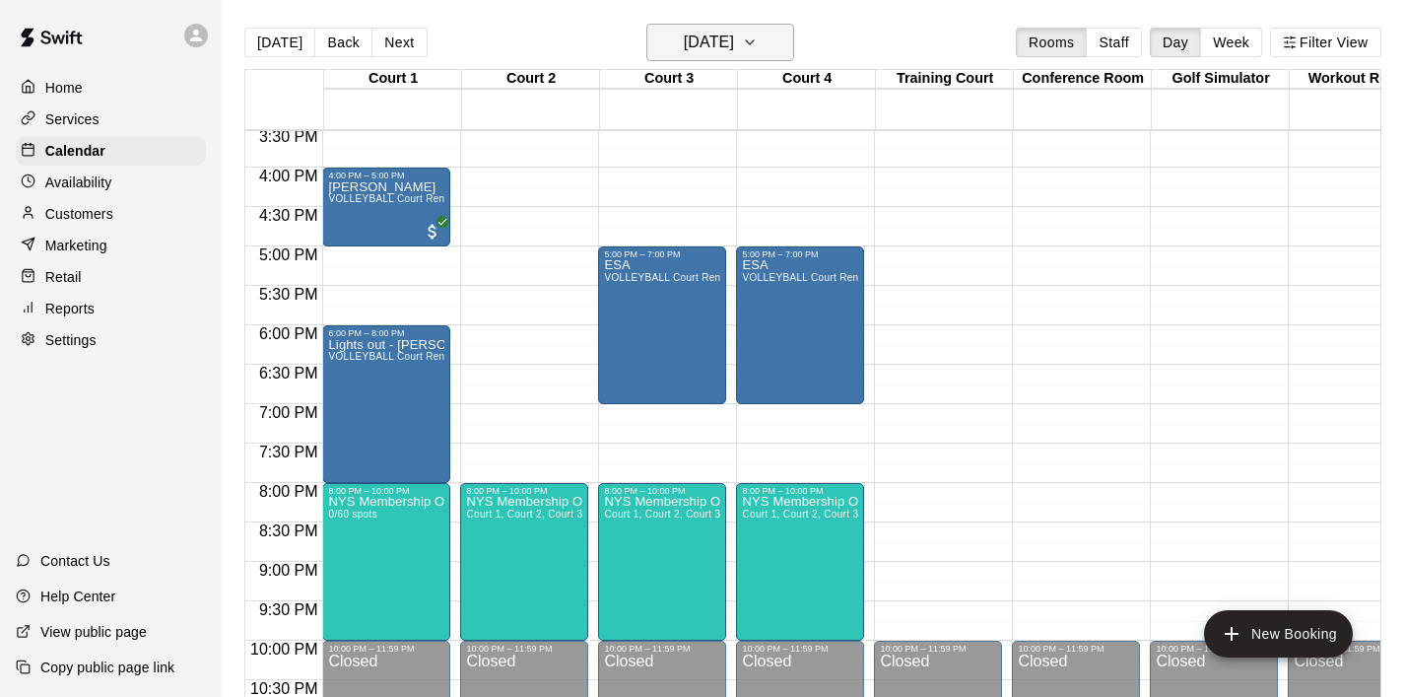
click at [787, 49] on button "[DATE]" at bounding box center [721, 42] width 148 height 37
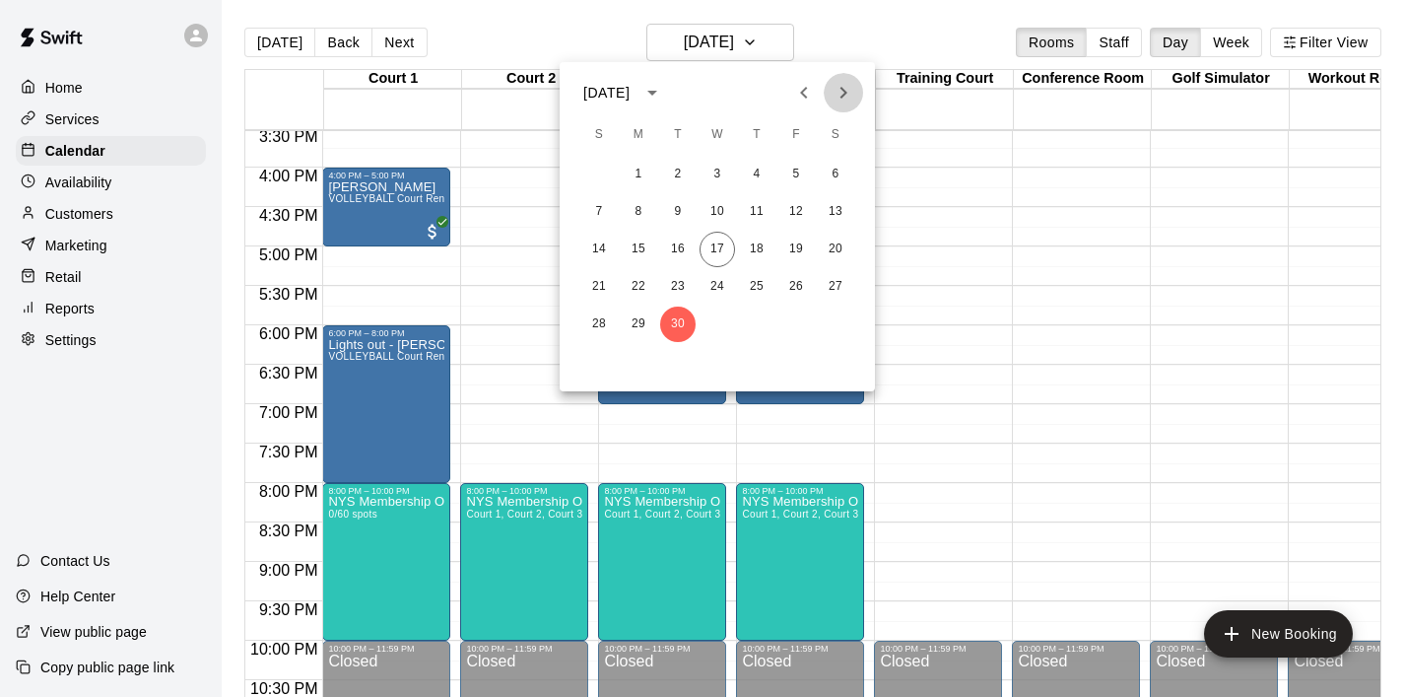
click at [840, 93] on icon "Next month" at bounding box center [844, 93] width 24 height 24
click at [683, 203] on button "7" at bounding box center [677, 211] width 35 height 35
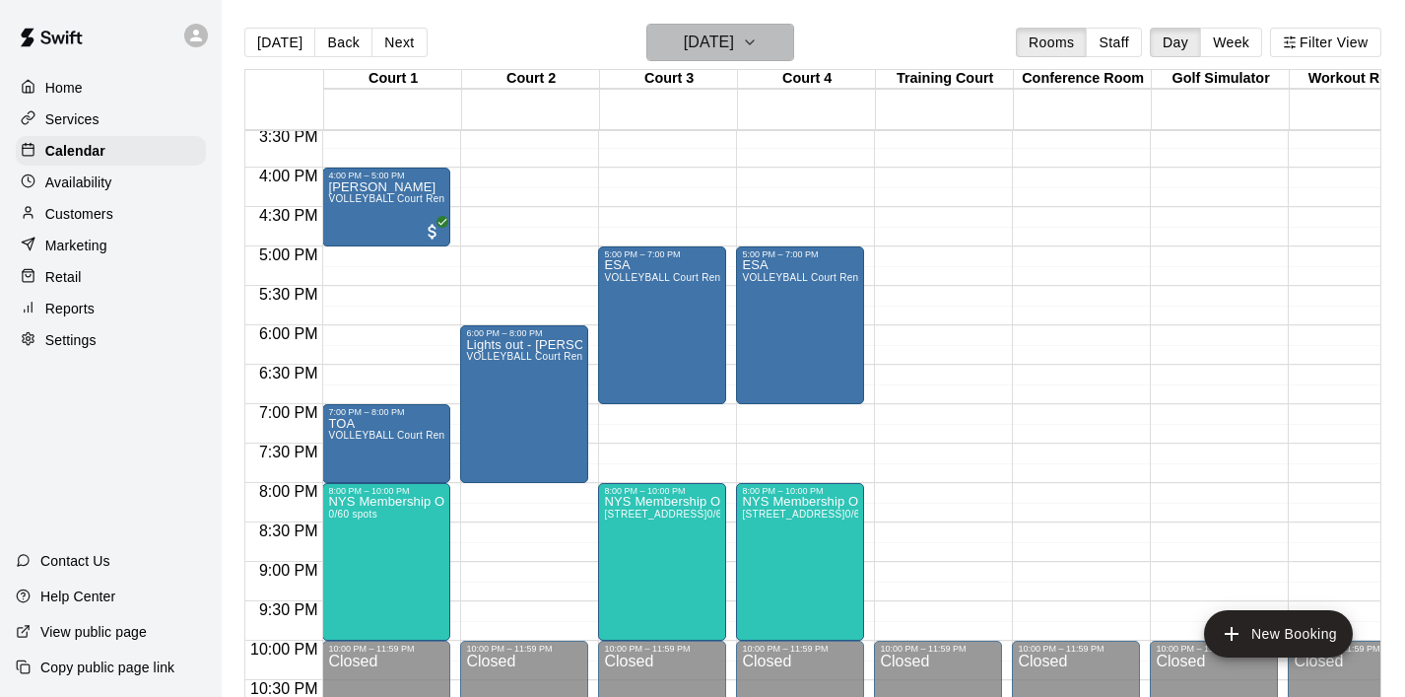
click at [758, 49] on icon "button" at bounding box center [750, 43] width 16 height 24
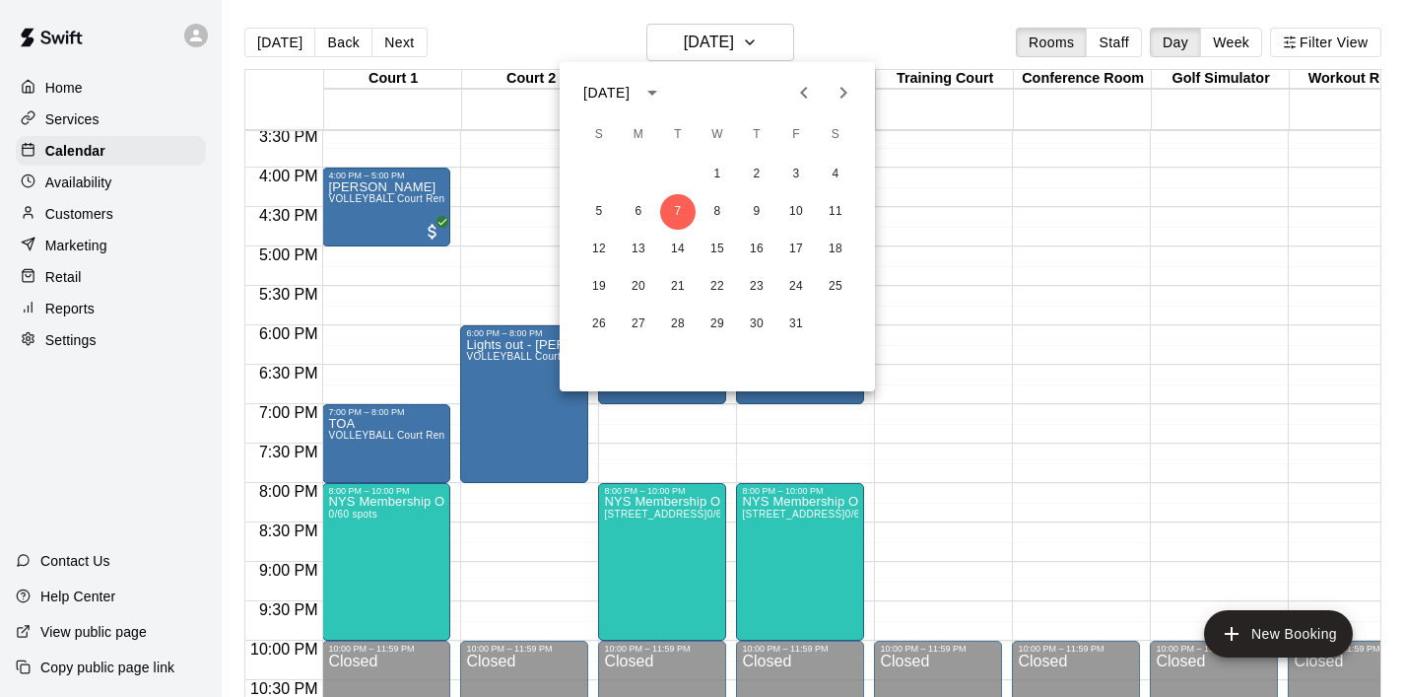
click at [817, 98] on button "Previous month" at bounding box center [803, 92] width 39 height 39
click at [765, 250] on button "18" at bounding box center [756, 249] width 35 height 35
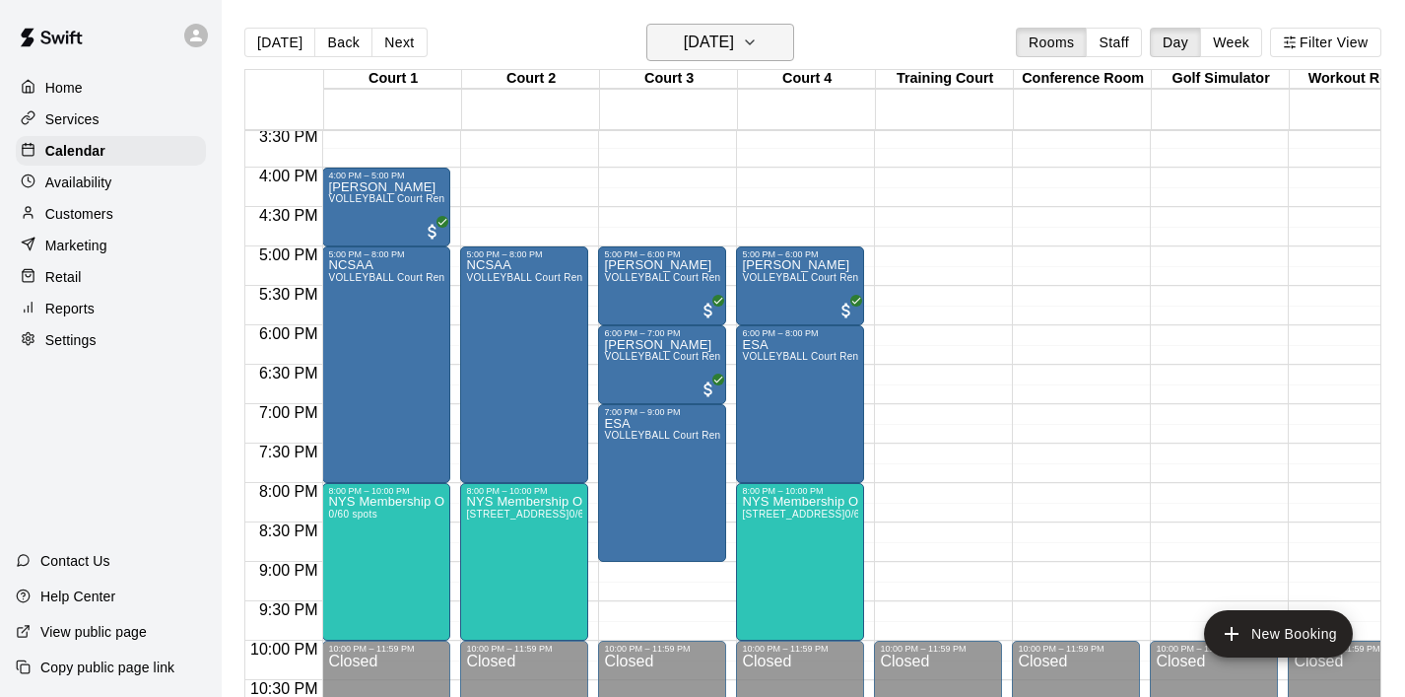
click at [754, 41] on icon "button" at bounding box center [750, 42] width 8 height 4
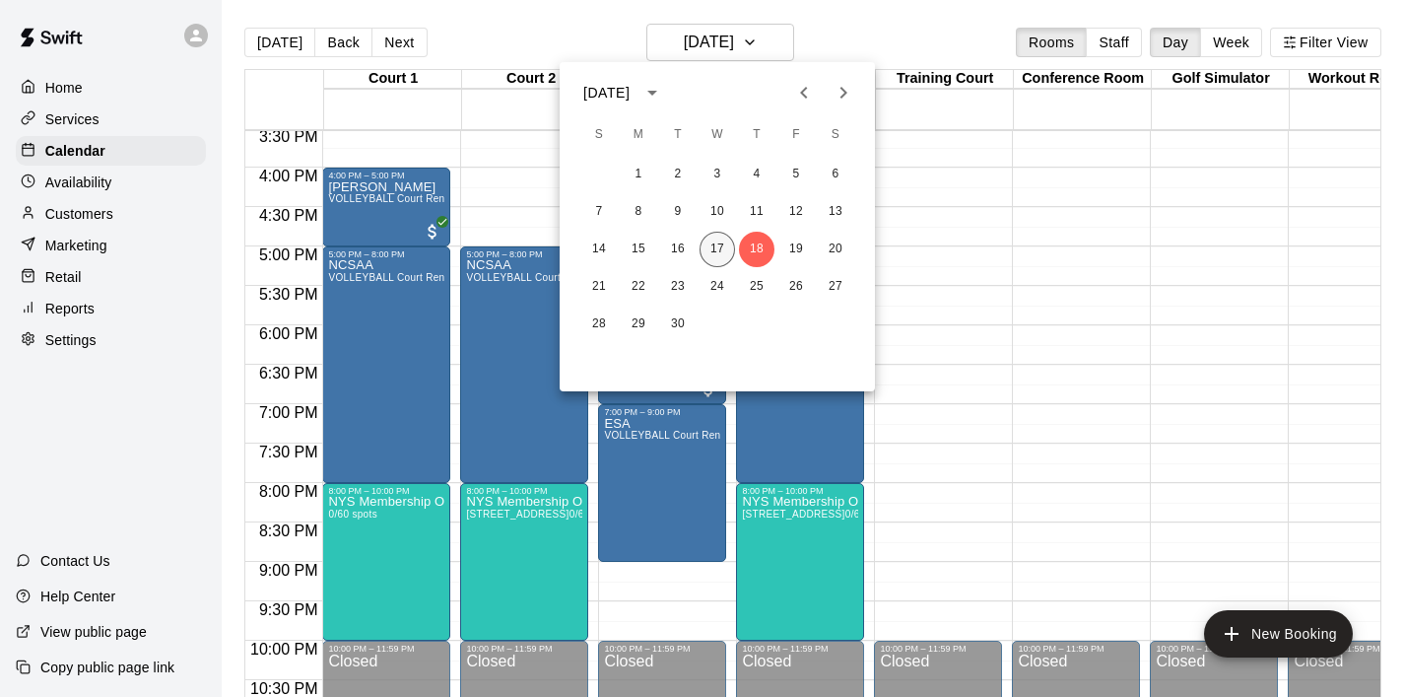
click at [711, 245] on button "17" at bounding box center [717, 249] width 35 height 35
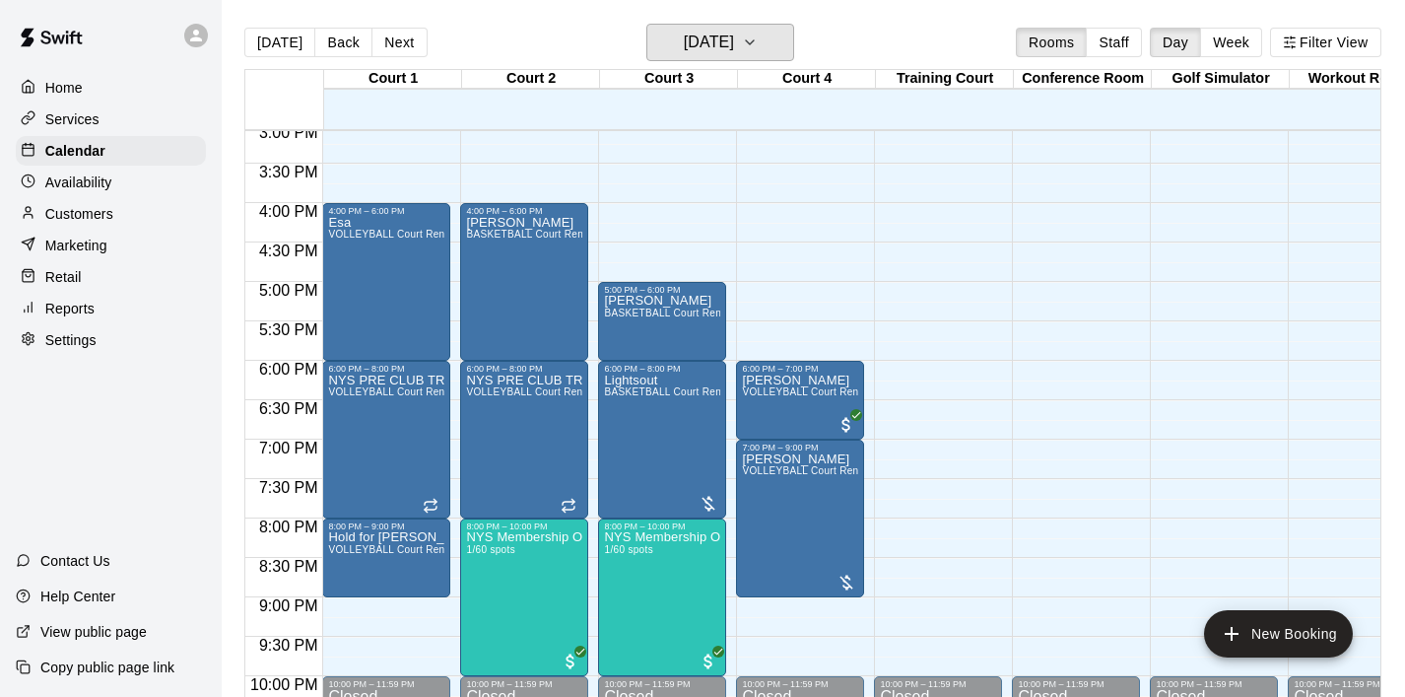
scroll to position [1184, 0]
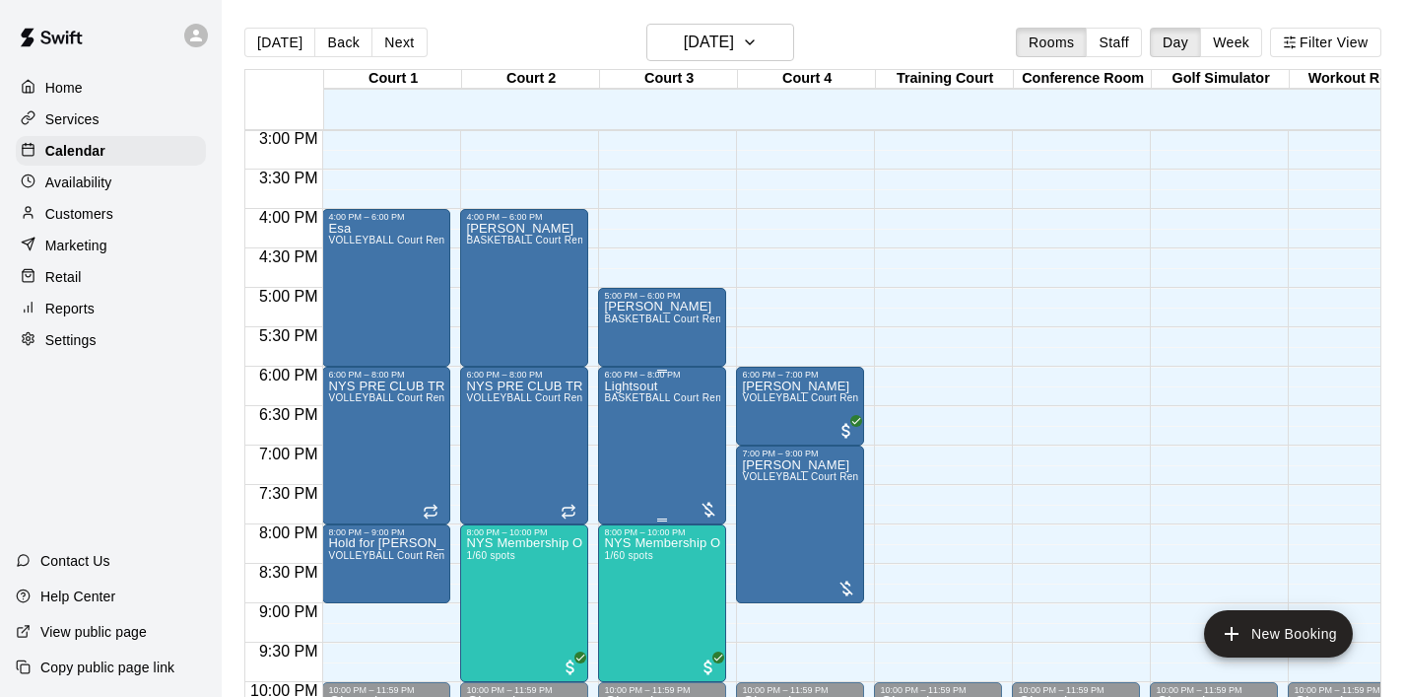
click at [632, 486] on icon "delete" at bounding box center [625, 494] width 24 height 24
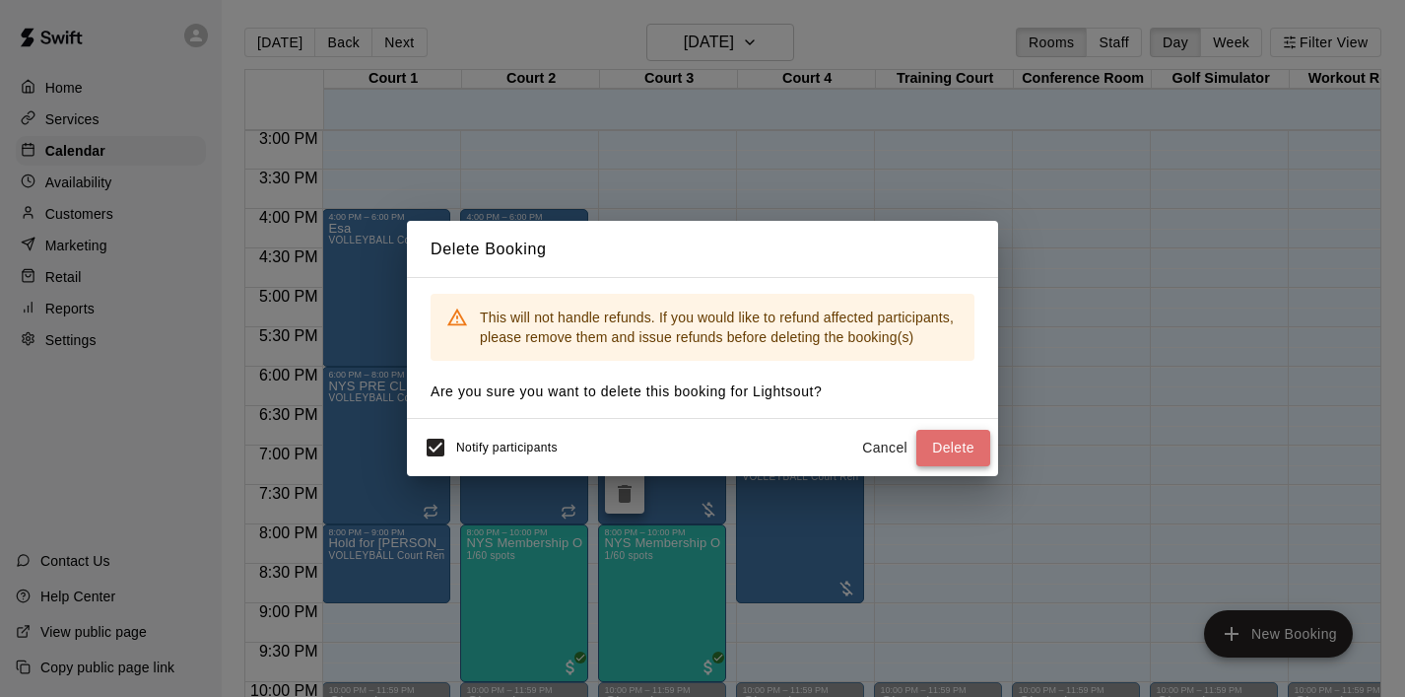
click at [975, 453] on button "Delete" at bounding box center [954, 448] width 74 height 36
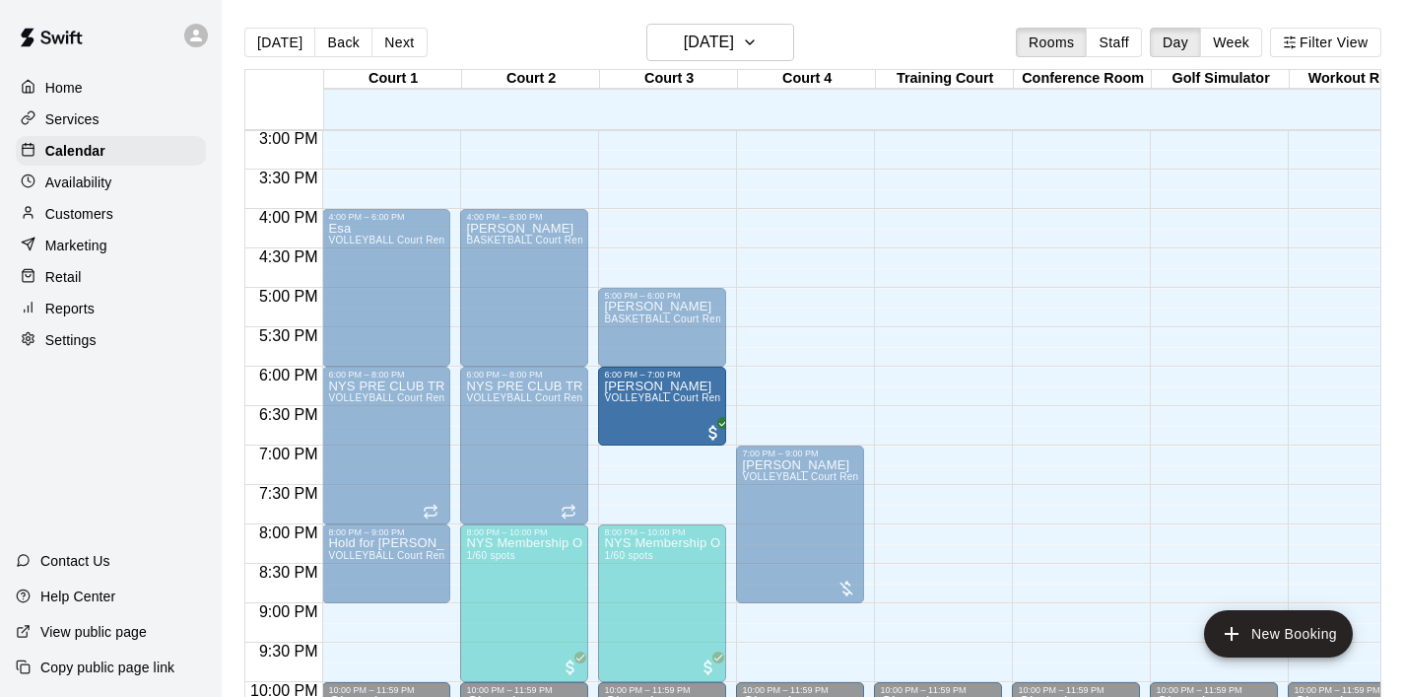
drag, startPoint x: 796, startPoint y: 403, endPoint x: 698, endPoint y: 414, distance: 99.1
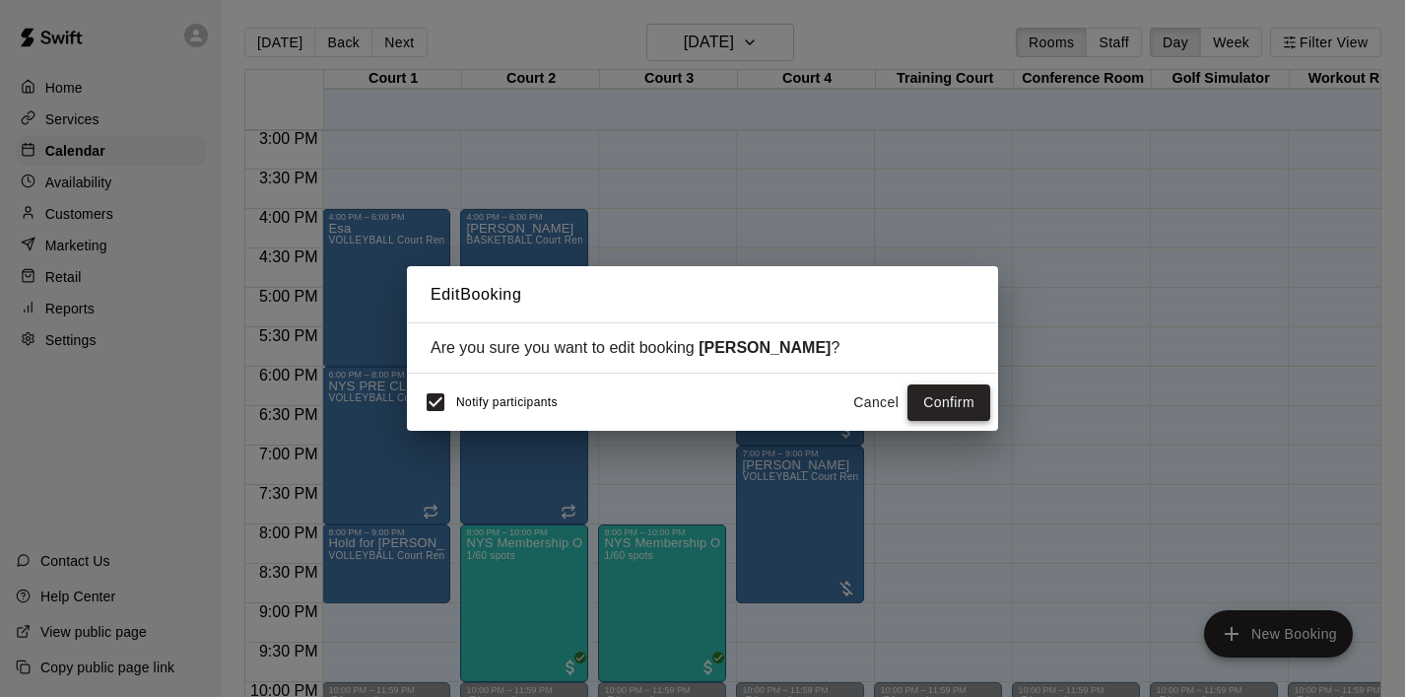
click at [941, 393] on button "Confirm" at bounding box center [949, 402] width 83 height 36
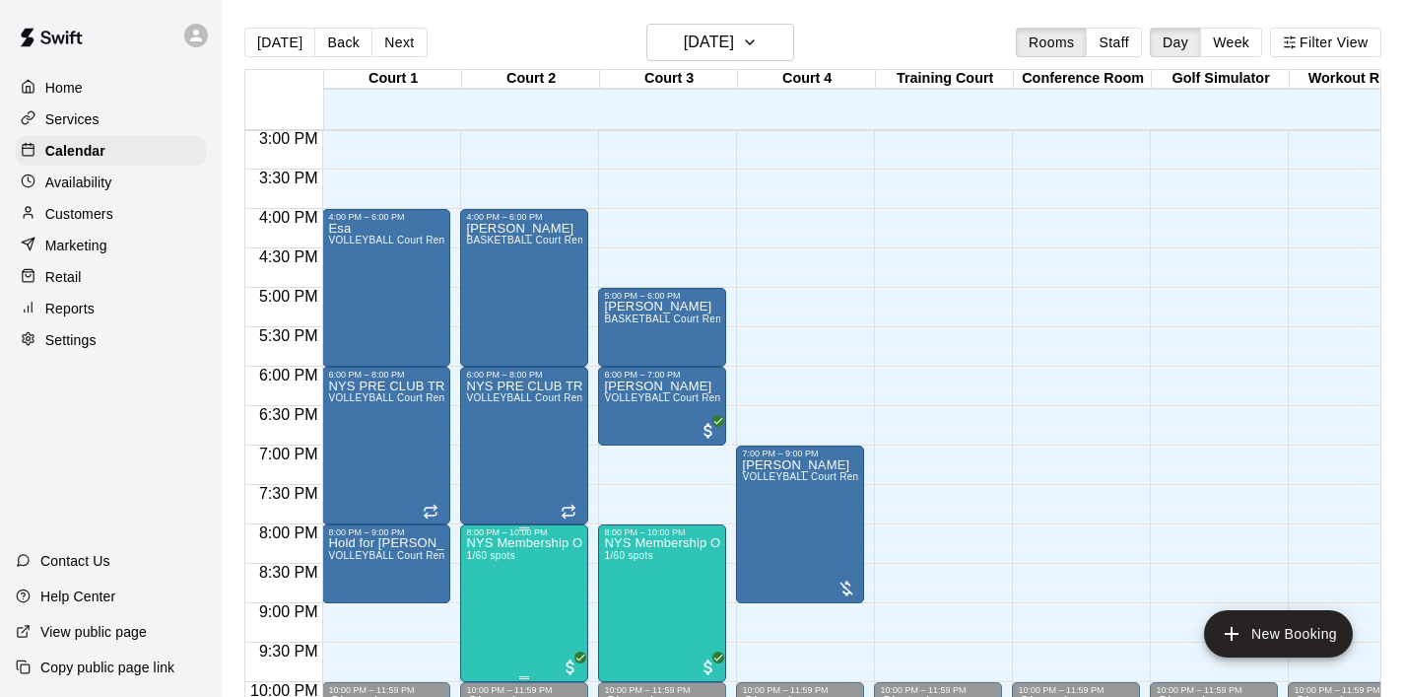
click at [492, 557] on icon "edit" at bounding box center [487, 558] width 24 height 24
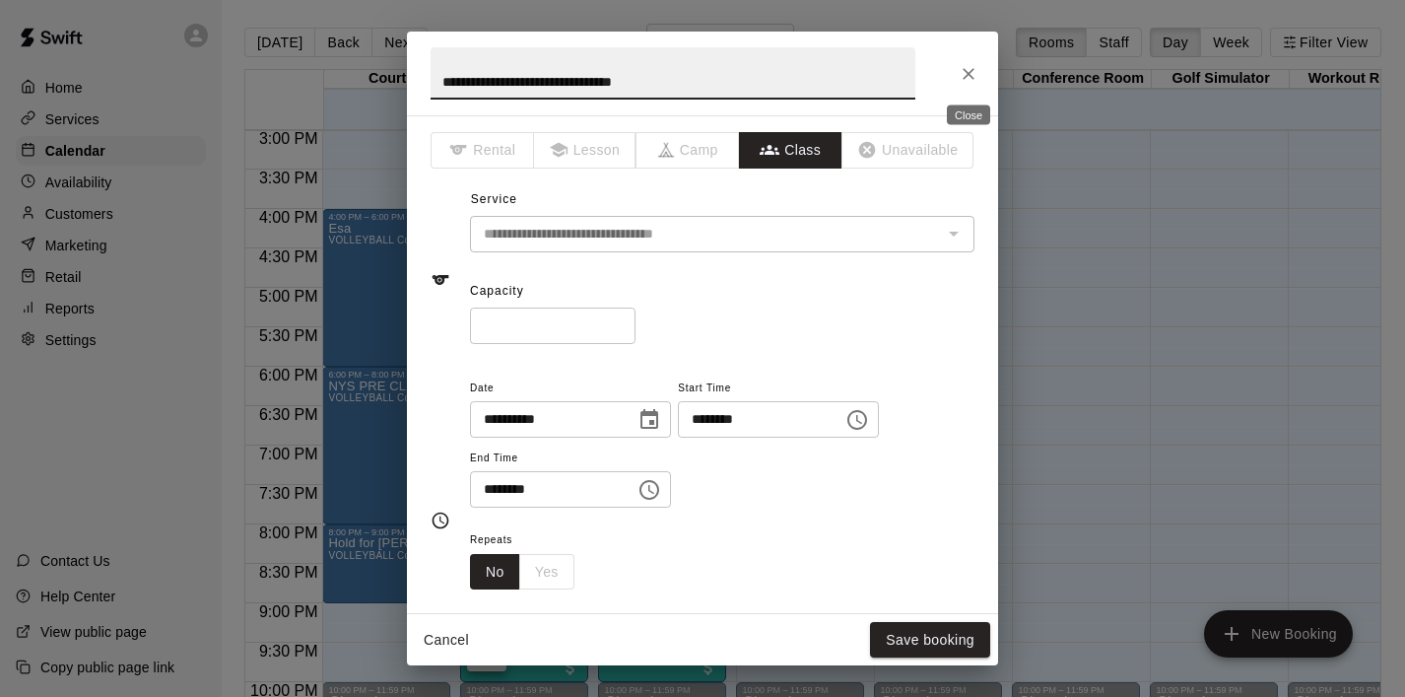
click at [977, 62] on button "Close" at bounding box center [968, 73] width 35 height 35
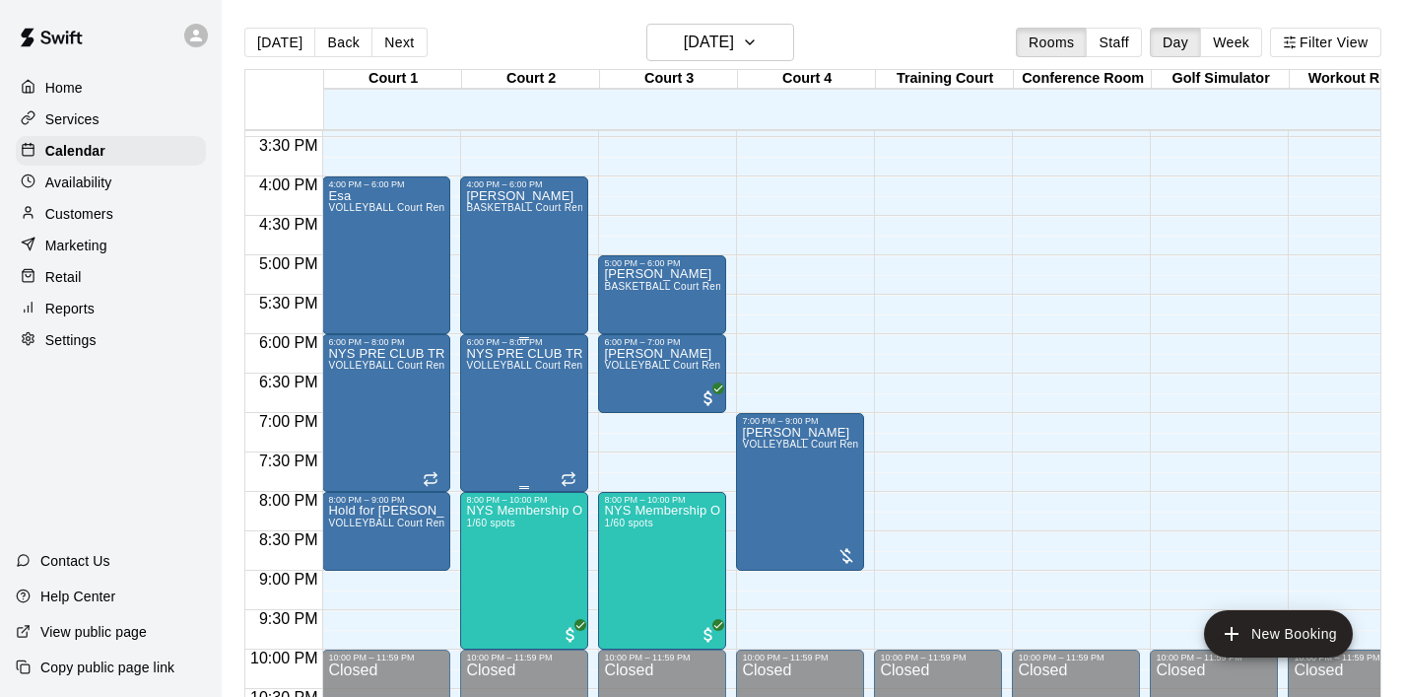
scroll to position [1233, 0]
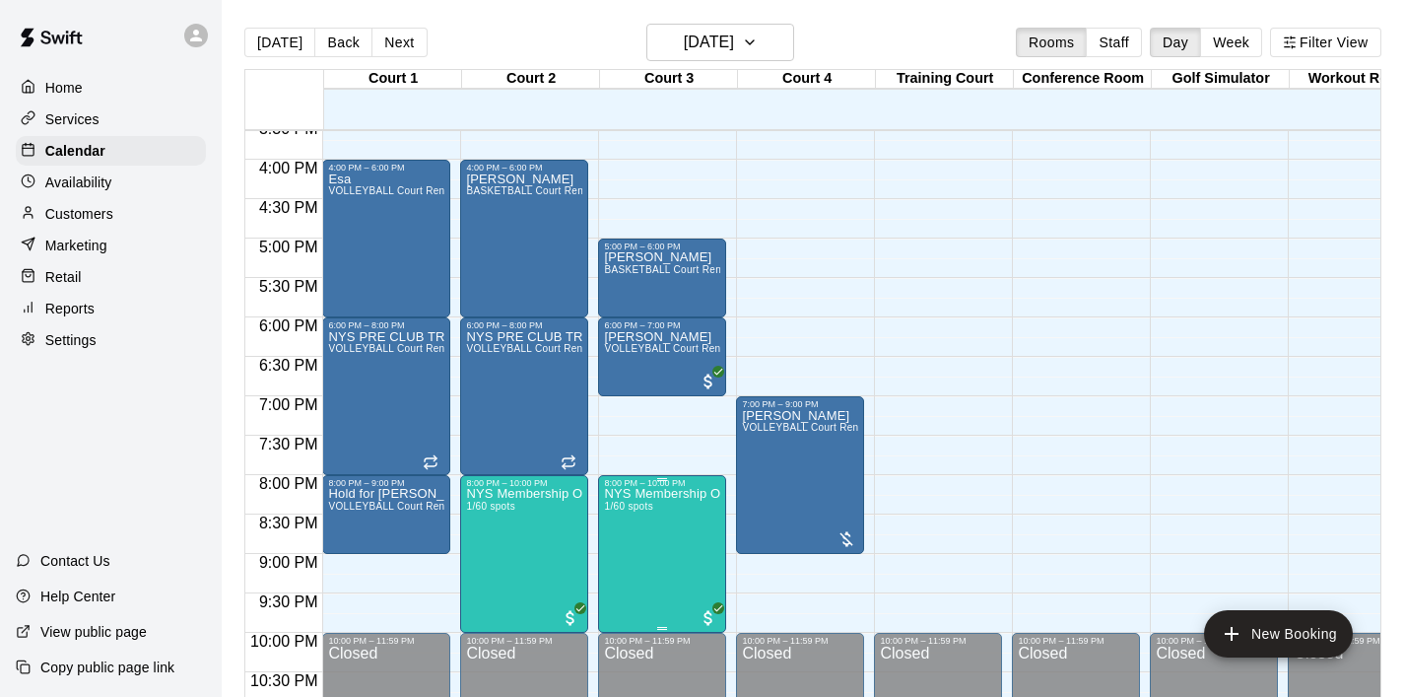
click at [514, 523] on div at bounding box center [702, 348] width 1405 height 697
click at [483, 515] on icon "edit" at bounding box center [487, 509] width 24 height 24
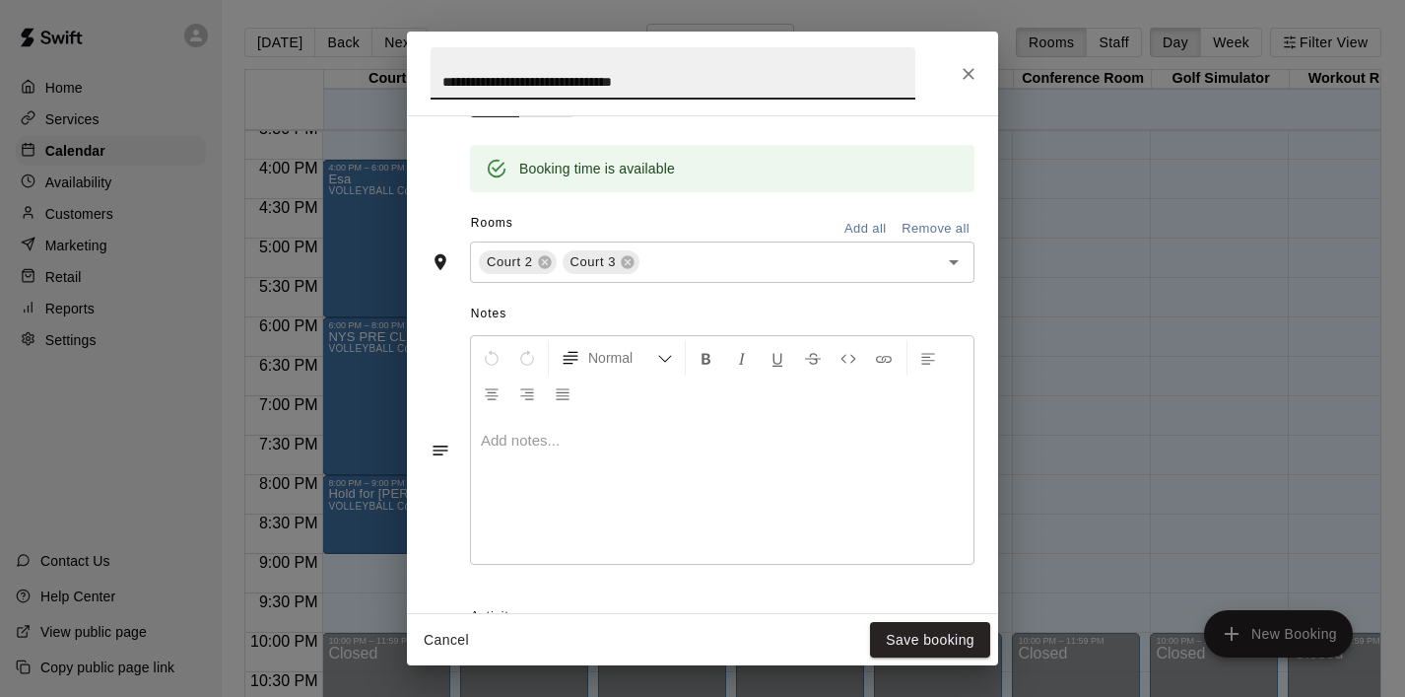
scroll to position [434, 0]
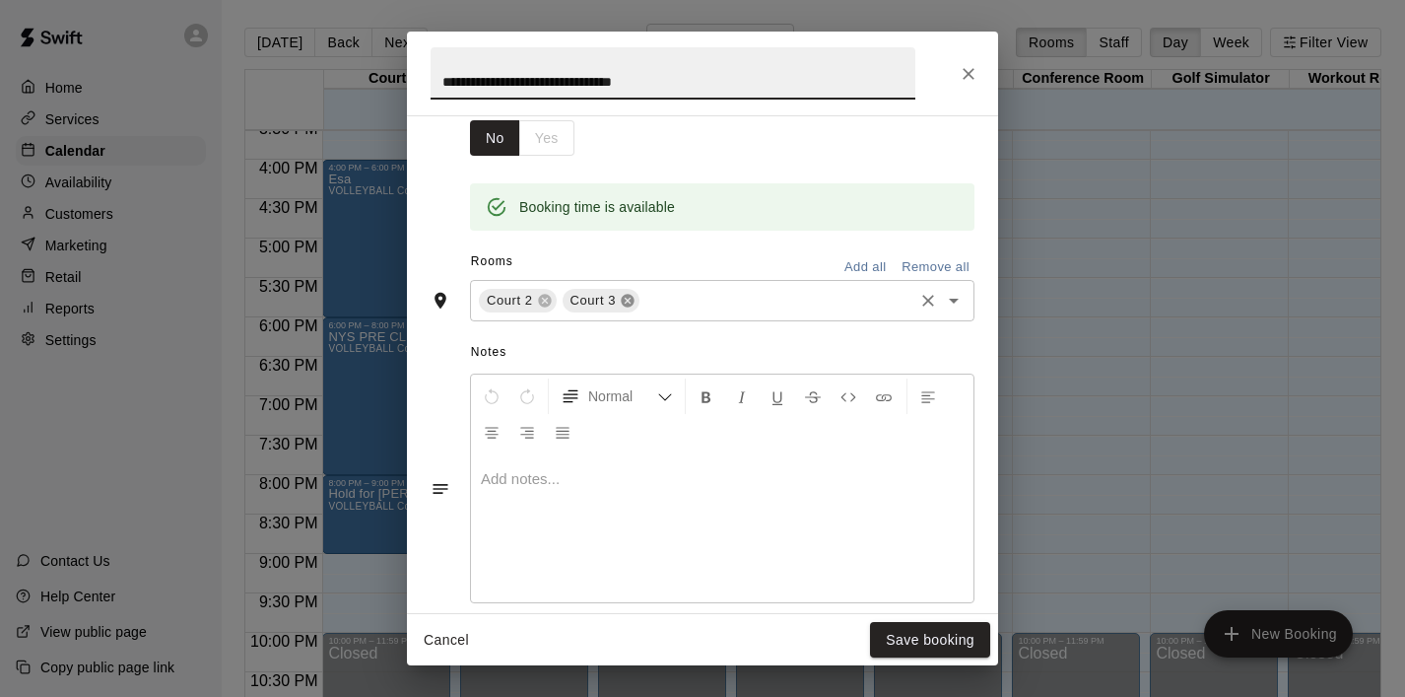
click at [621, 302] on icon at bounding box center [628, 301] width 16 height 16
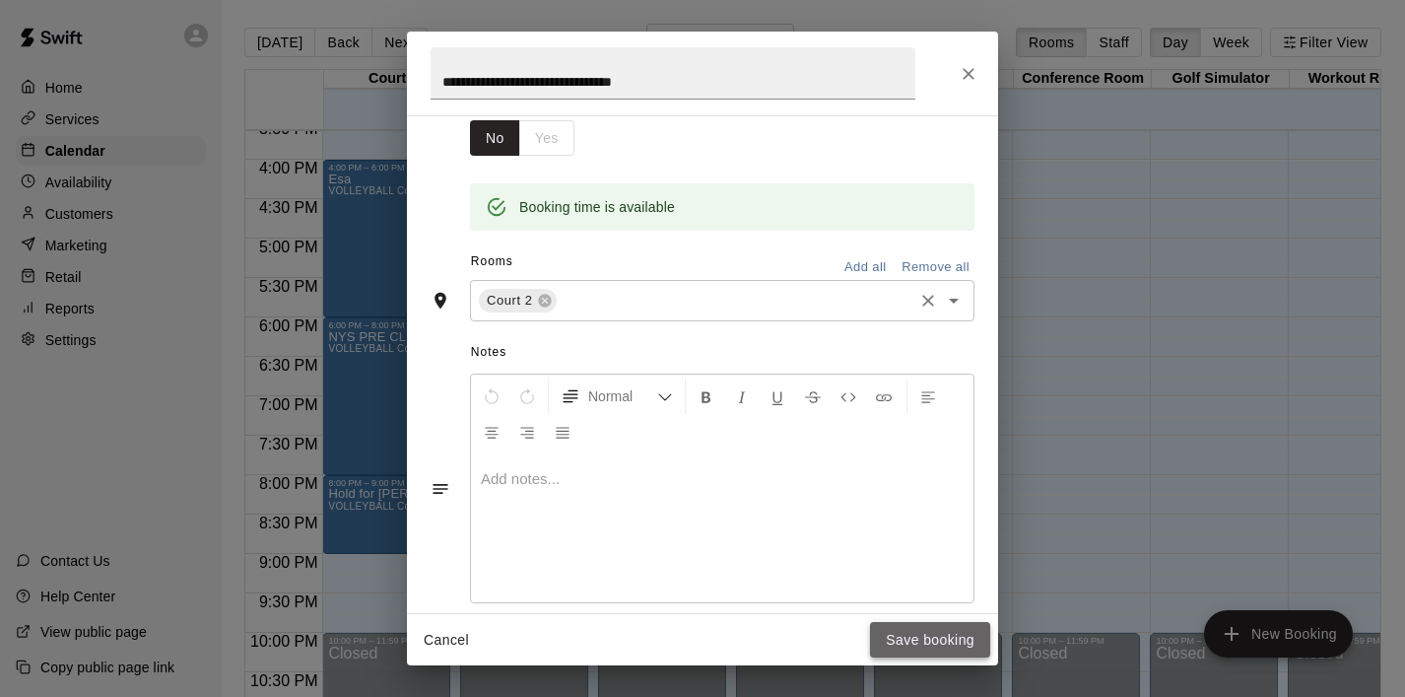
click at [909, 638] on button "Save booking" at bounding box center [930, 640] width 120 height 36
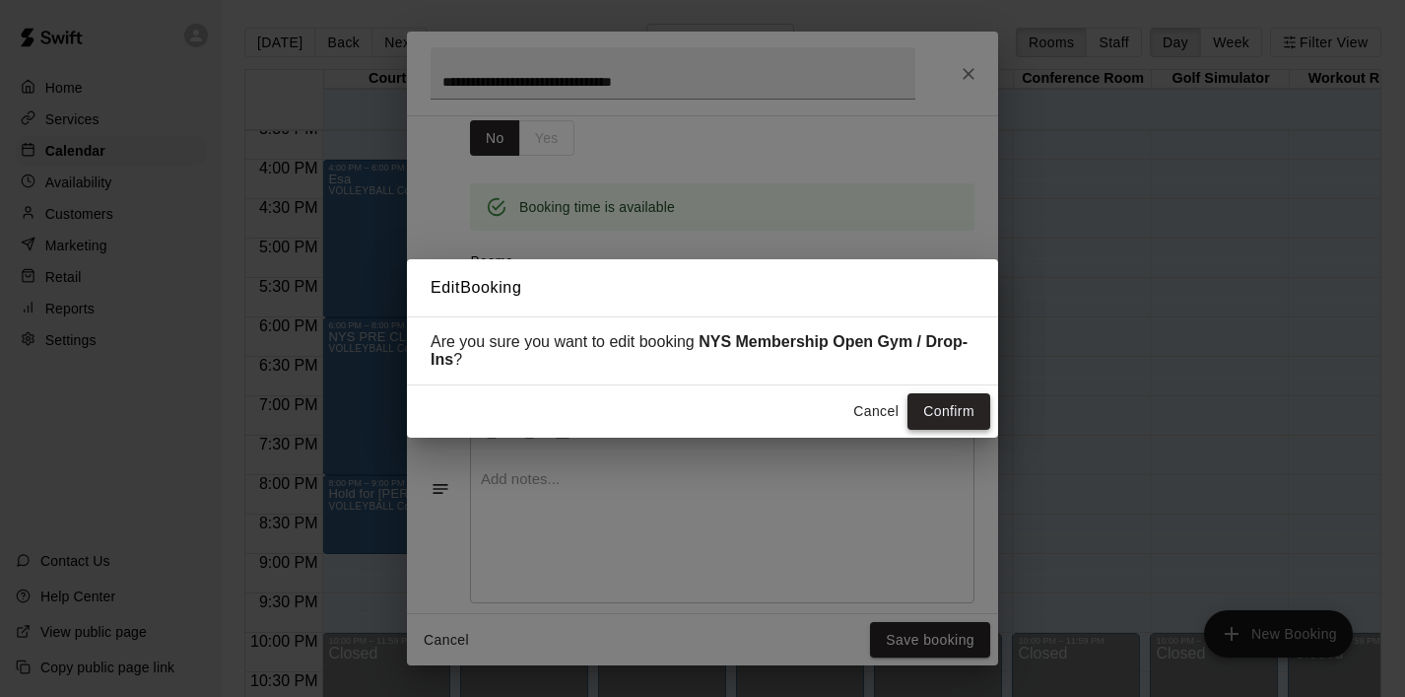
click at [958, 429] on button "Confirm" at bounding box center [949, 411] width 83 height 36
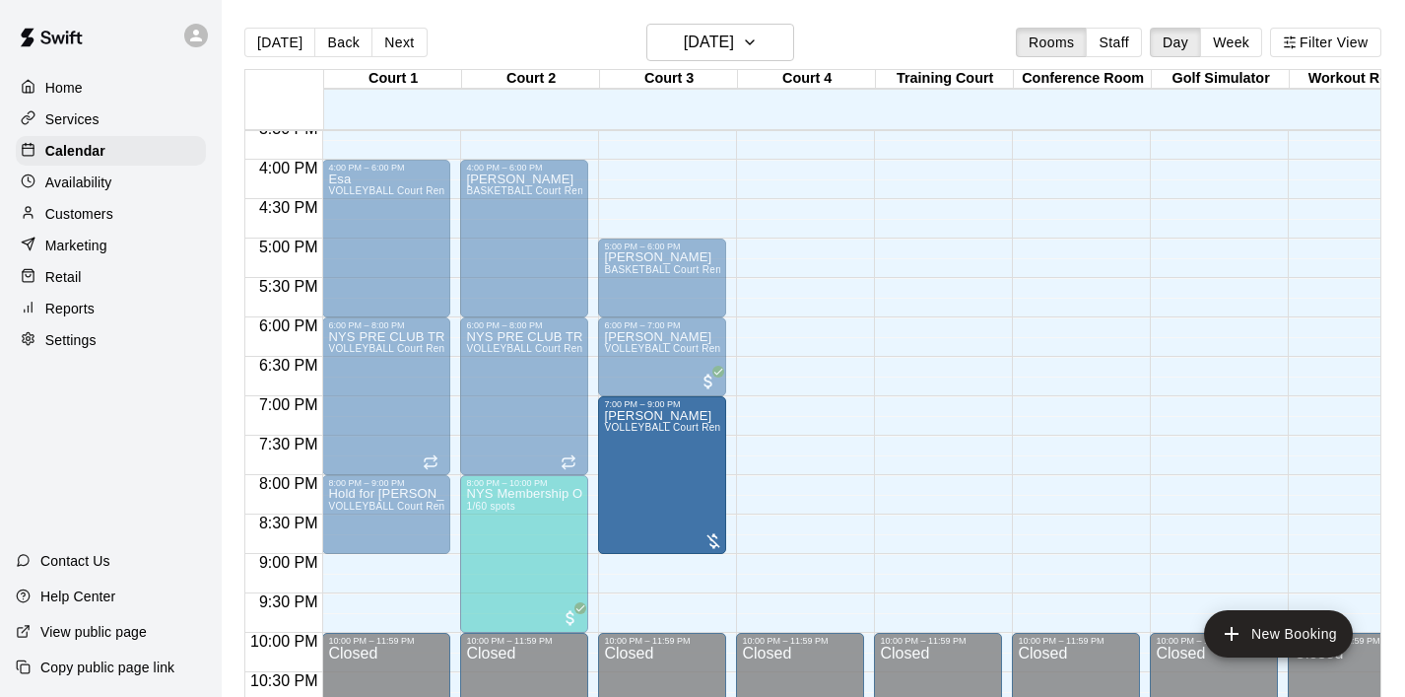
drag, startPoint x: 834, startPoint y: 458, endPoint x: 699, endPoint y: 463, distance: 135.1
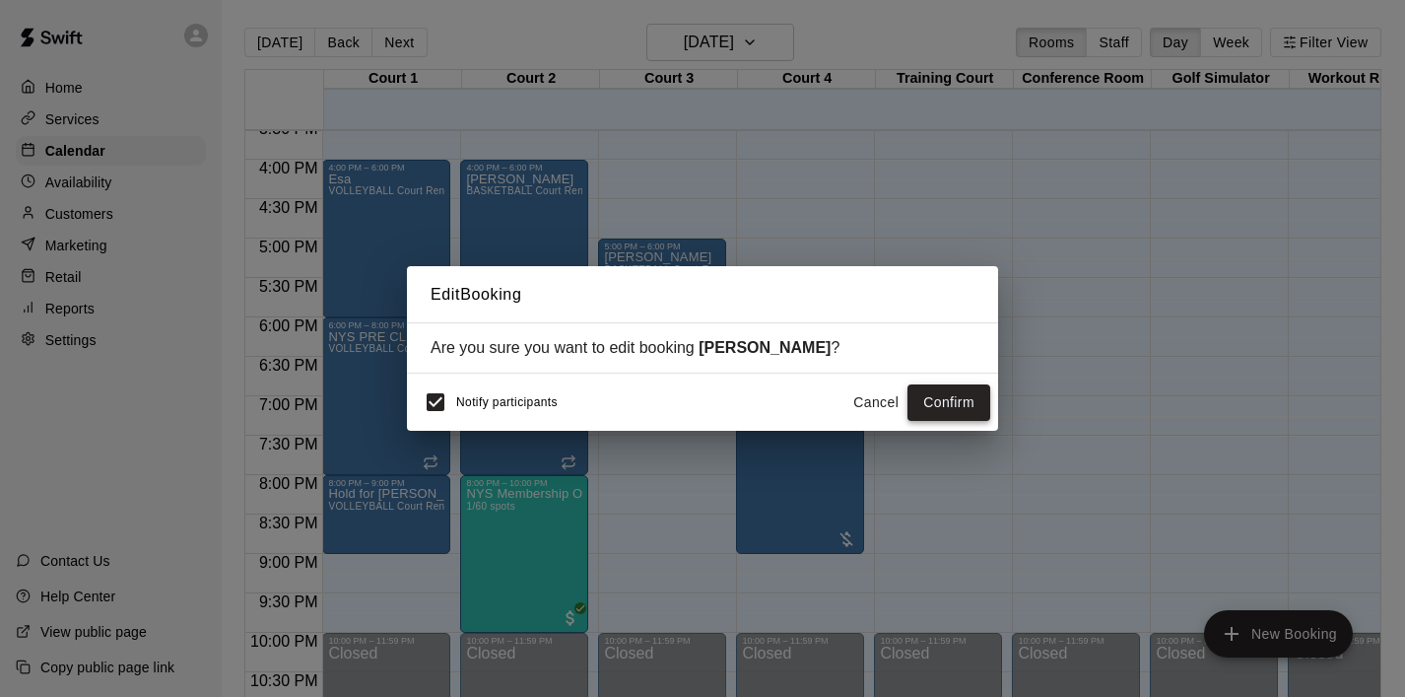
click at [940, 410] on button "Confirm" at bounding box center [949, 402] width 83 height 36
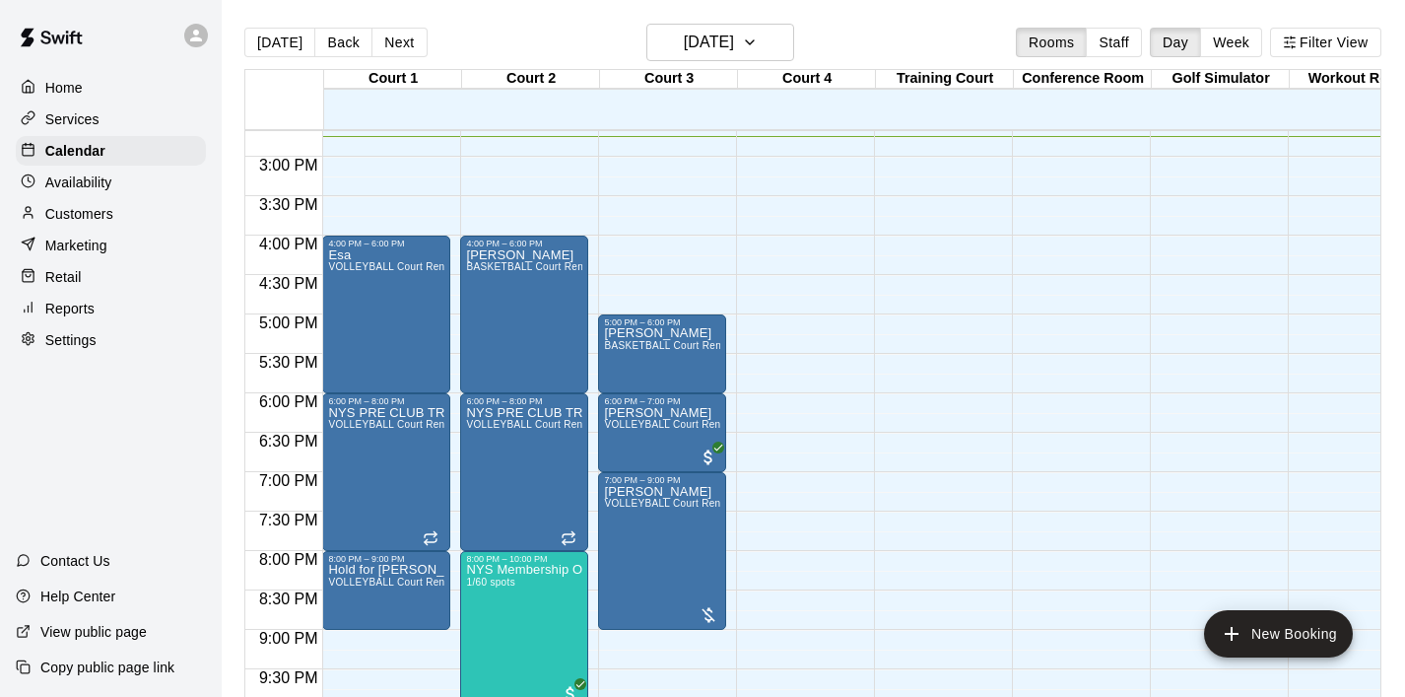
scroll to position [1155, 0]
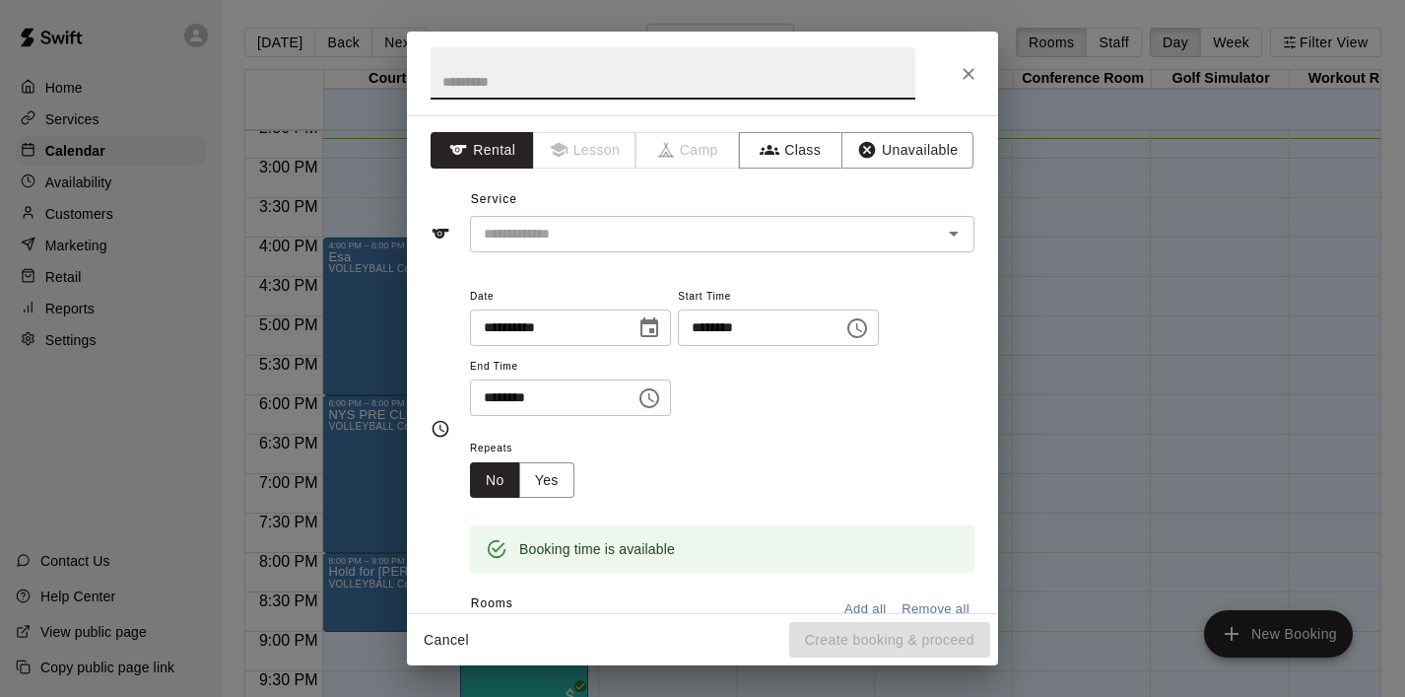
type input "*"
type input "******"
click at [729, 239] on input "text" at bounding box center [693, 234] width 435 height 25
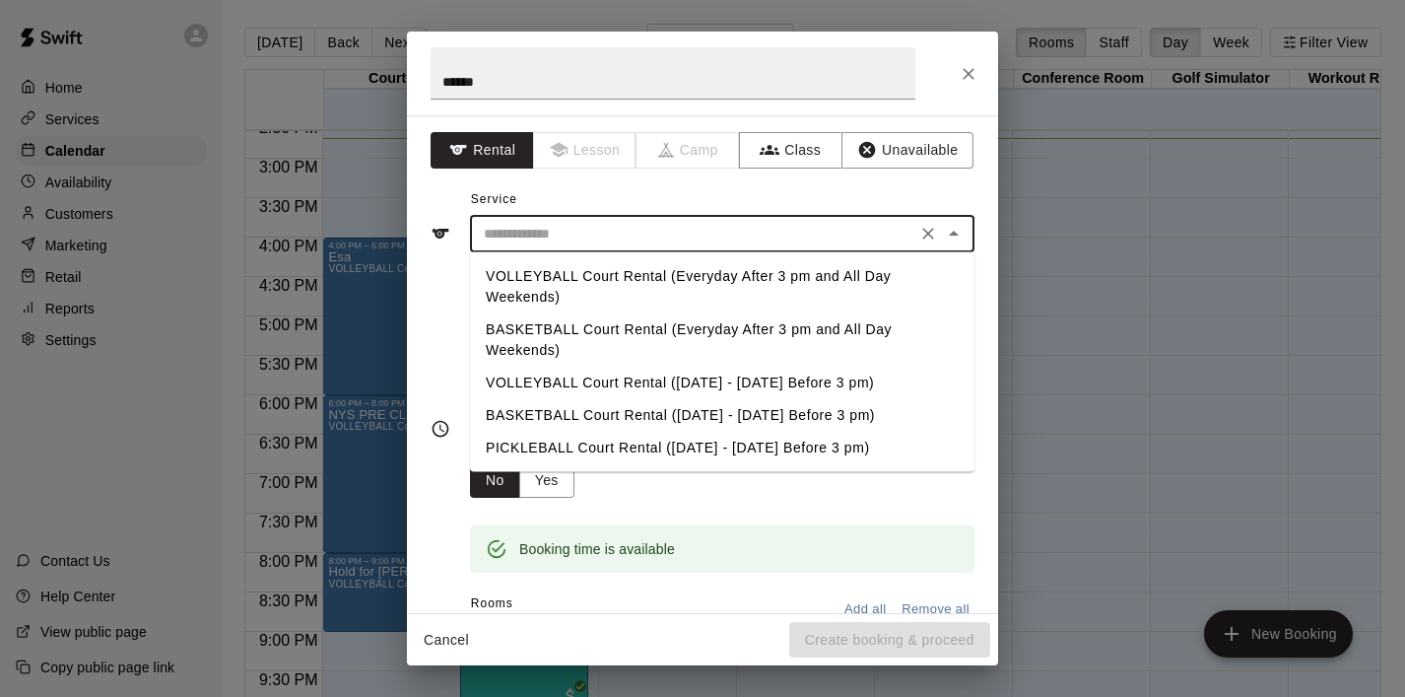
click at [711, 265] on li "VOLLEYBALL Court Rental (Everyday After 3 pm and All Day Weekends)" at bounding box center [722, 286] width 505 height 53
type input "**********"
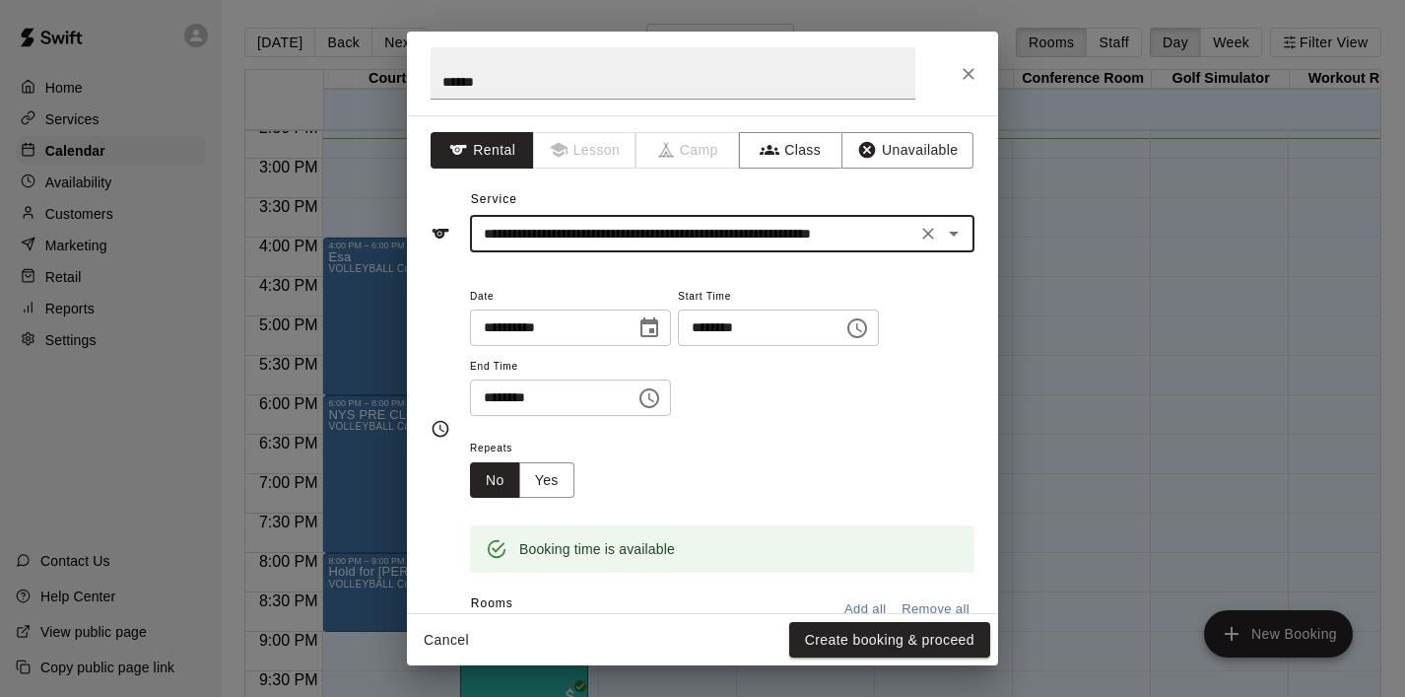
click at [646, 390] on icon "Choose time, selected time is 4:30 PM" at bounding box center [650, 398] width 24 height 24
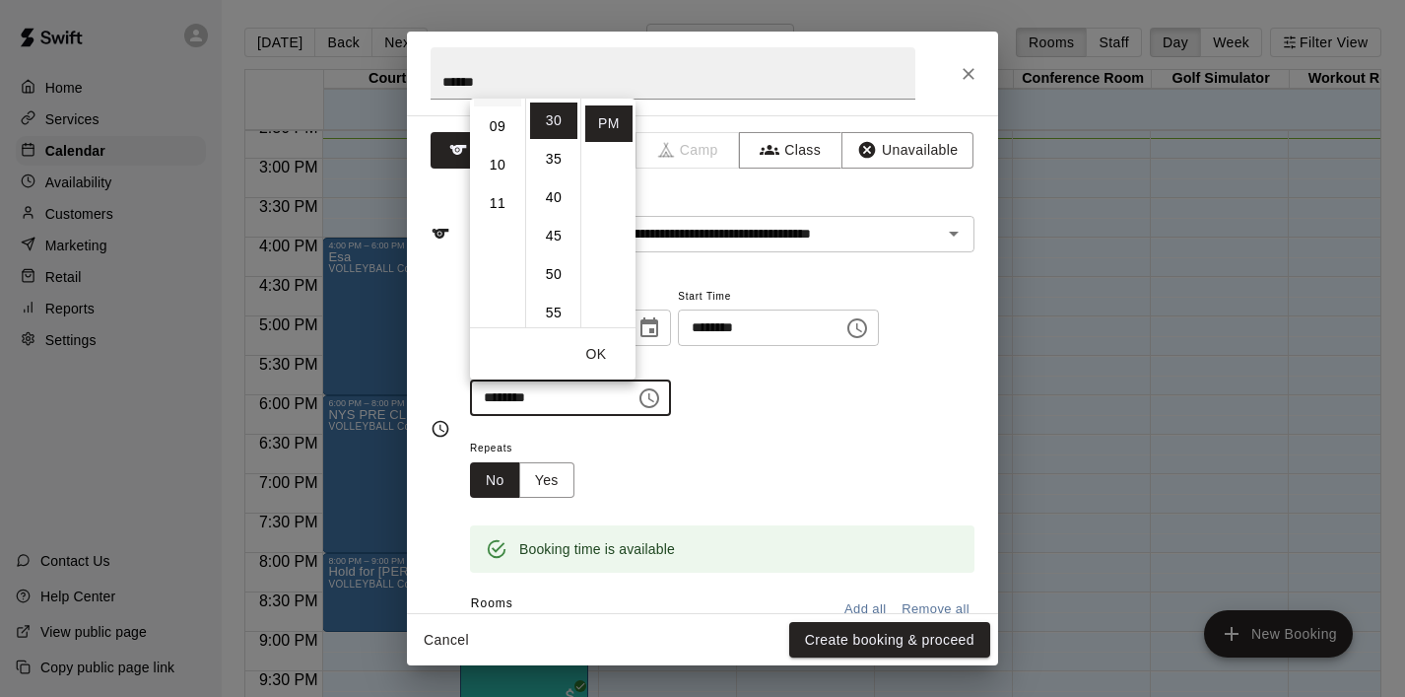
scroll to position [327, 0]
click at [492, 170] on li "10" at bounding box center [497, 178] width 47 height 36
click at [555, 119] on li "00" at bounding box center [553, 120] width 47 height 36
type input "********"
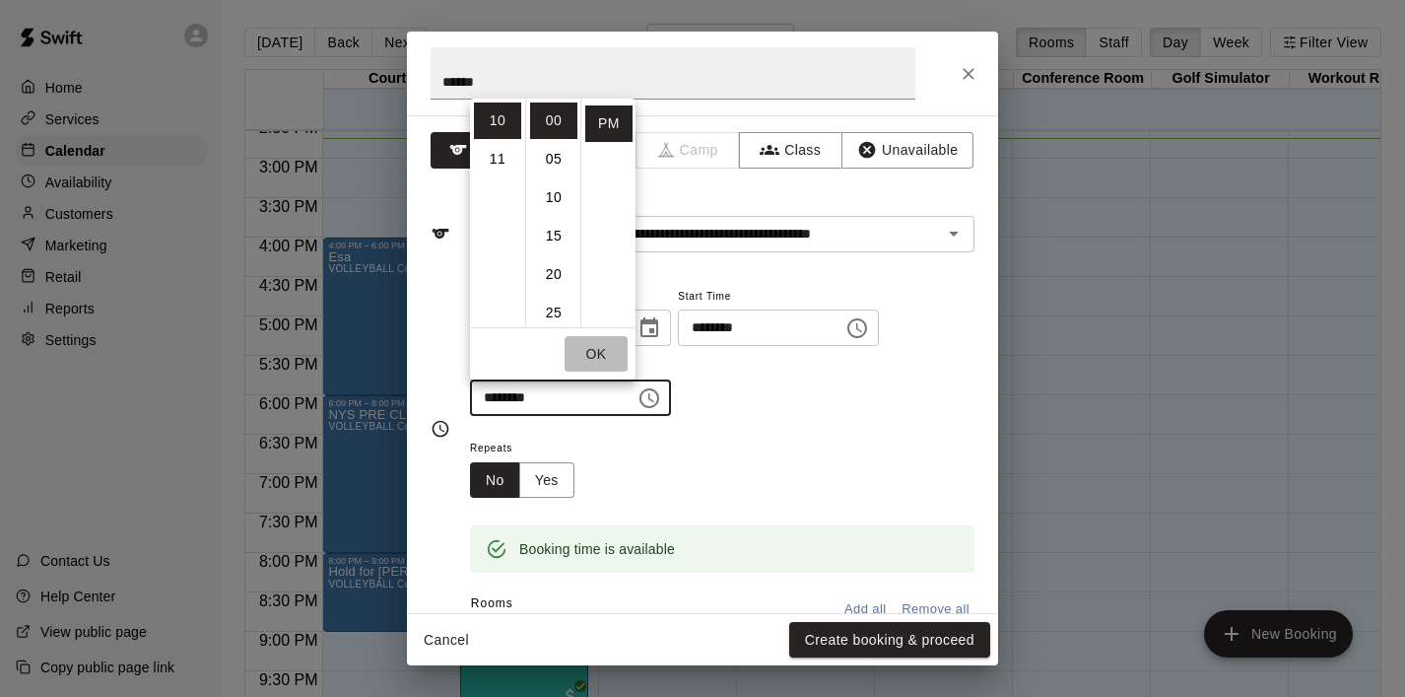
click at [582, 350] on button "OK" at bounding box center [596, 354] width 63 height 36
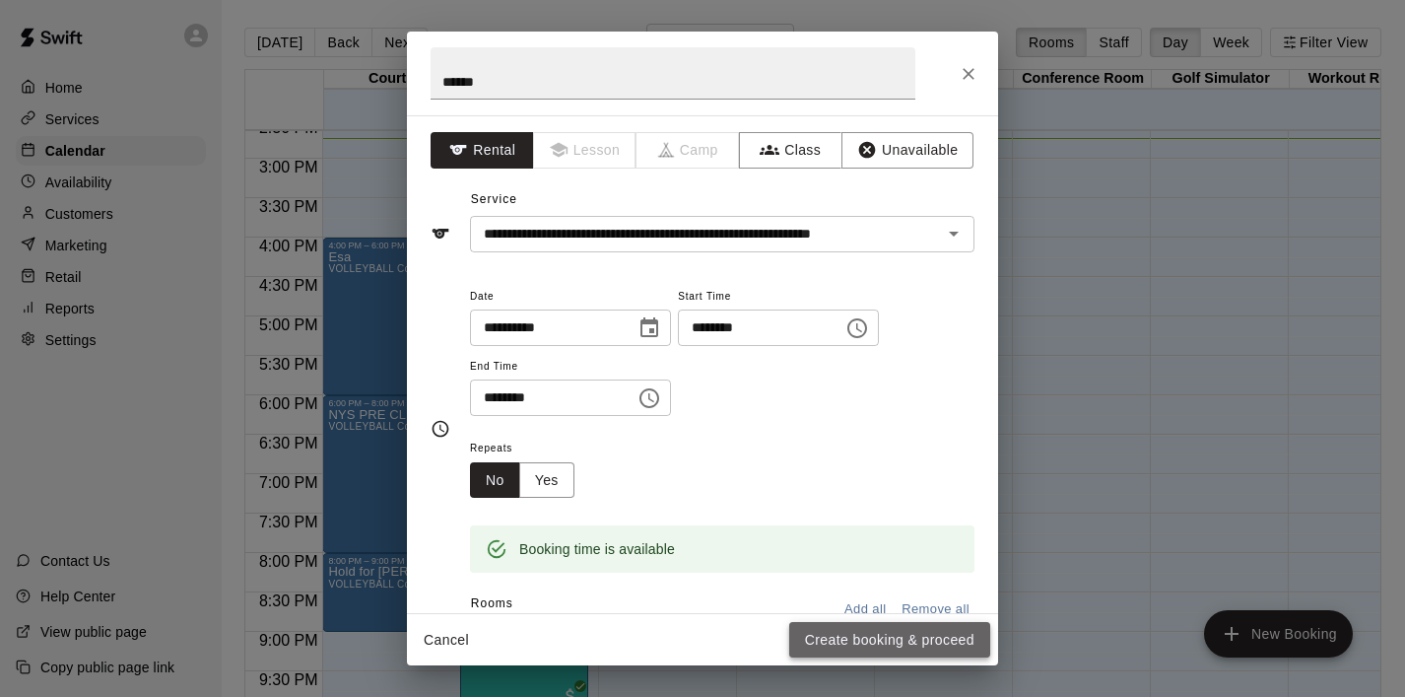
click at [831, 651] on button "Create booking & proceed" at bounding box center [889, 640] width 201 height 36
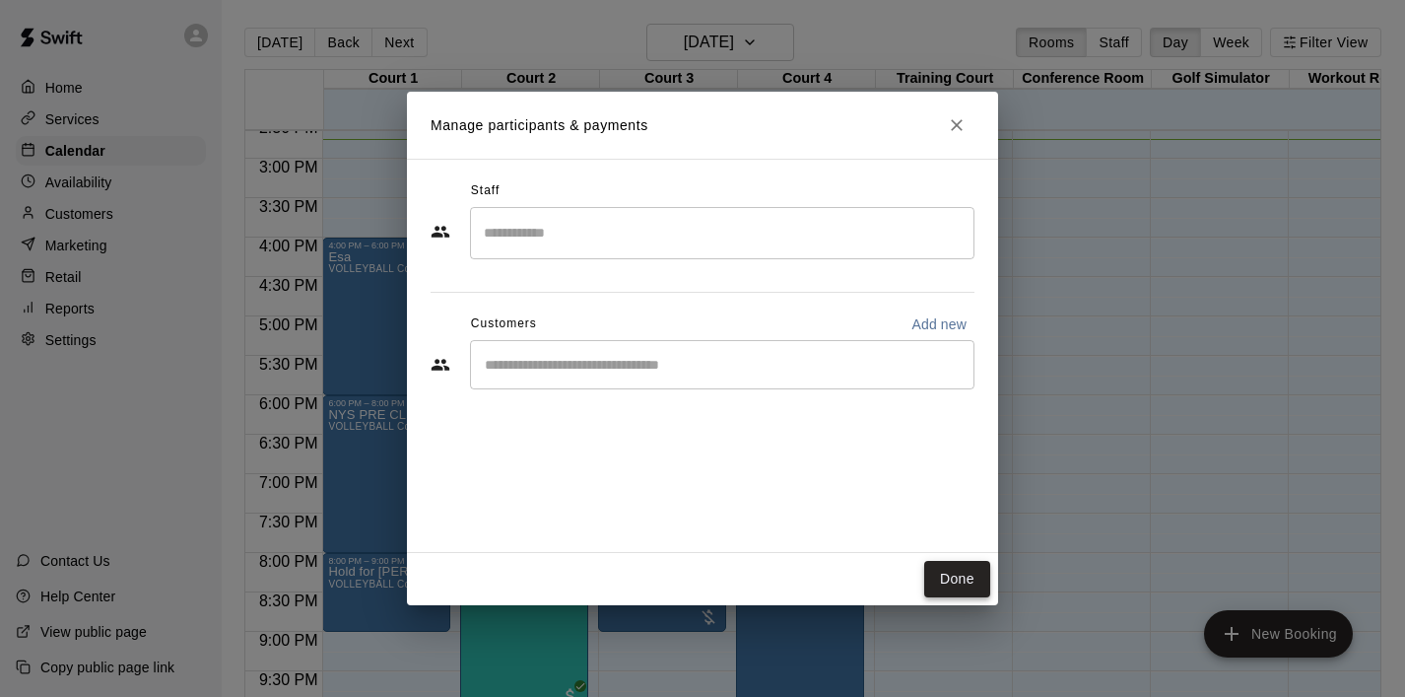
click at [944, 570] on button "Done" at bounding box center [957, 579] width 66 height 36
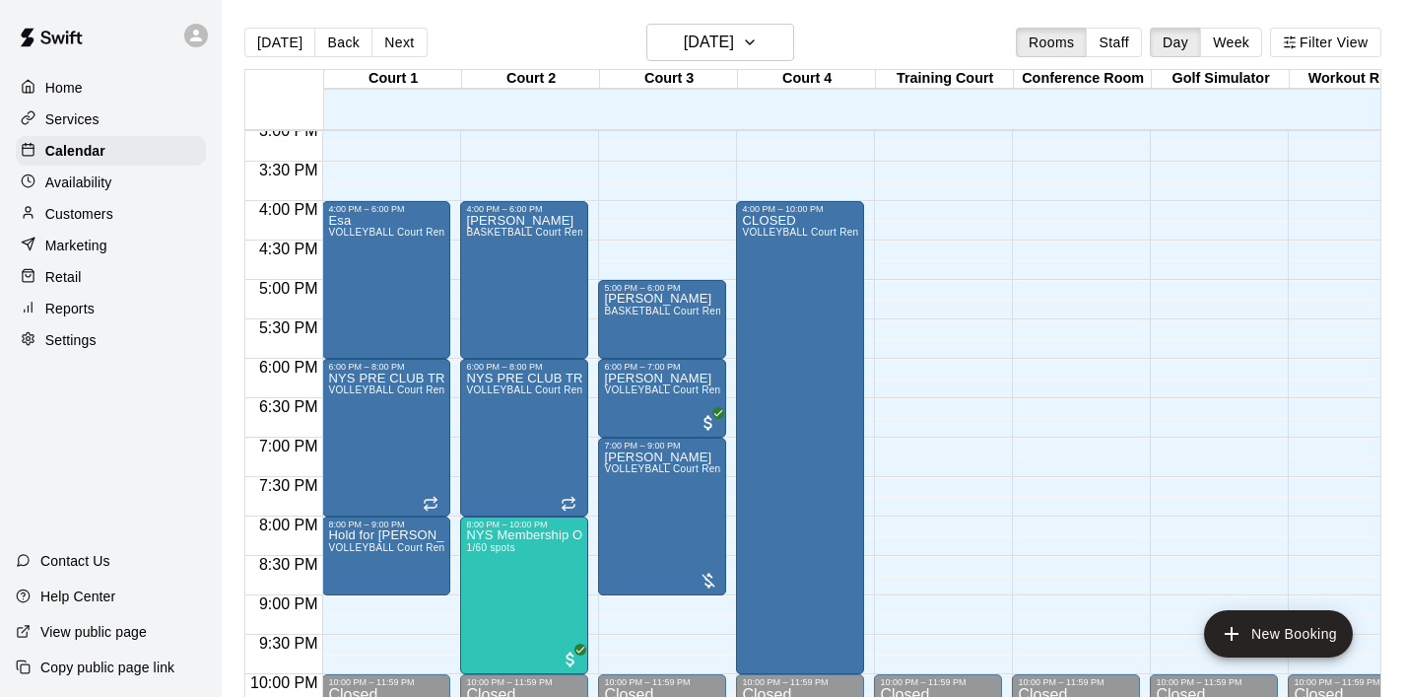
scroll to position [1220, 0]
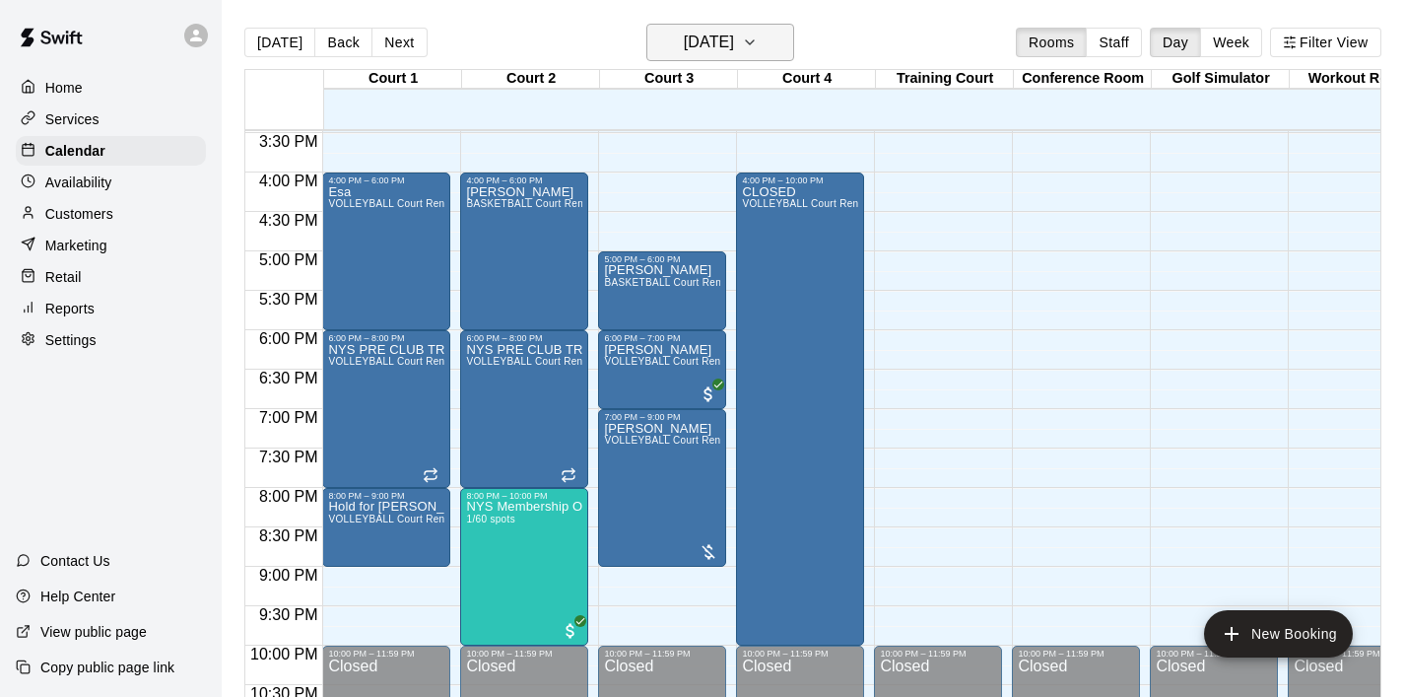
click at [758, 47] on icon "button" at bounding box center [750, 43] width 16 height 24
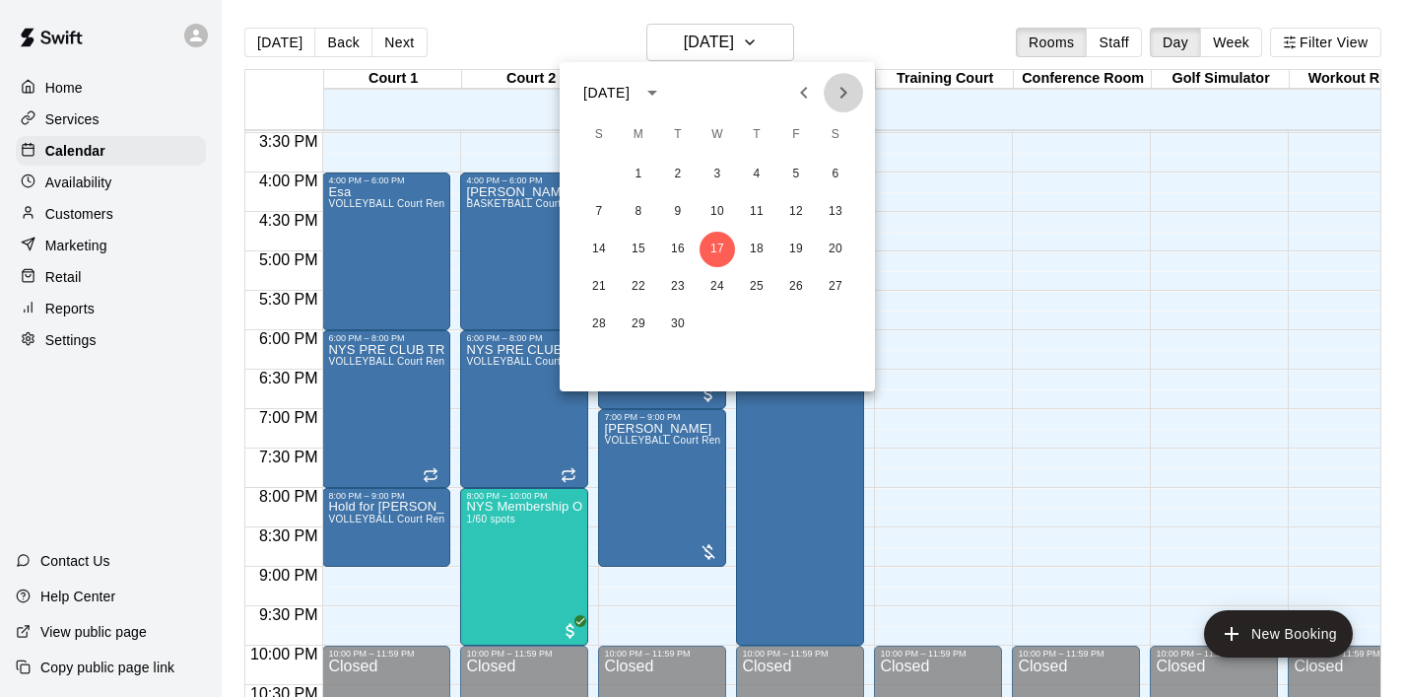
click at [839, 85] on icon "Next month" at bounding box center [844, 93] width 24 height 24
click at [754, 242] on button "16" at bounding box center [756, 249] width 35 height 35
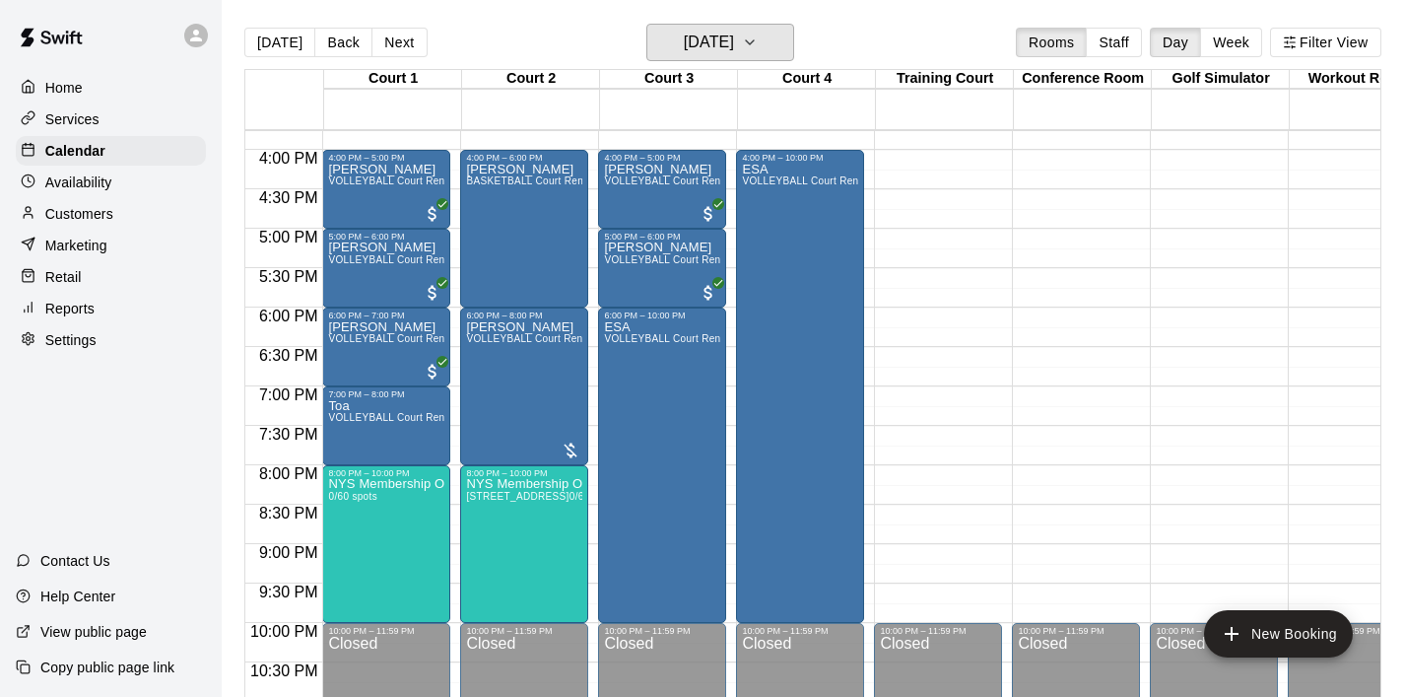
scroll to position [1247, 0]
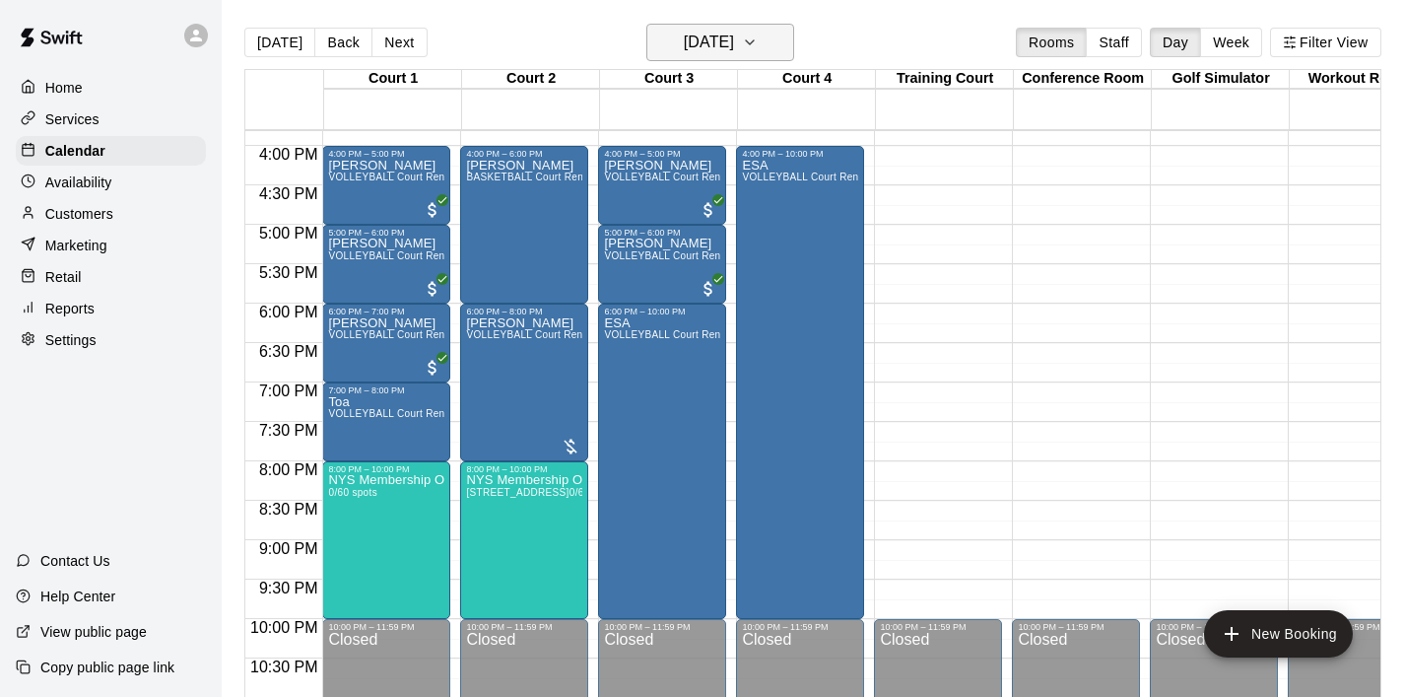
click at [758, 40] on icon "button" at bounding box center [750, 43] width 16 height 24
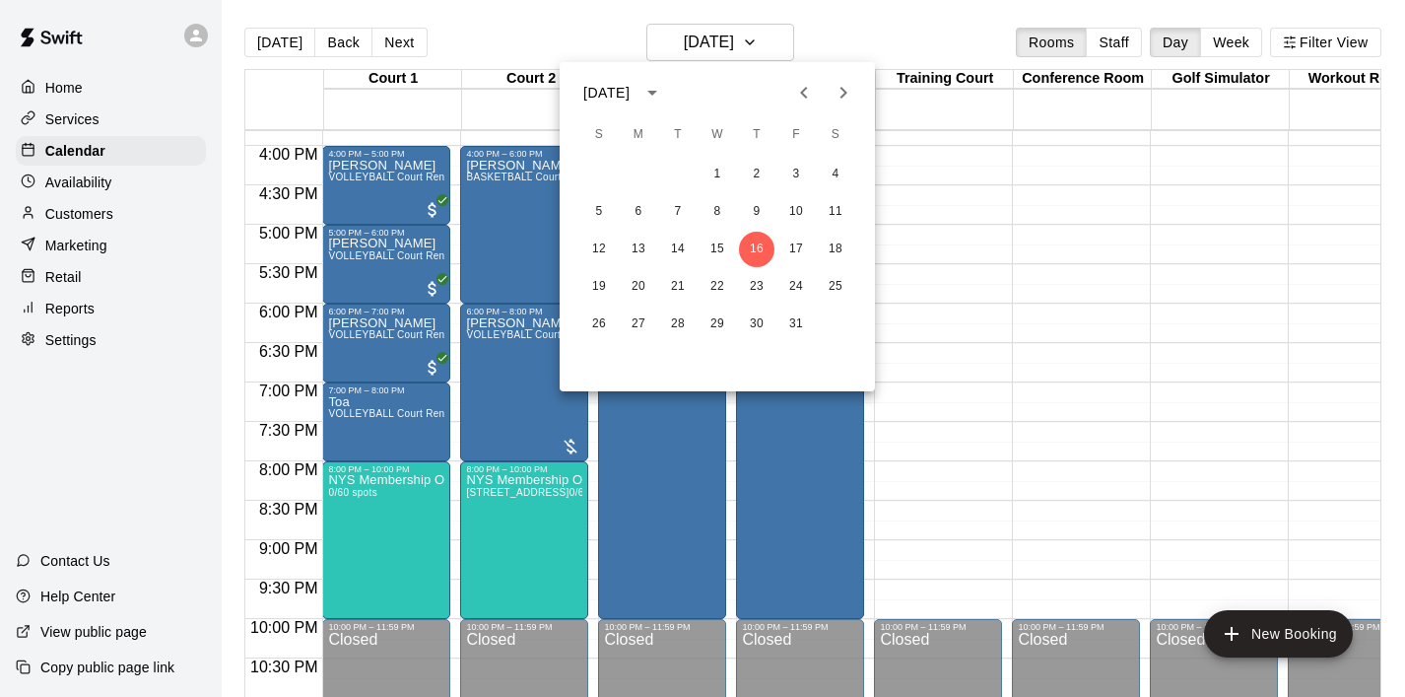
click at [805, 102] on icon "Previous month" at bounding box center [804, 93] width 24 height 24
click at [976, 348] on div at bounding box center [702, 348] width 1405 height 697
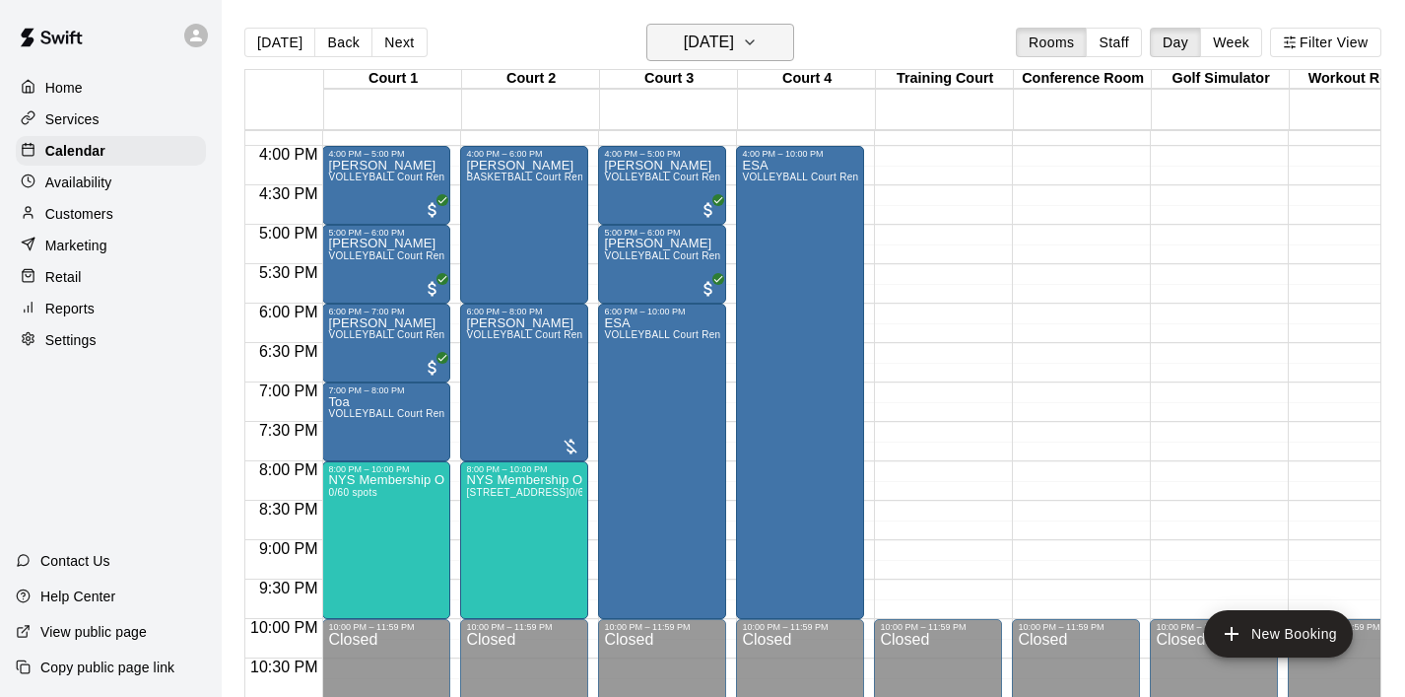
click at [758, 47] on icon "button" at bounding box center [750, 43] width 16 height 24
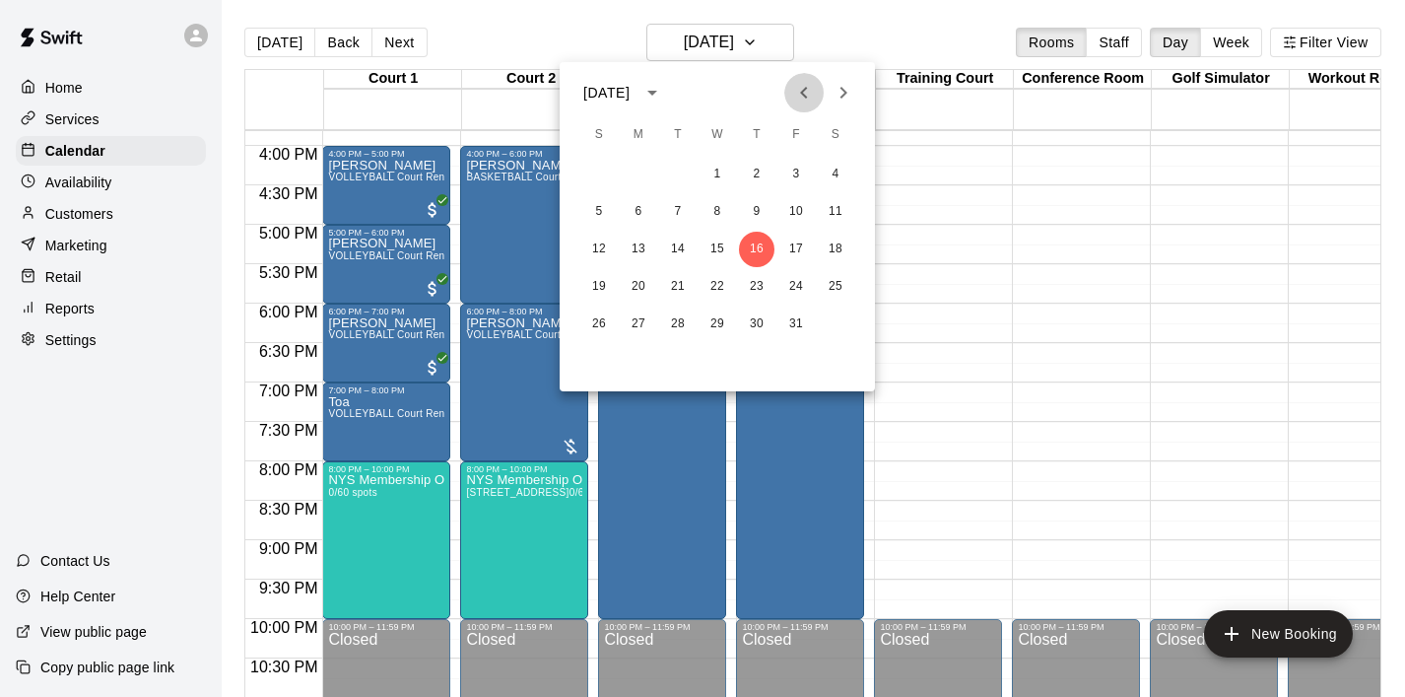
click at [805, 83] on icon "Previous month" at bounding box center [804, 93] width 24 height 24
click at [721, 257] on button "17" at bounding box center [717, 249] width 35 height 35
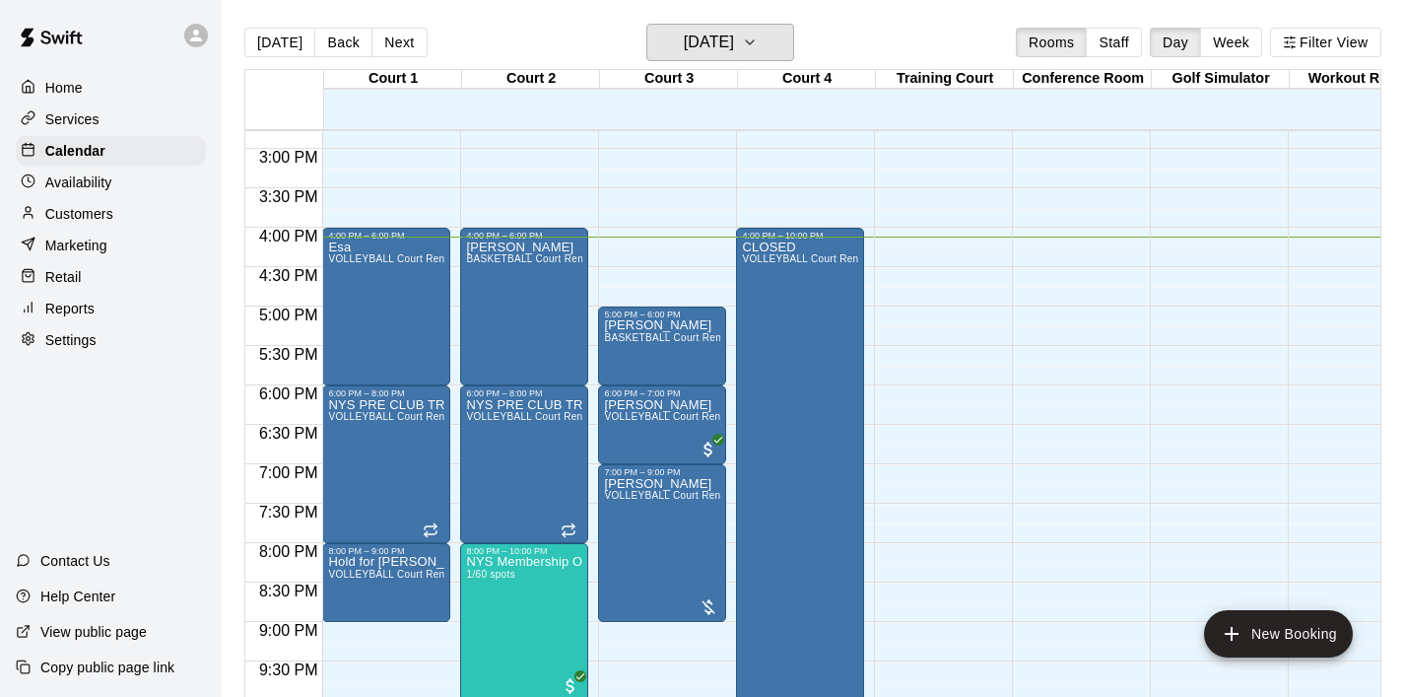
scroll to position [1167, 0]
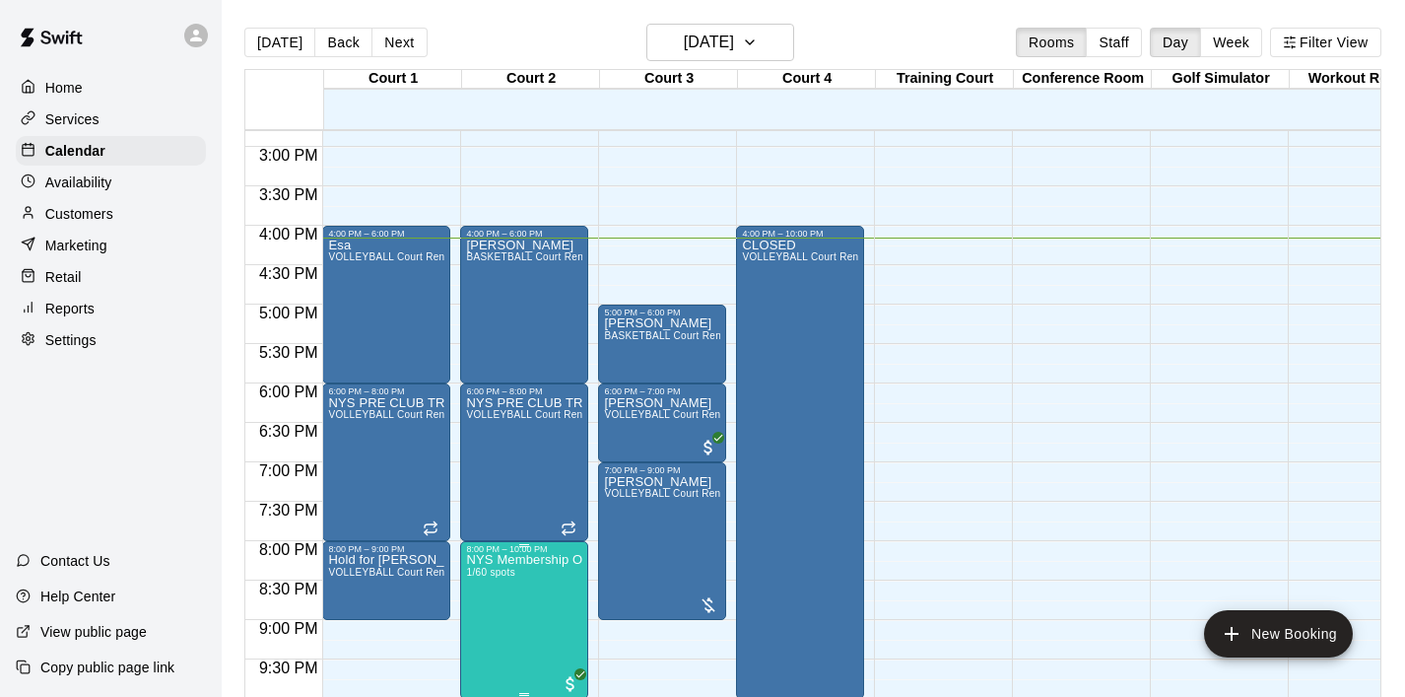
click at [486, 573] on icon "edit" at bounding box center [487, 568] width 24 height 24
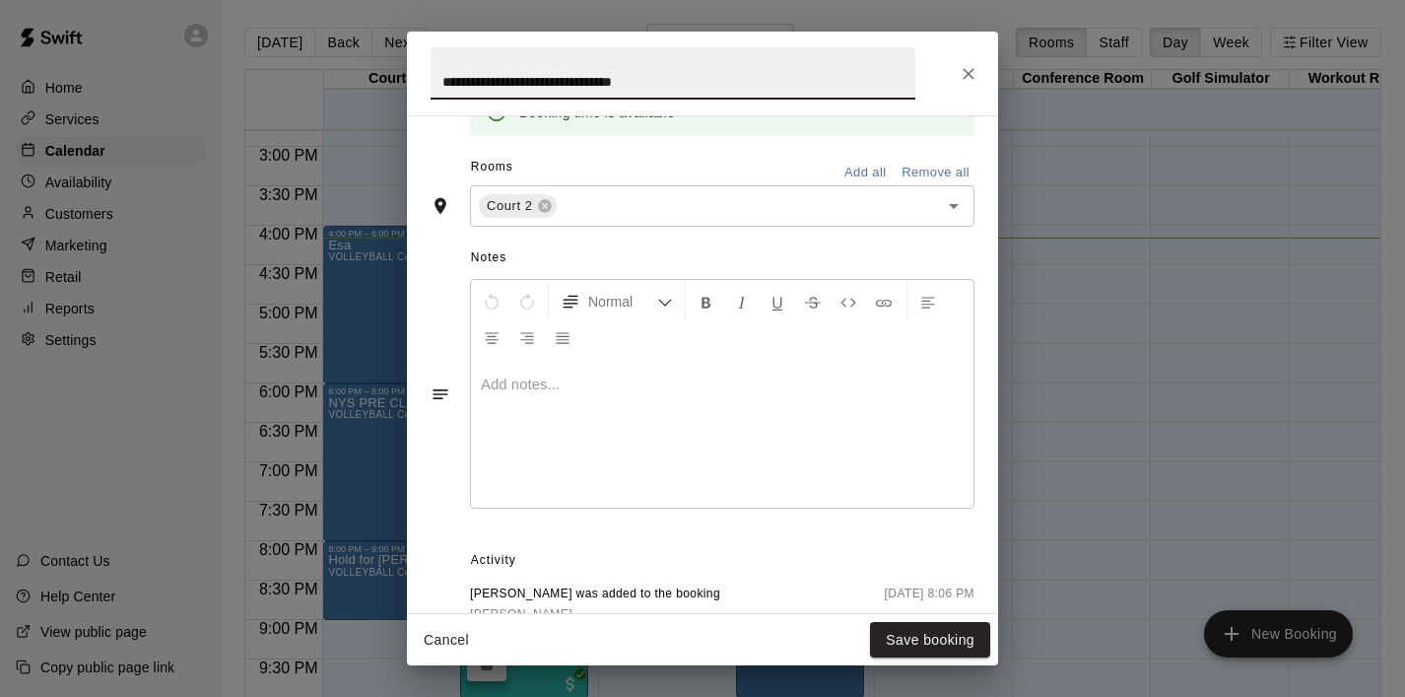
scroll to position [646, 0]
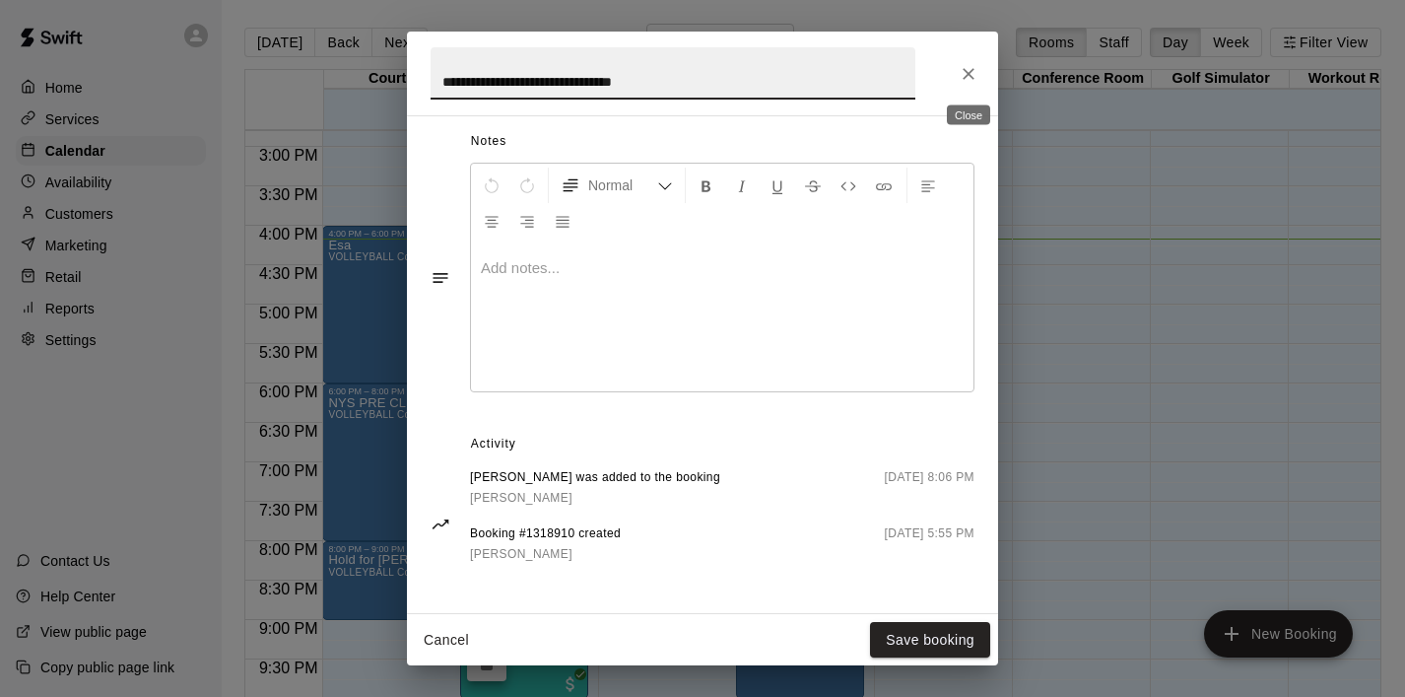
click at [971, 70] on icon "Close" at bounding box center [969, 74] width 12 height 12
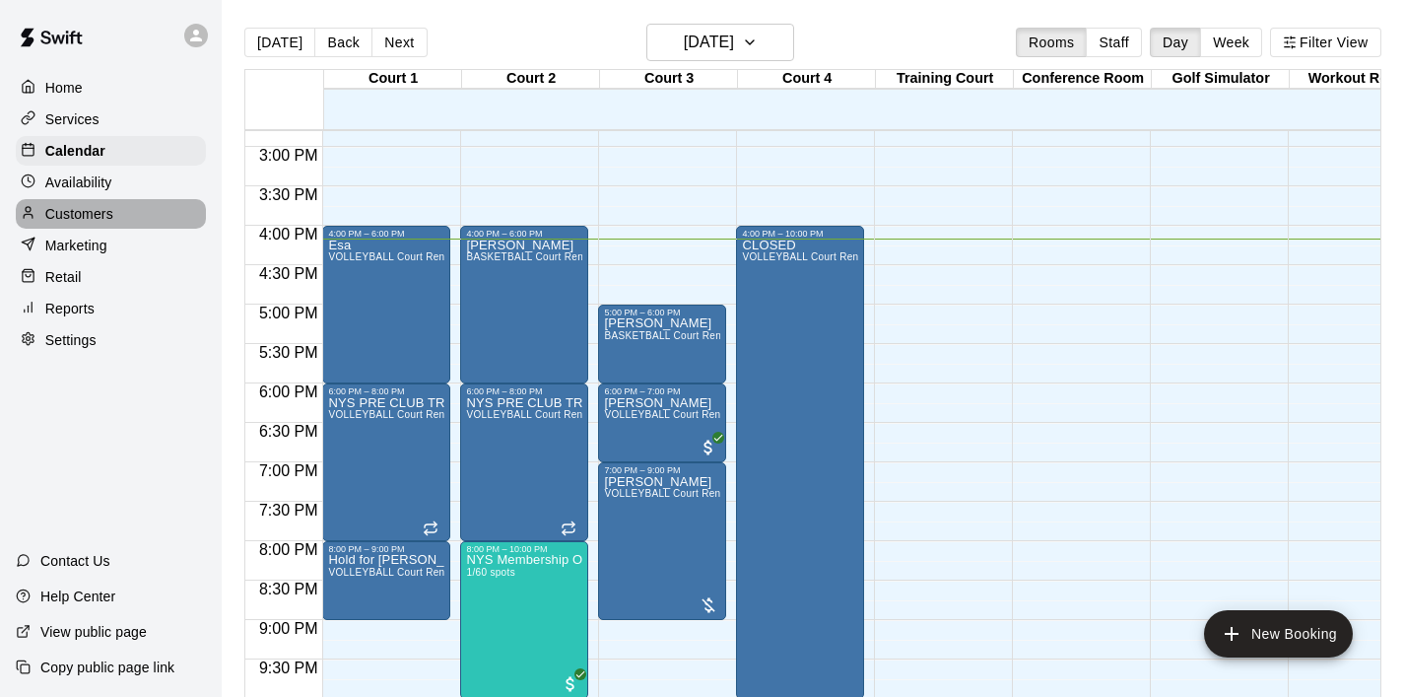
click at [99, 212] on p "Customers" at bounding box center [79, 214] width 68 height 20
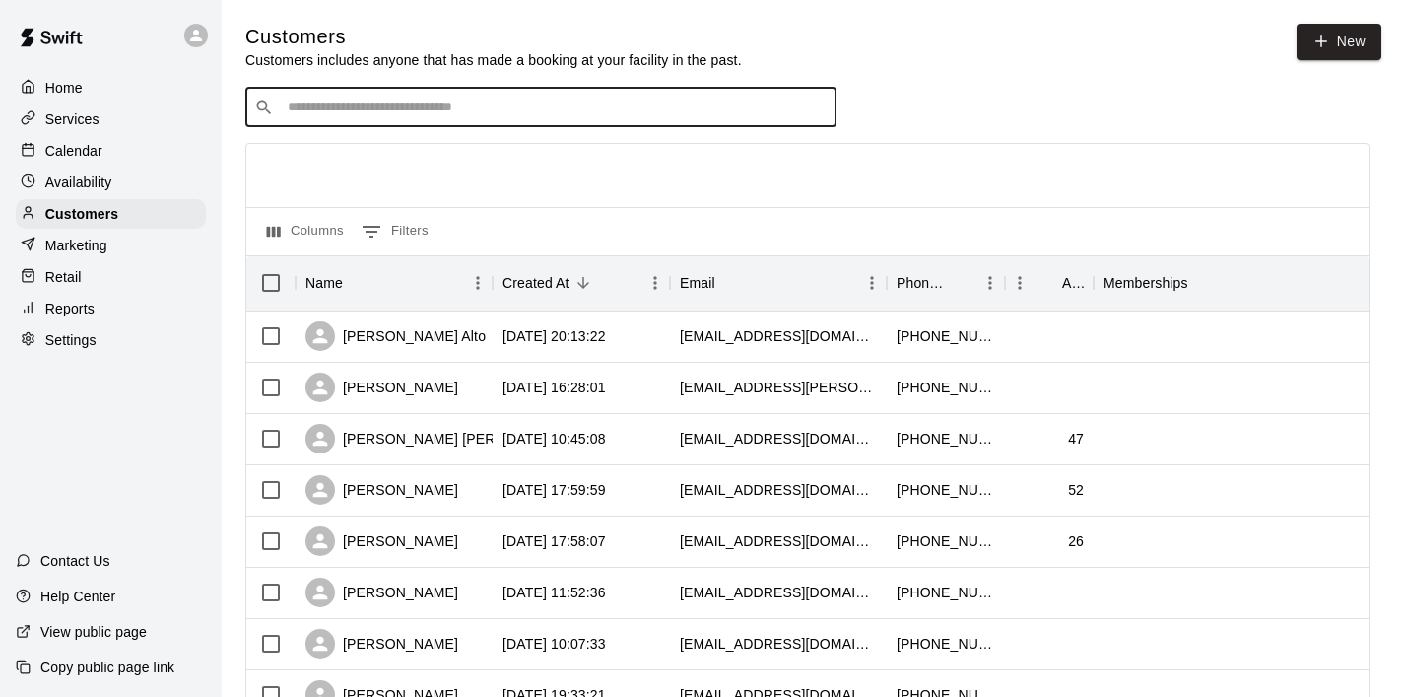
click at [390, 108] on input "Search customers by name or email" at bounding box center [555, 108] width 546 height 20
type input "****"
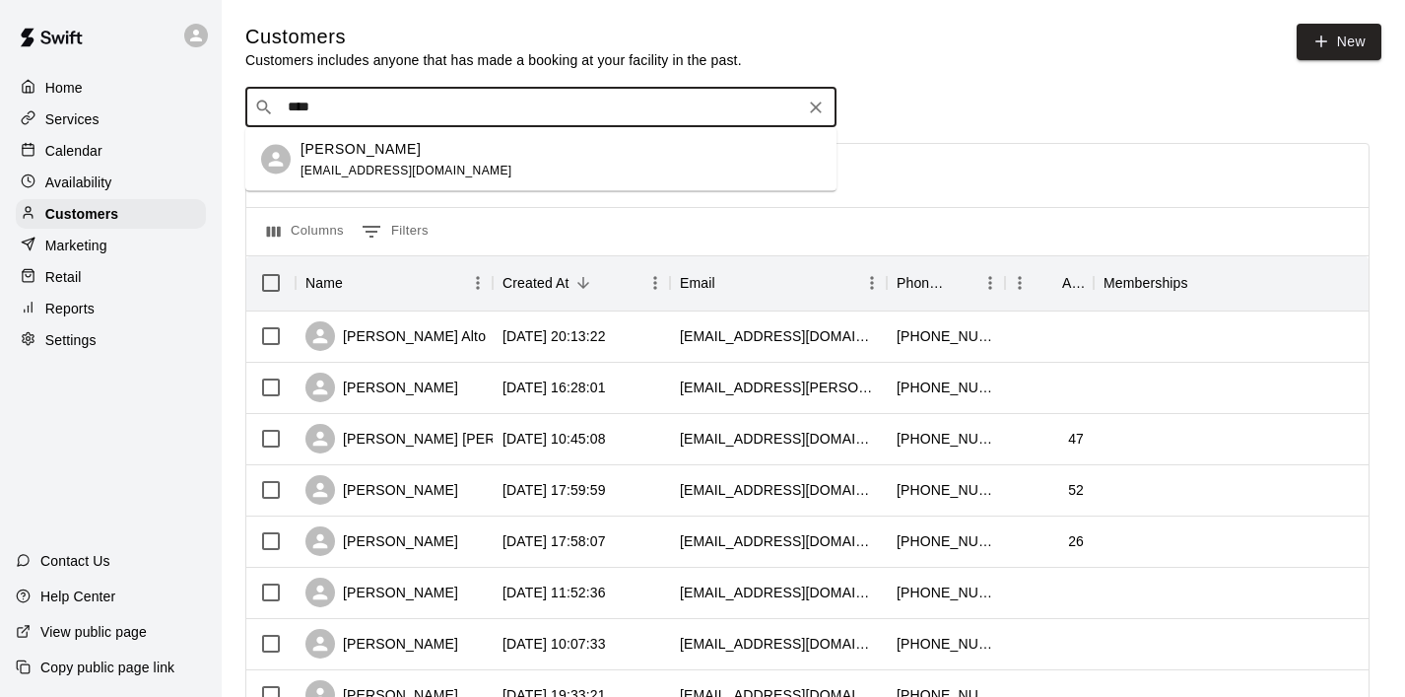
click at [391, 149] on div "[PERSON_NAME]" at bounding box center [407, 148] width 212 height 21
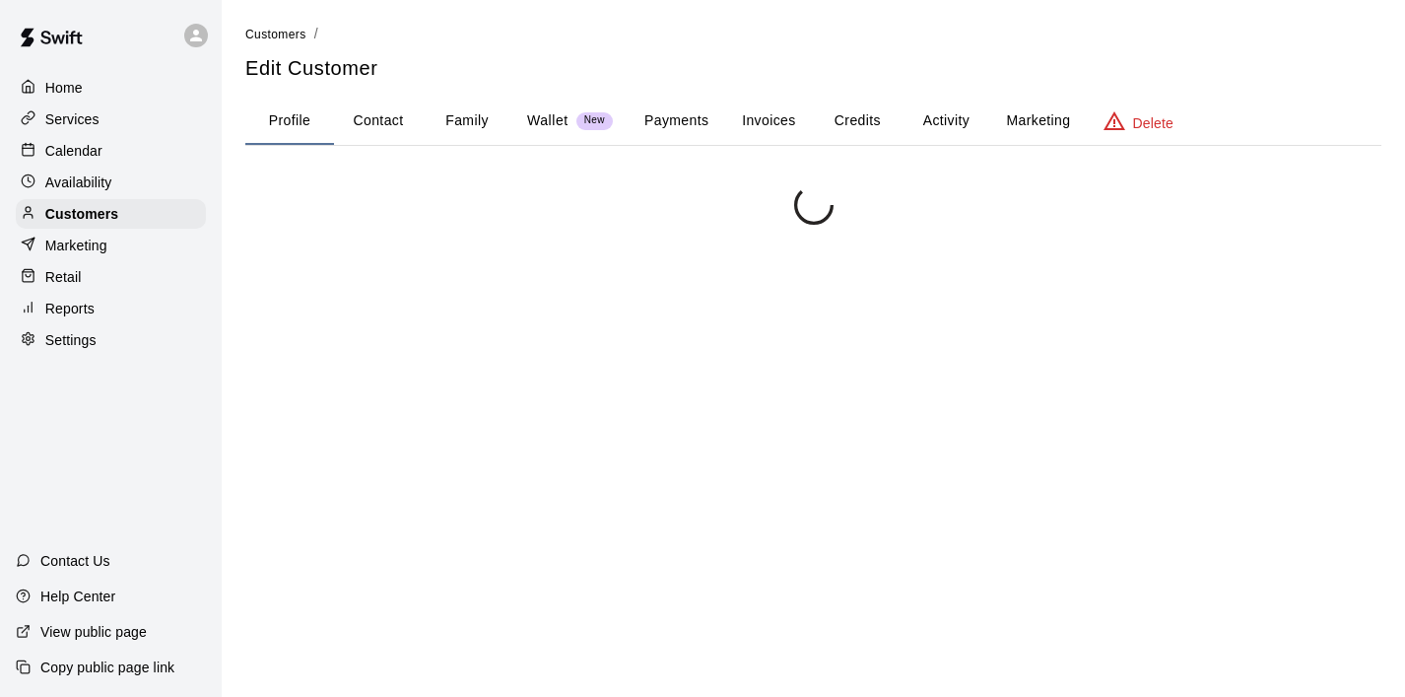
click at [390, 116] on button "Contact" at bounding box center [378, 121] width 89 height 47
select select "**"
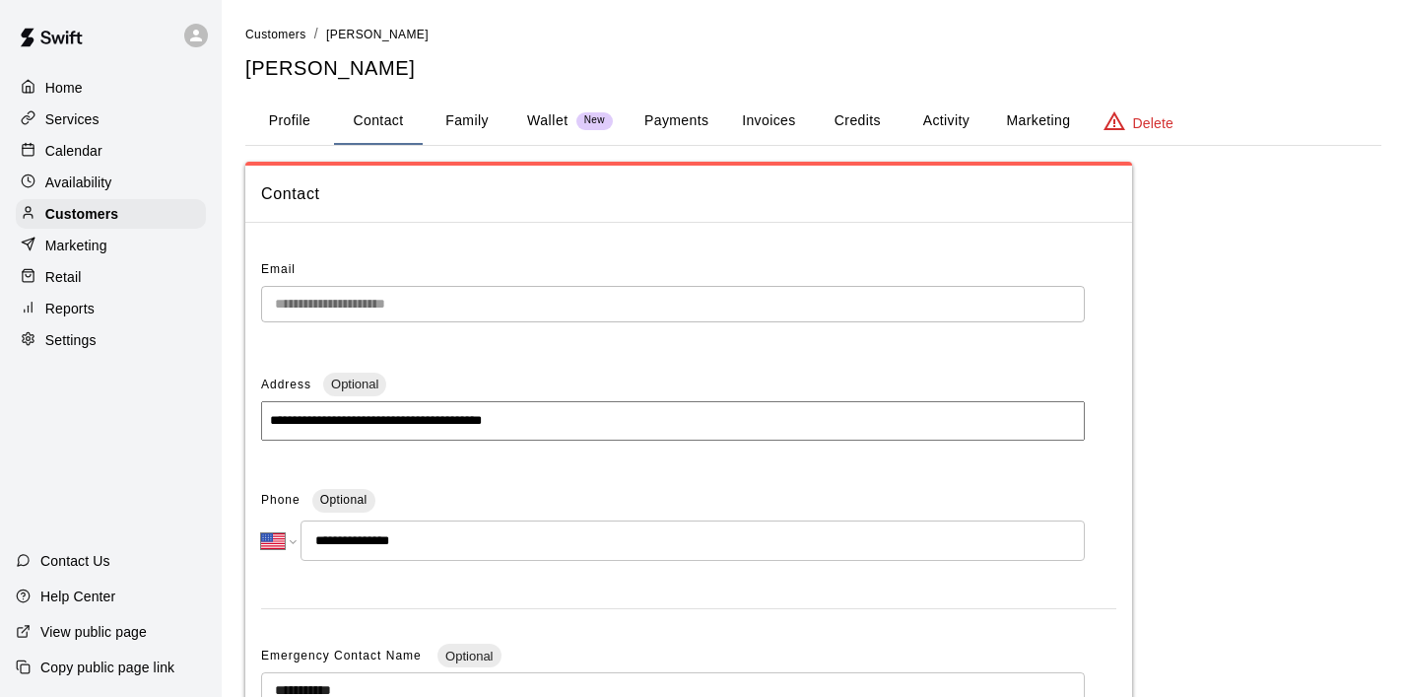
click at [108, 142] on div "Calendar" at bounding box center [111, 151] width 190 height 30
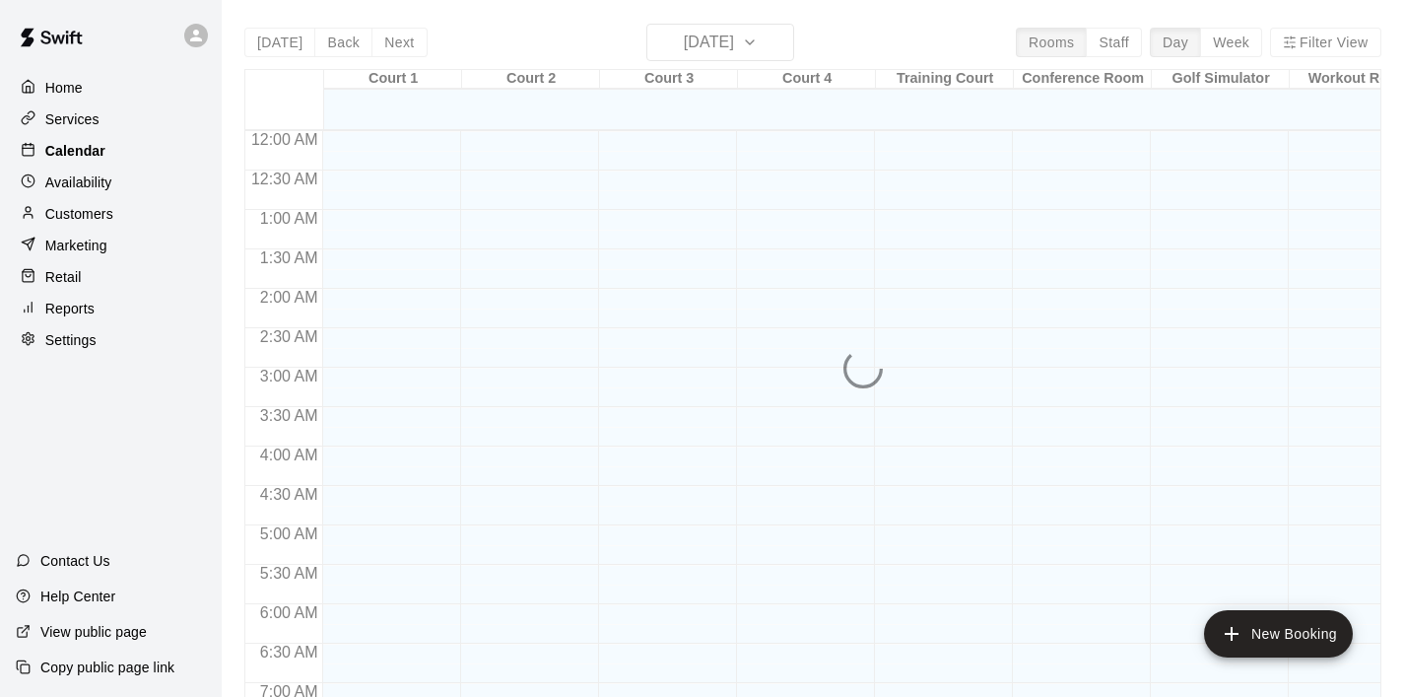
scroll to position [1246, 0]
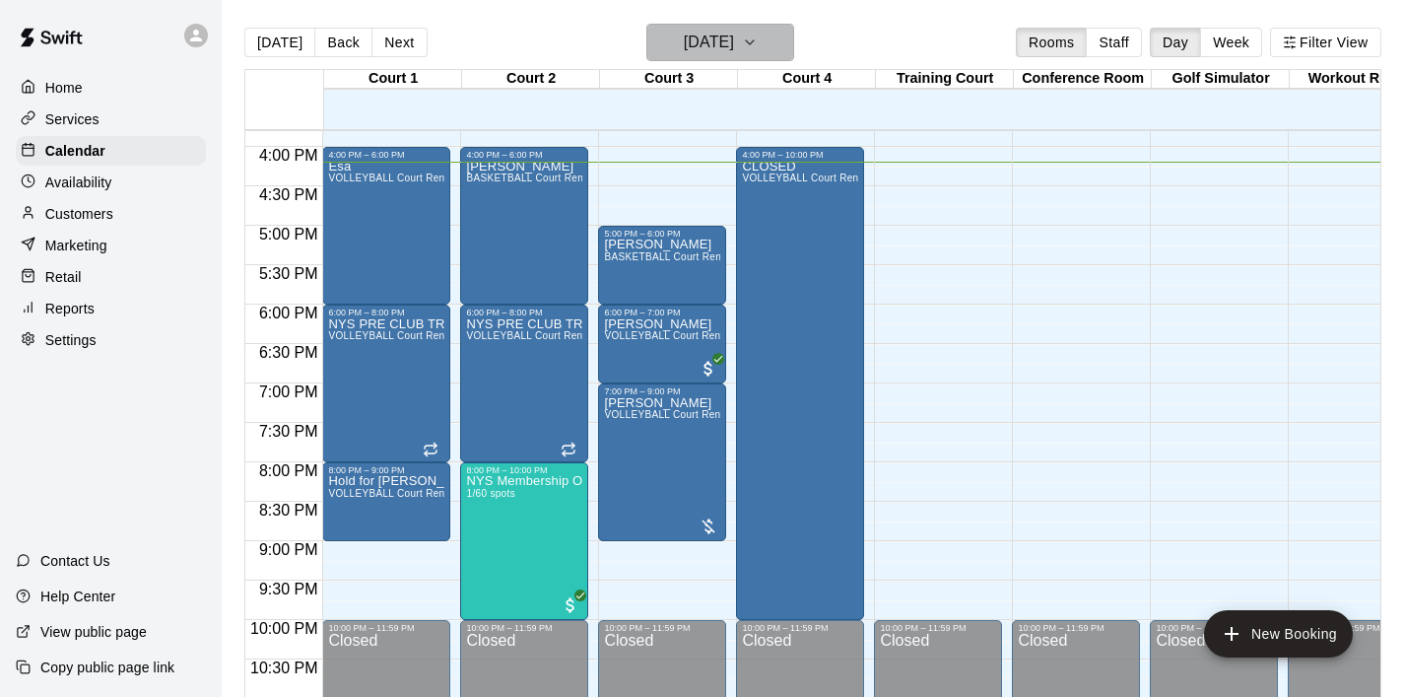
click at [758, 45] on icon "button" at bounding box center [750, 43] width 16 height 24
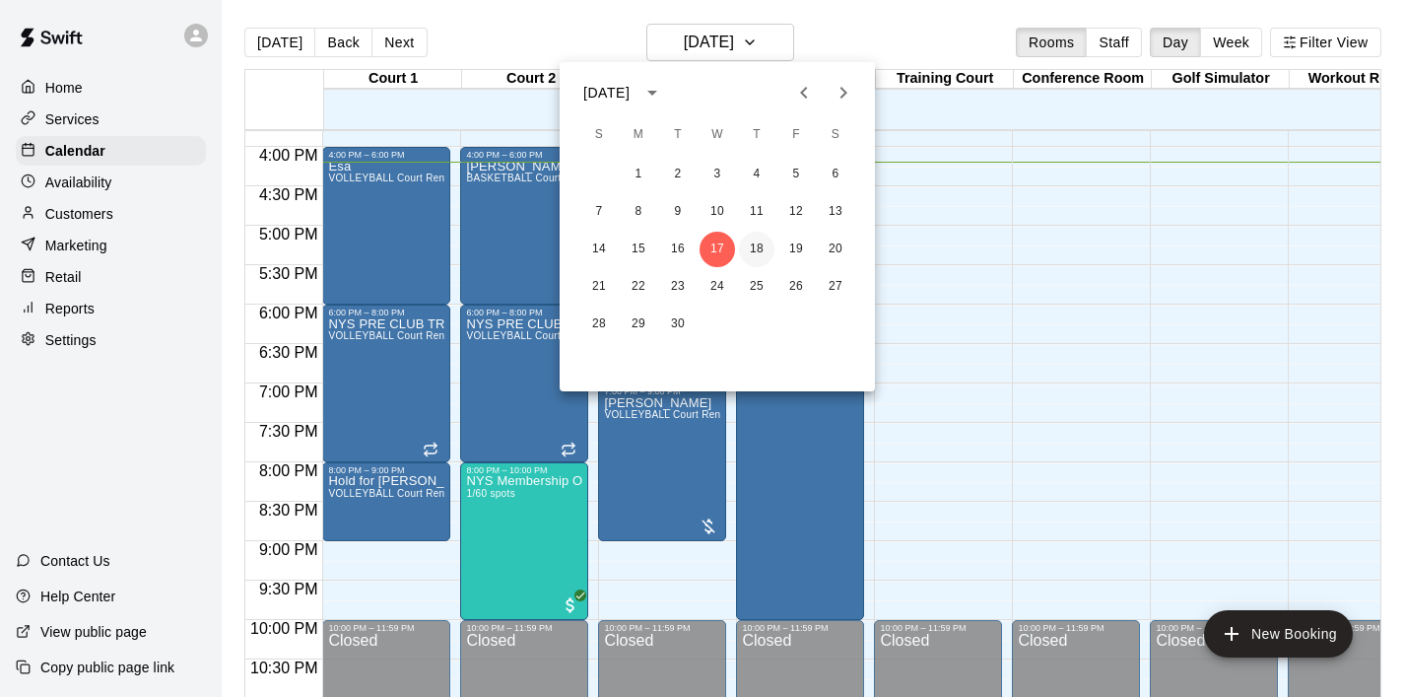
click at [757, 247] on button "18" at bounding box center [756, 249] width 35 height 35
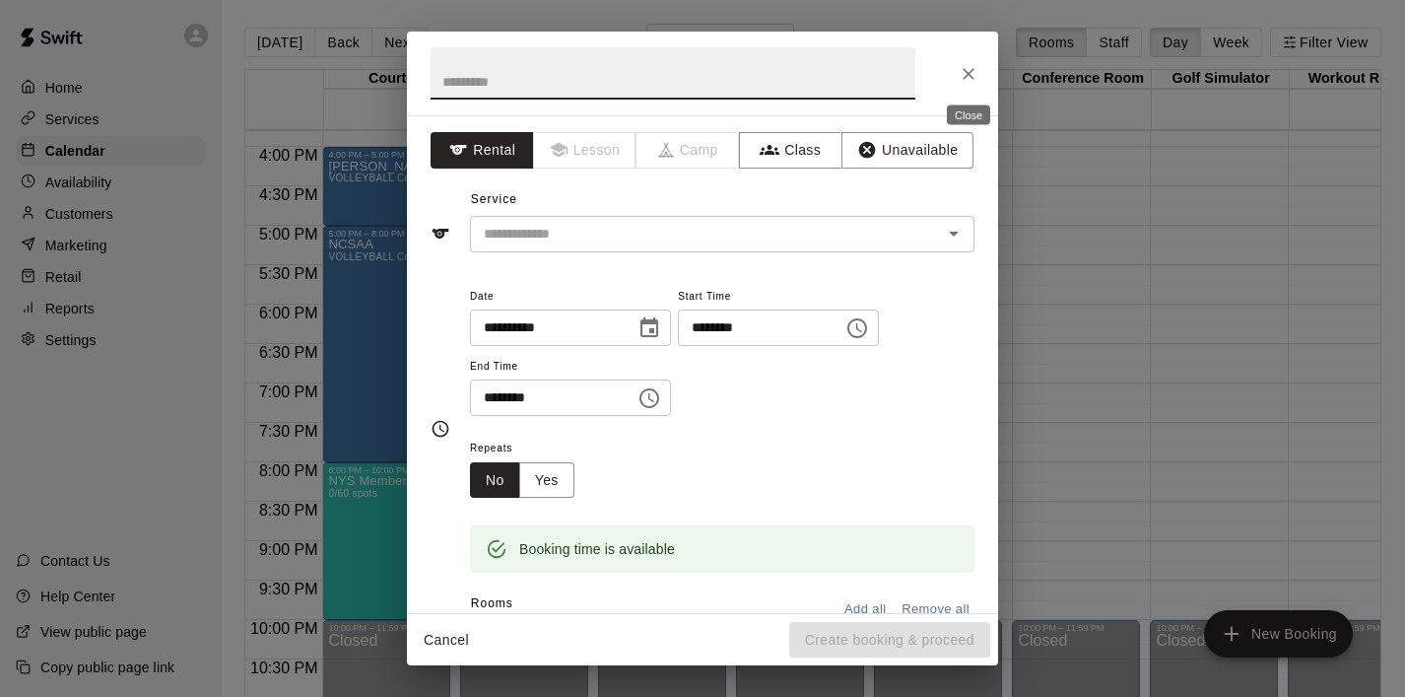
click at [974, 74] on icon "Close" at bounding box center [969, 74] width 20 height 20
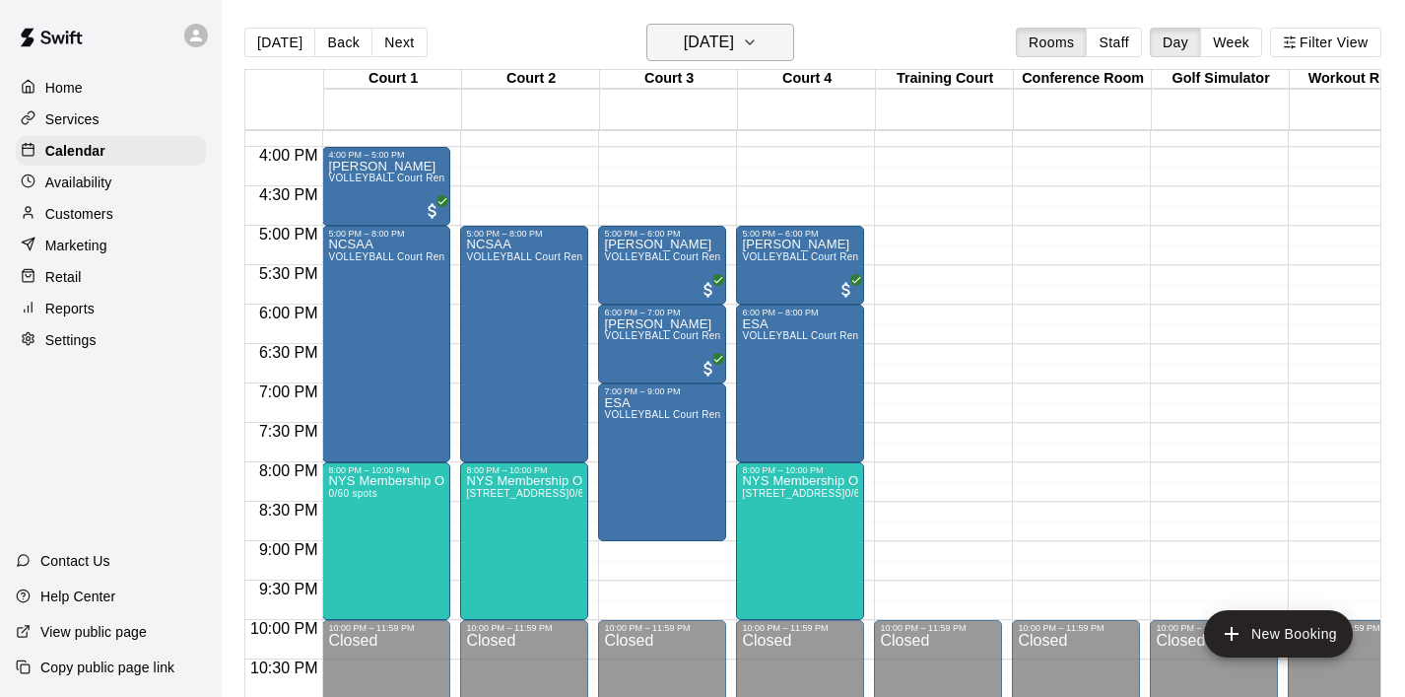
click at [758, 35] on icon "button" at bounding box center [750, 43] width 16 height 24
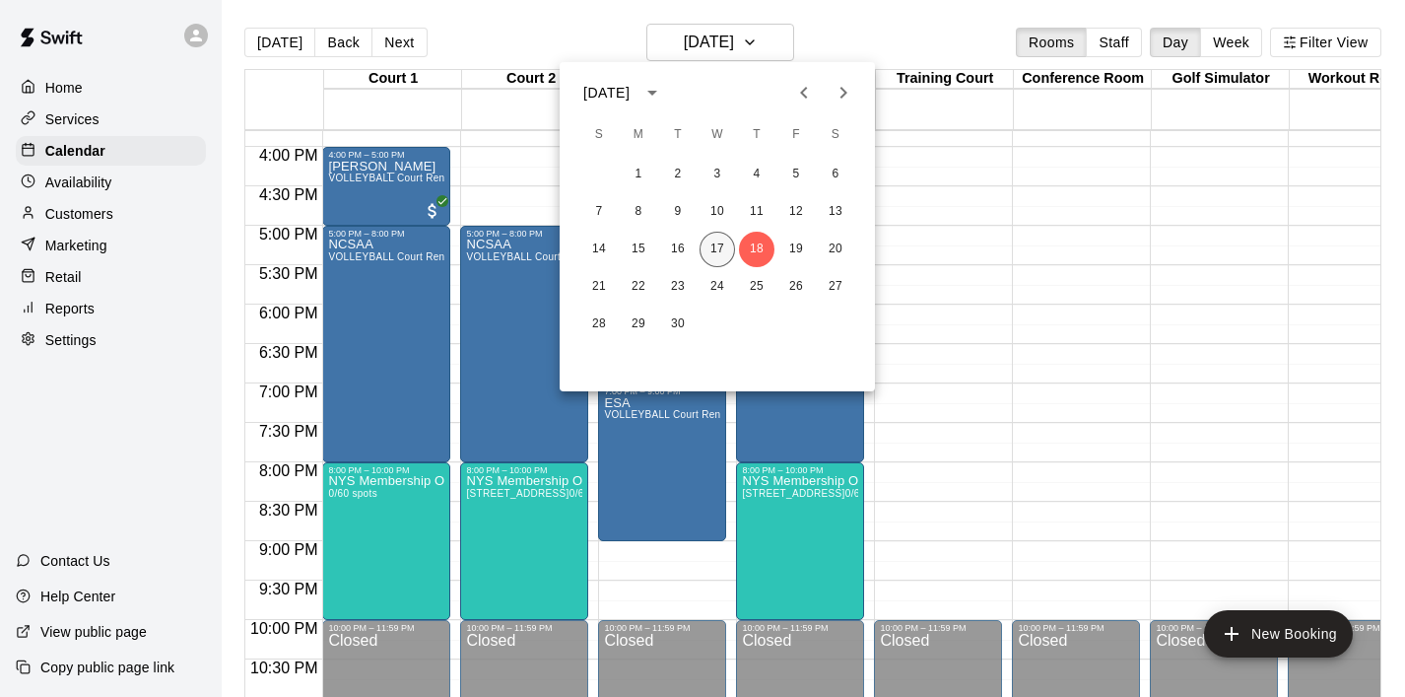
click at [719, 245] on button "17" at bounding box center [717, 249] width 35 height 35
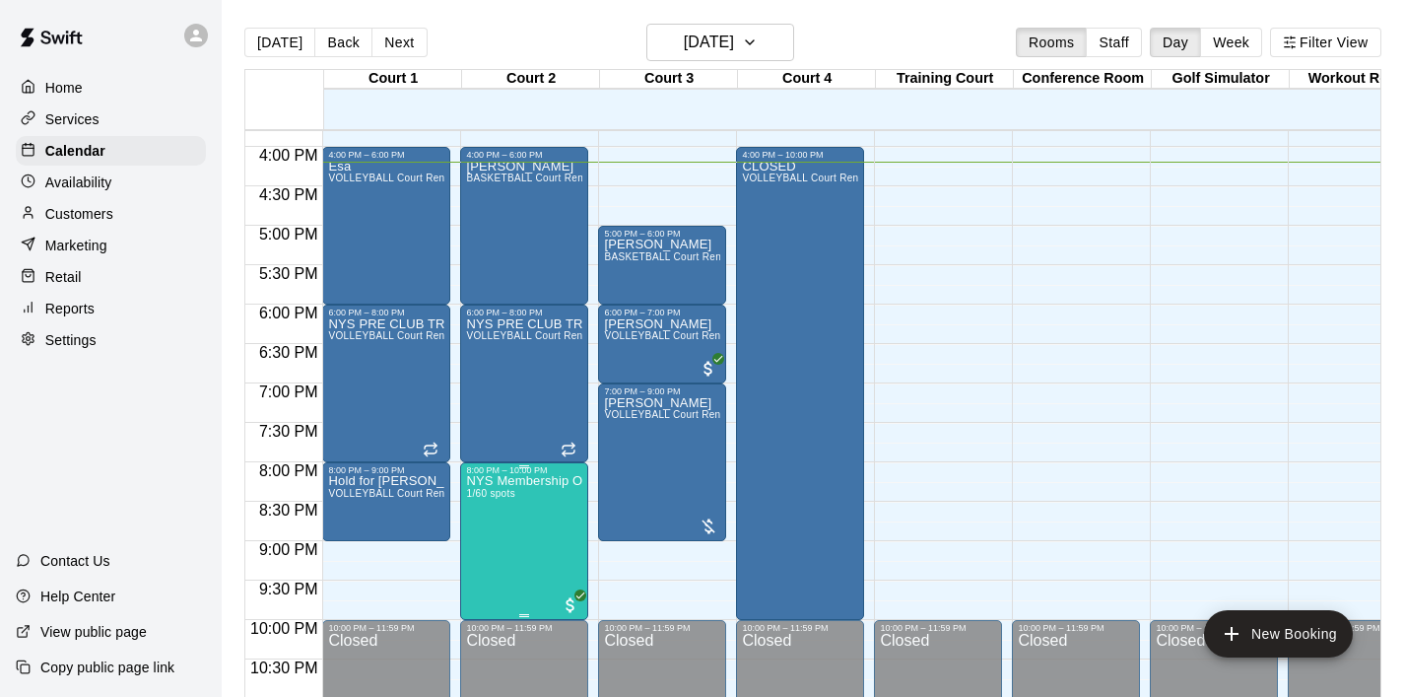
click at [486, 583] on icon "delete" at bounding box center [487, 590] width 14 height 18
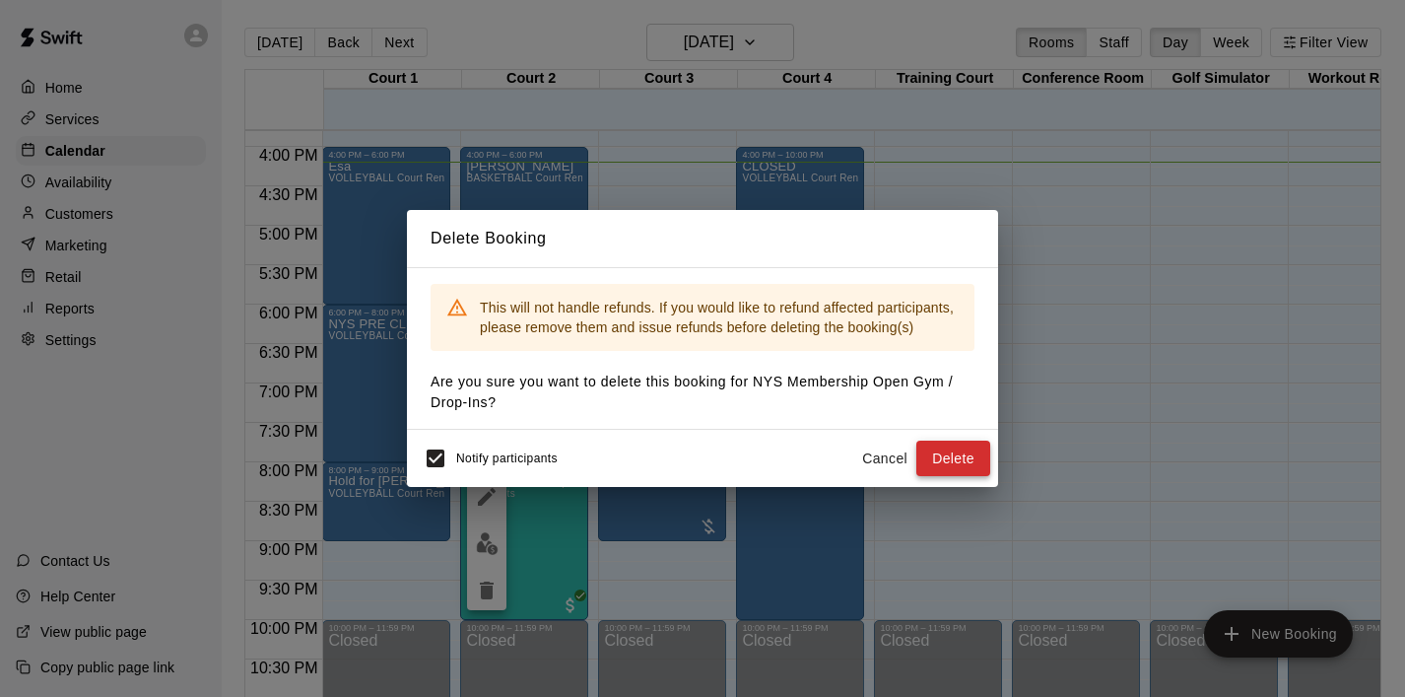
click at [957, 462] on button "Delete" at bounding box center [954, 459] width 74 height 36
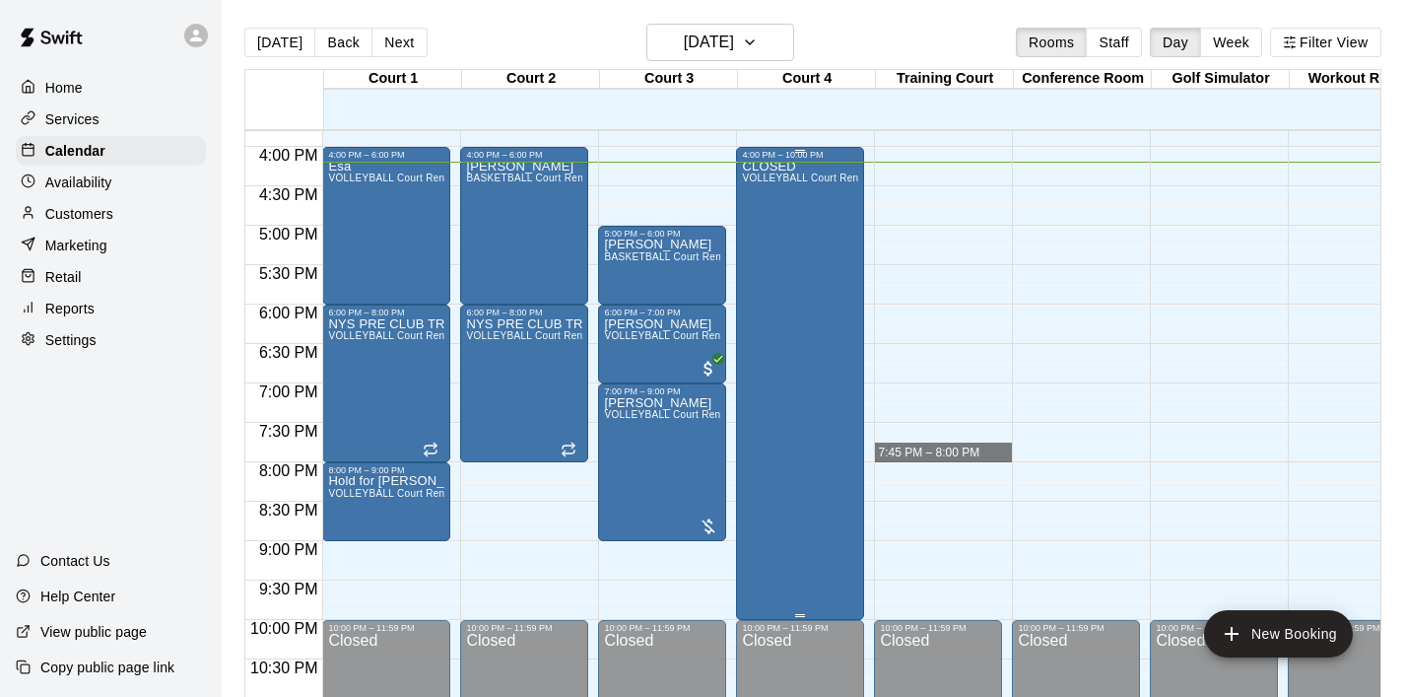
drag, startPoint x: 957, startPoint y: 462, endPoint x: 851, endPoint y: 455, distance: 105.7
click at [856, 459] on div "12:00 AM 12:30 AM 1:00 AM 1:30 AM 2:00 AM 2:30 AM 3:00 AM 3:30 AM 4:00 AM 4:30 …" at bounding box center [812, 424] width 1135 height 590
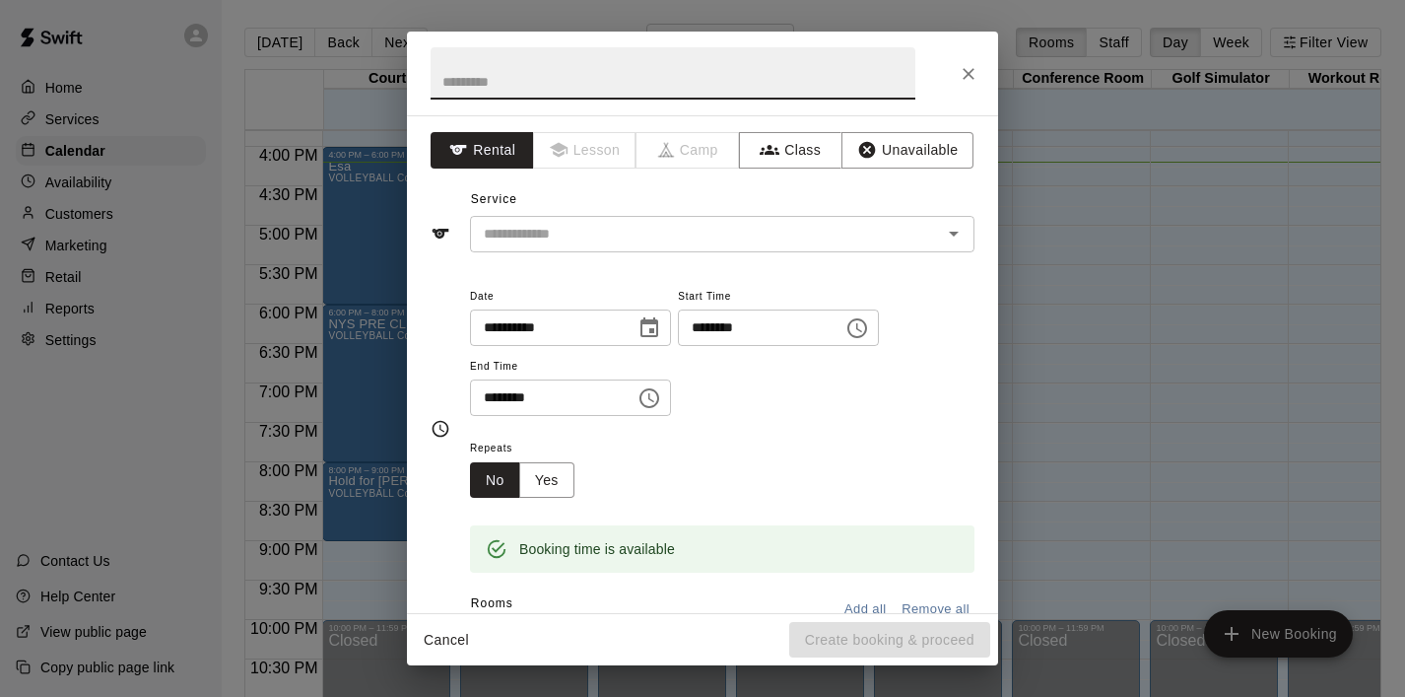
click at [961, 81] on icon "Close" at bounding box center [969, 74] width 20 height 20
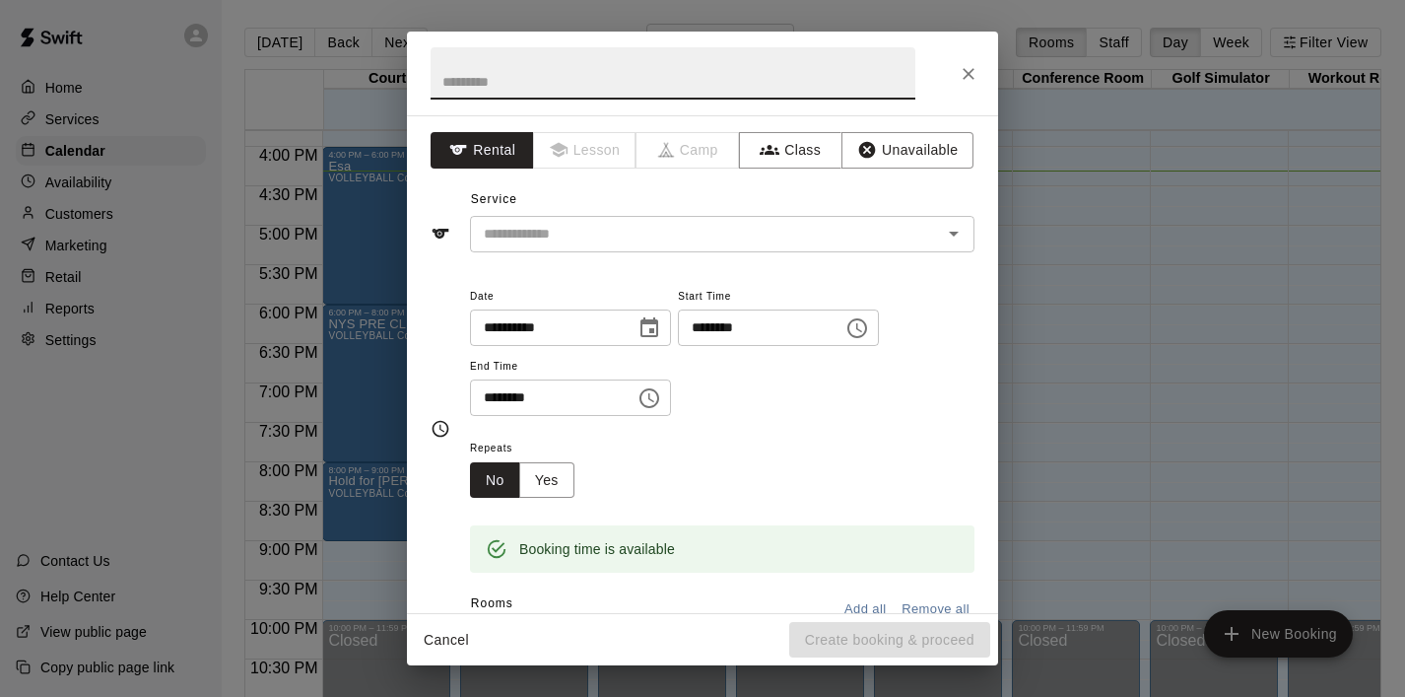
click at [972, 72] on icon "Close" at bounding box center [969, 74] width 20 height 20
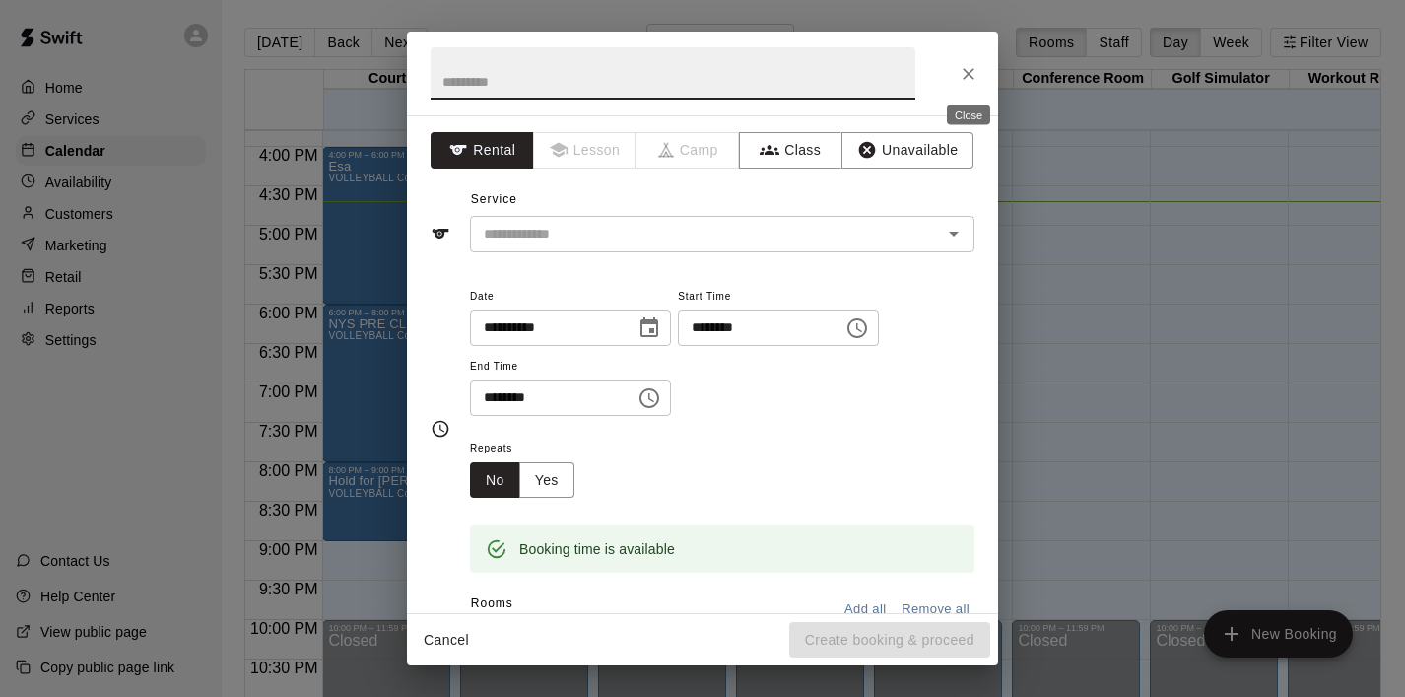
click at [973, 72] on icon "Close" at bounding box center [969, 74] width 20 height 20
